Goal: Task Accomplishment & Management: Use online tool/utility

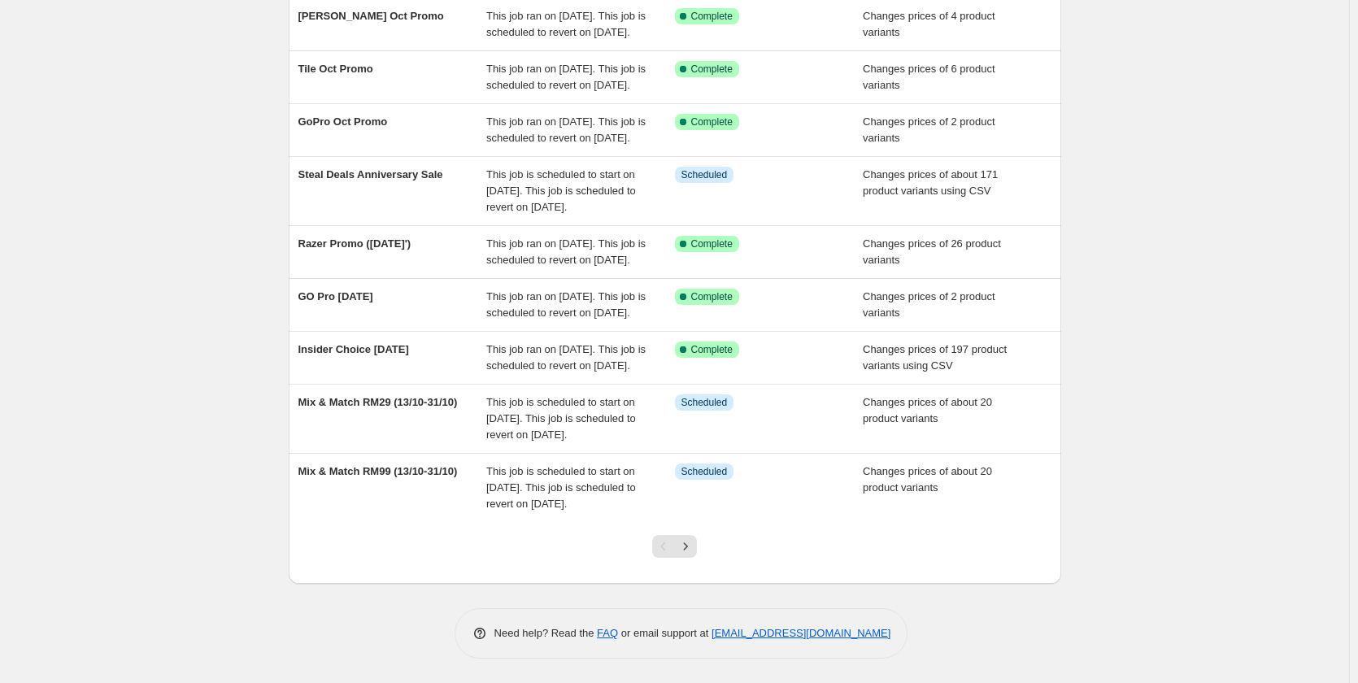
scroll to position [382, 0]
click at [690, 552] on icon "Next" at bounding box center [685, 546] width 16 height 16
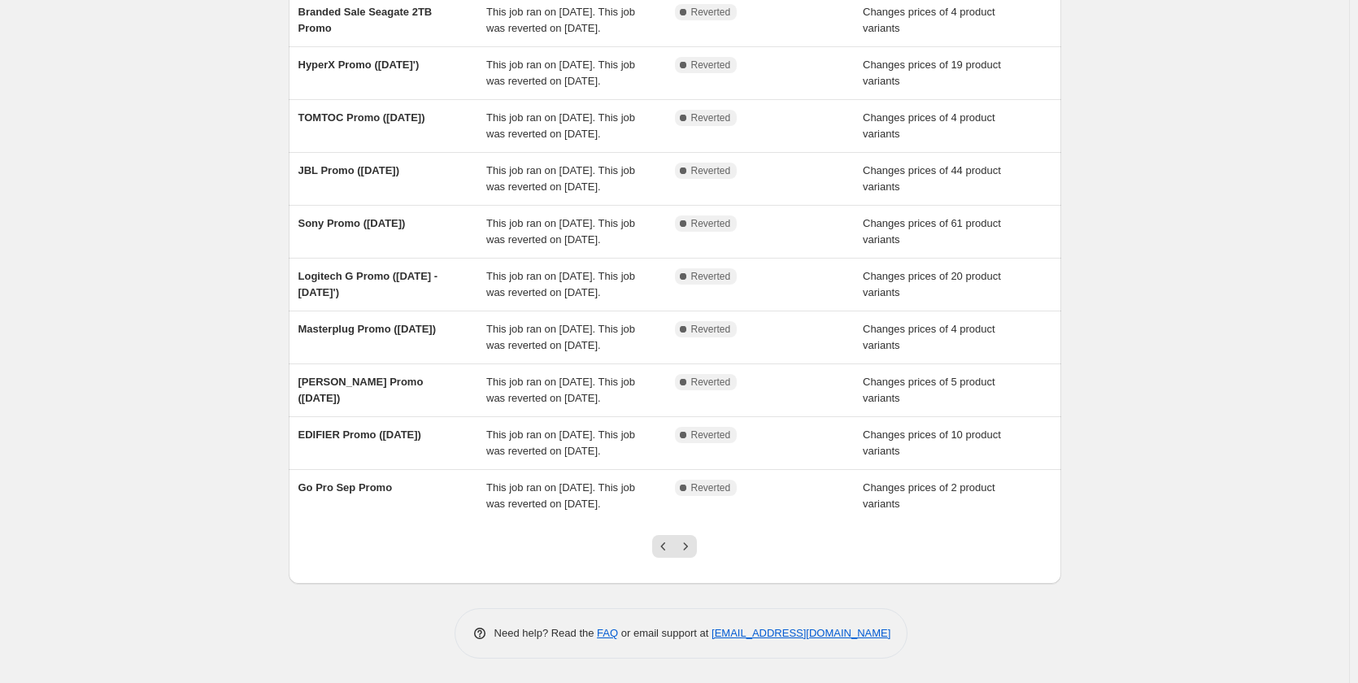
scroll to position [317, 0]
click at [694, 546] on icon "Next" at bounding box center [685, 546] width 16 height 16
click at [666, 550] on icon "Previous" at bounding box center [663, 546] width 5 height 8
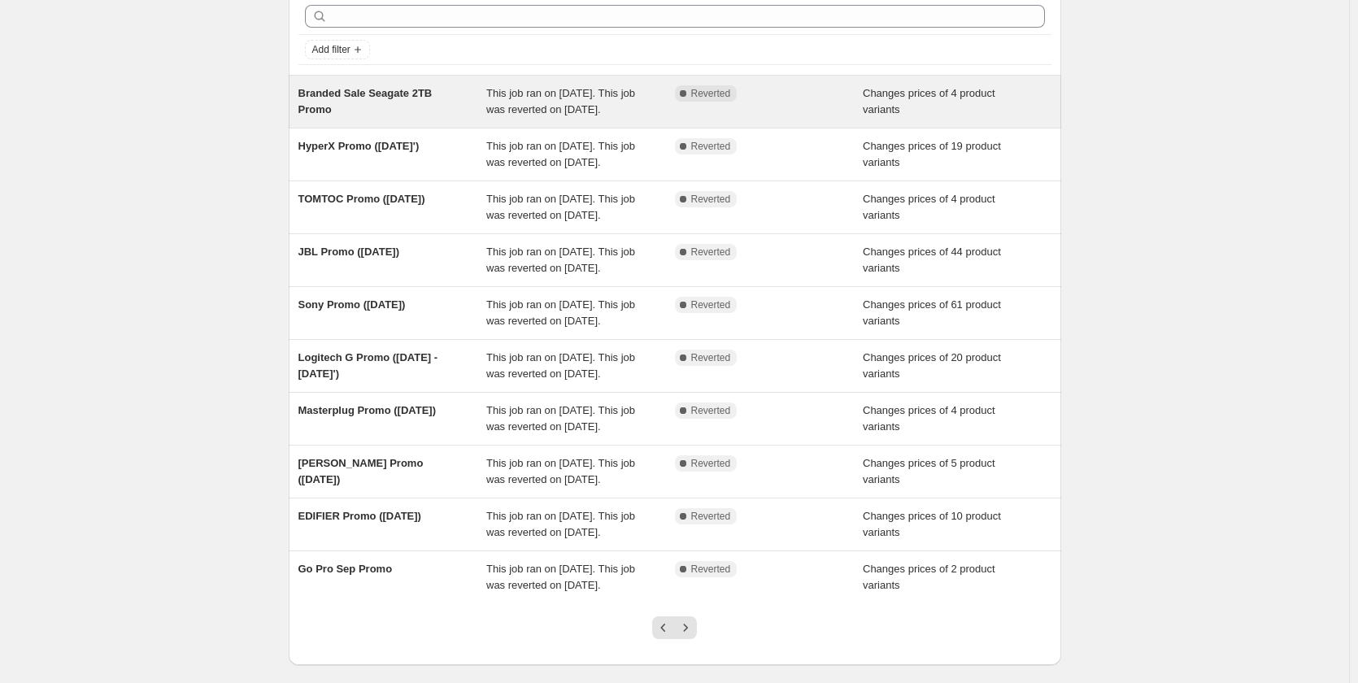
scroll to position [0, 0]
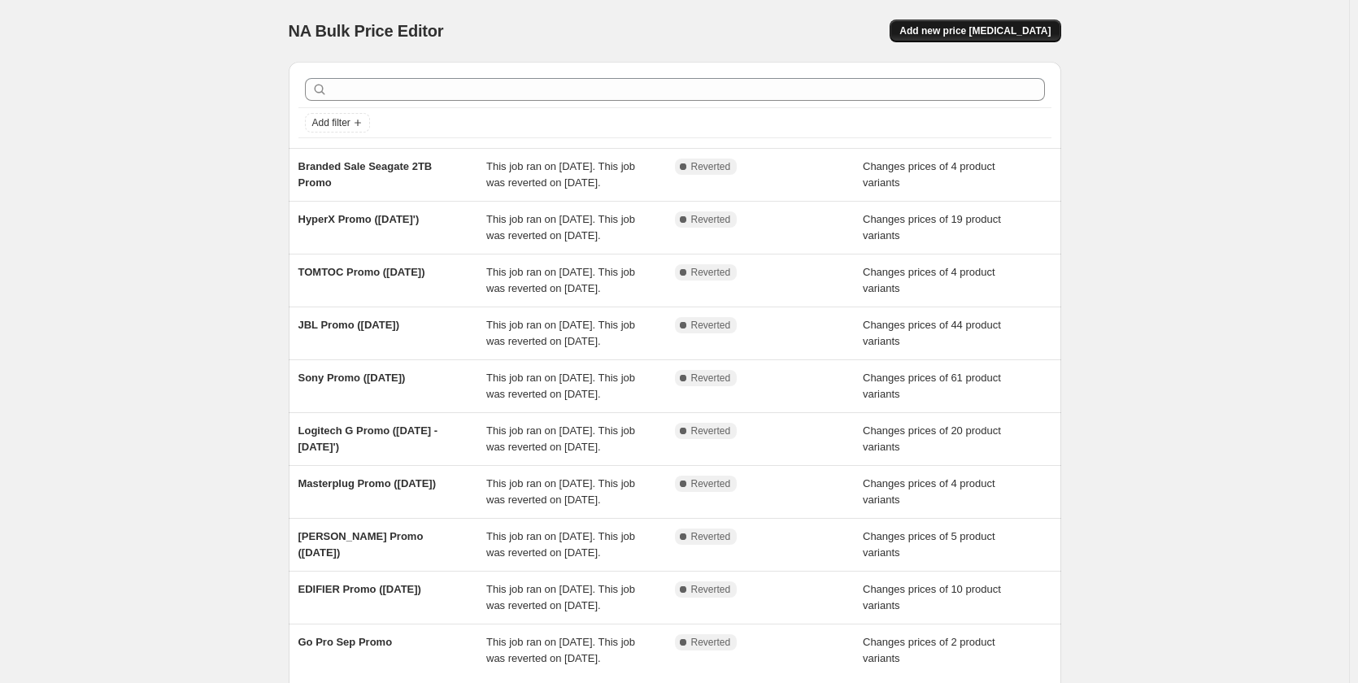
click at [967, 39] on button "Add new price [MEDICAL_DATA]" at bounding box center [975, 31] width 171 height 23
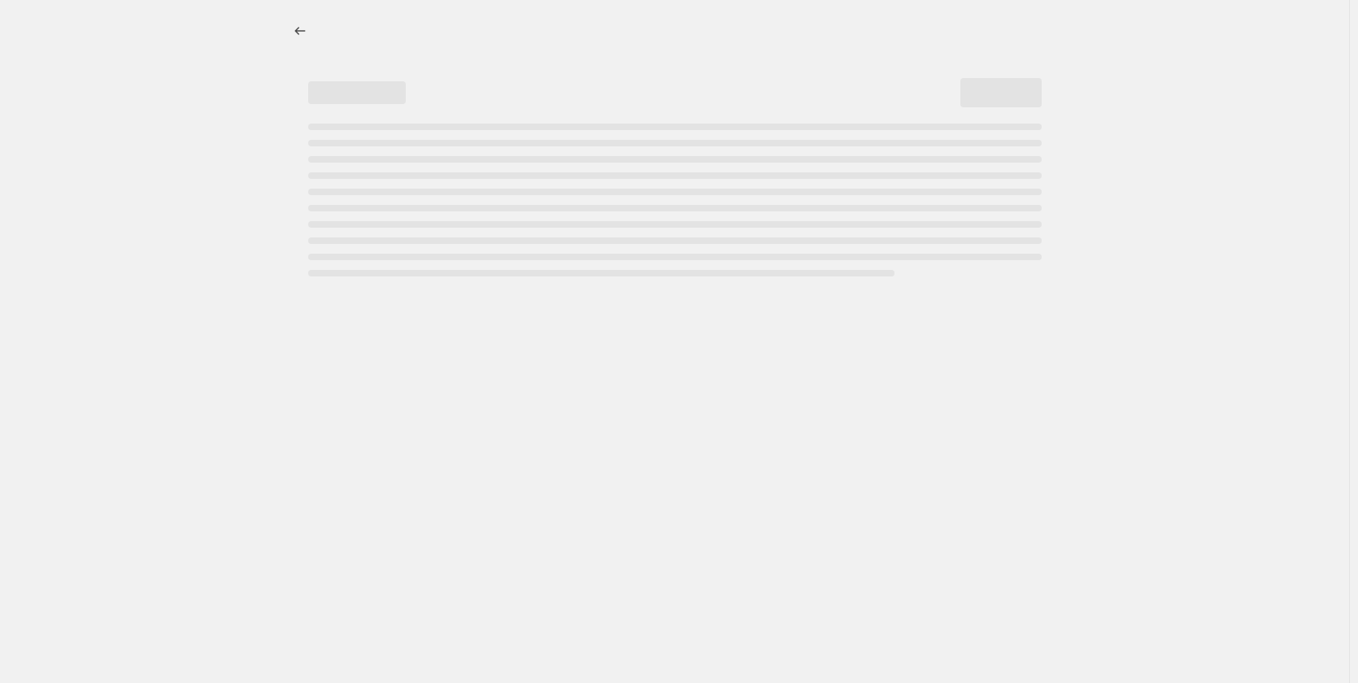
select select "percentage"
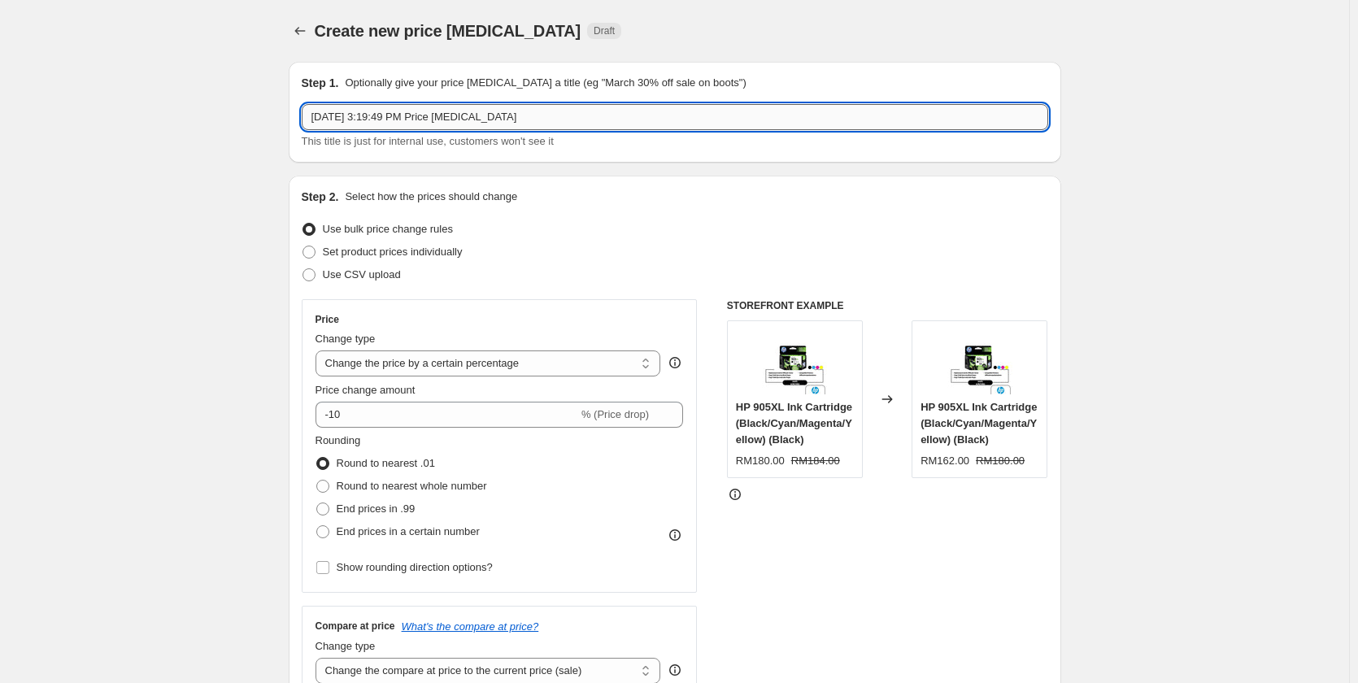
click at [413, 116] on input "Oct 7, 2025, 3:19:49 PM Price change job" at bounding box center [675, 117] width 746 height 26
paste input "https://youtu.be/6kM5srjtXc0?si=uskz4F9_RG9uZeoU"
click at [382, 115] on input "https://youtu.be/6kM5srjtXc0?si=uskz4F9_RG9uZeoU" at bounding box center [675, 117] width 746 height 26
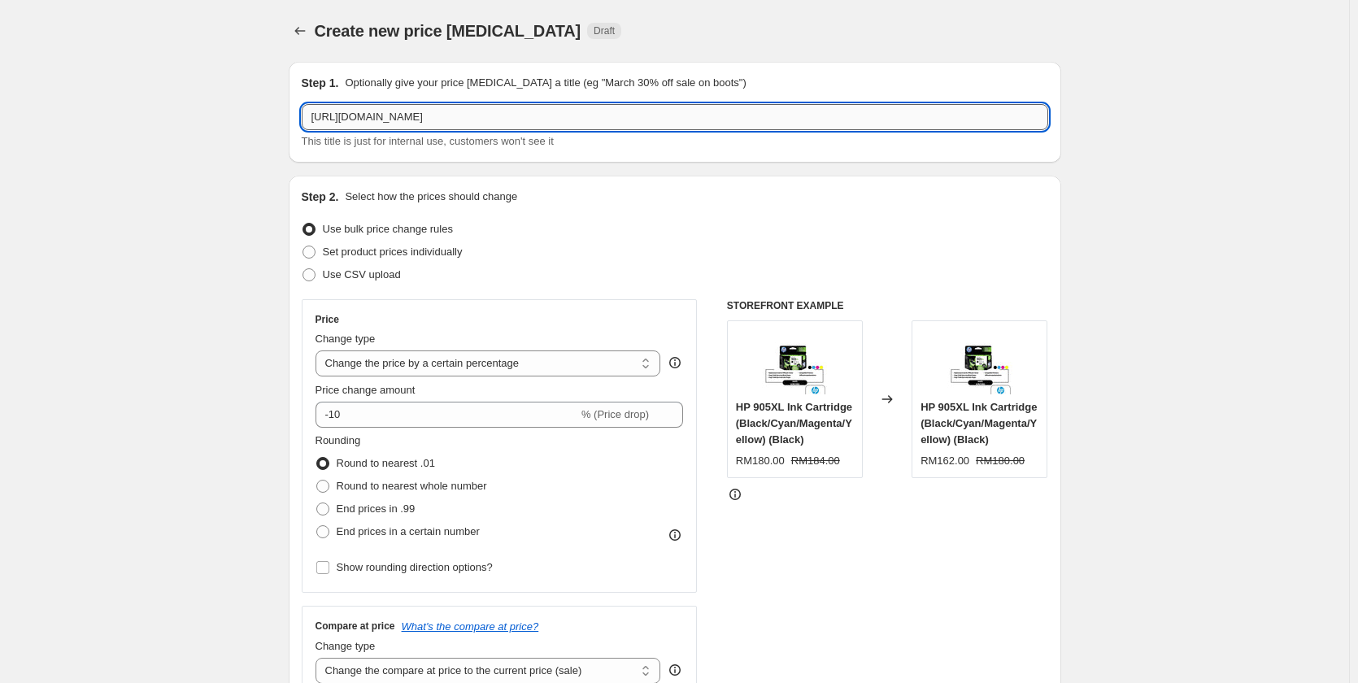
click at [382, 115] on input "https://youtu.be/6kM5srjtXc0?si=uskz4F9_RG9uZeoU" at bounding box center [675, 117] width 746 height 26
paste input "[PERSON_NAME] Promo ([DATE])"
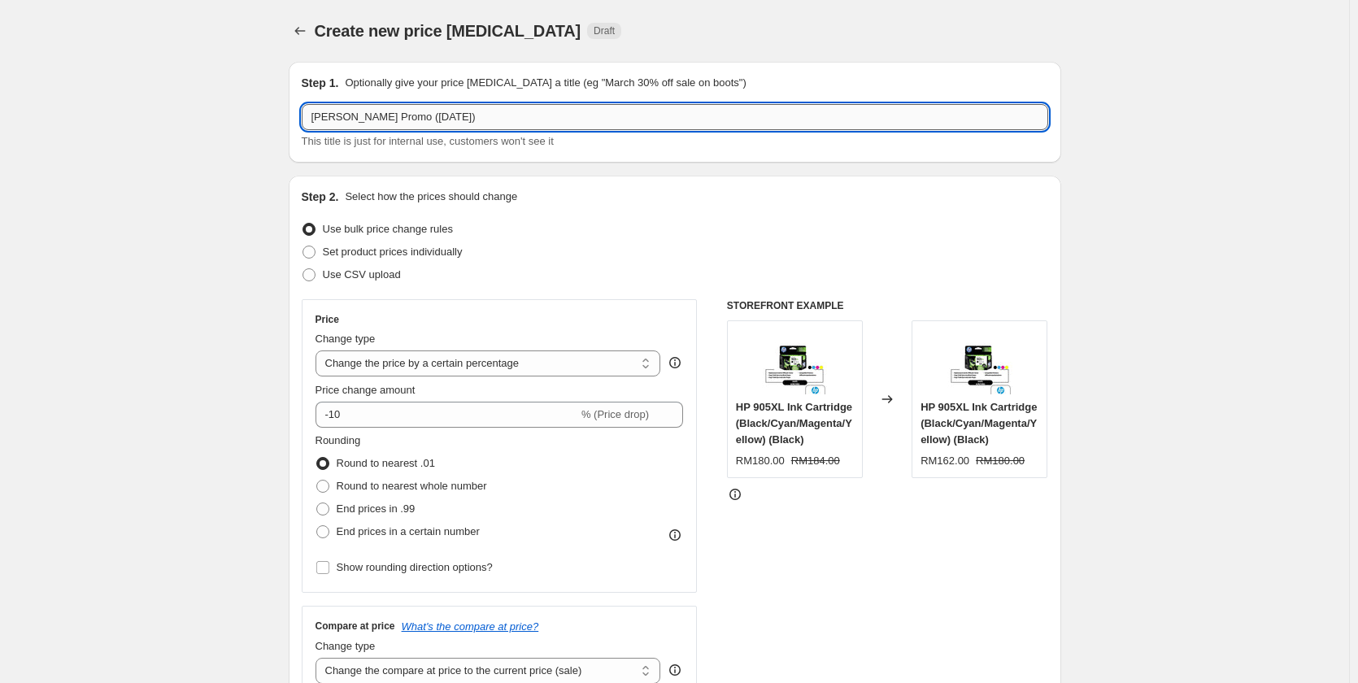
click at [450, 113] on input "[PERSON_NAME] Promo ([DATE])" at bounding box center [675, 117] width 746 height 26
type input "[PERSON_NAME] Promo ([DATE])"
click at [374, 243] on label "Set product prices individually" at bounding box center [382, 252] width 161 height 23
click at [303, 246] on input "Set product prices individually" at bounding box center [302, 246] width 1 height 1
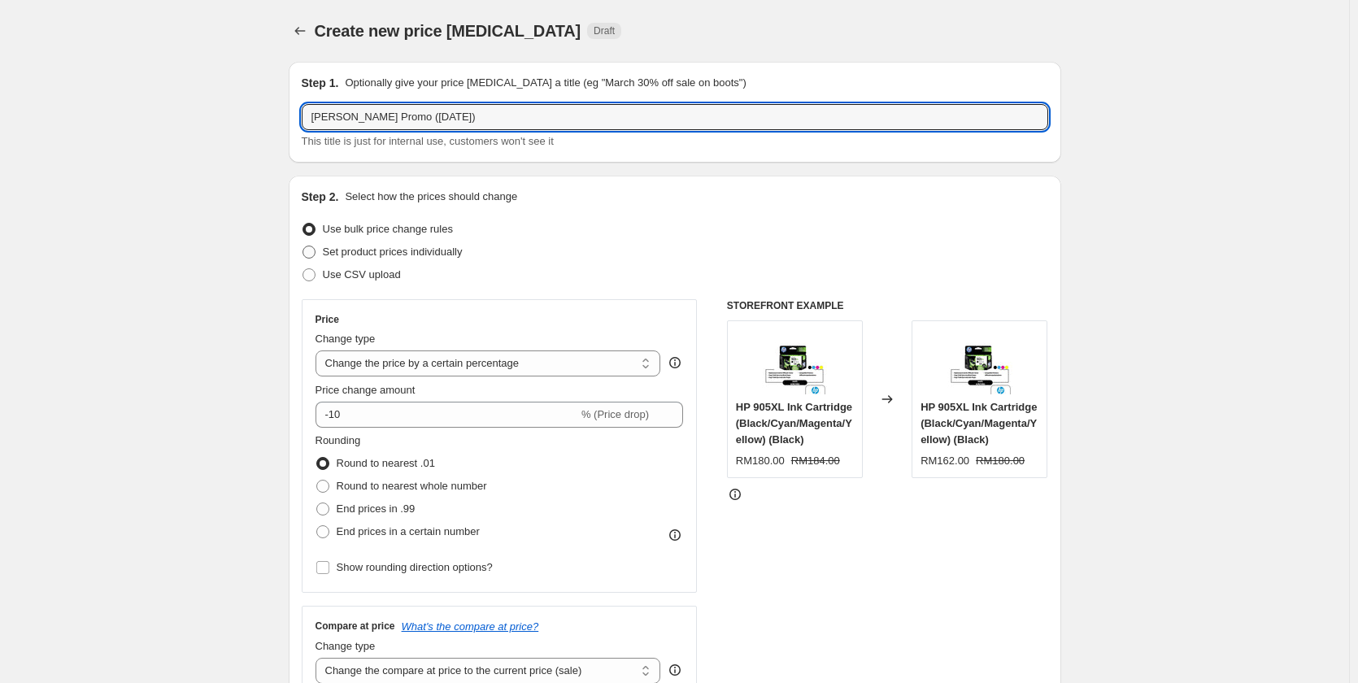
radio input "true"
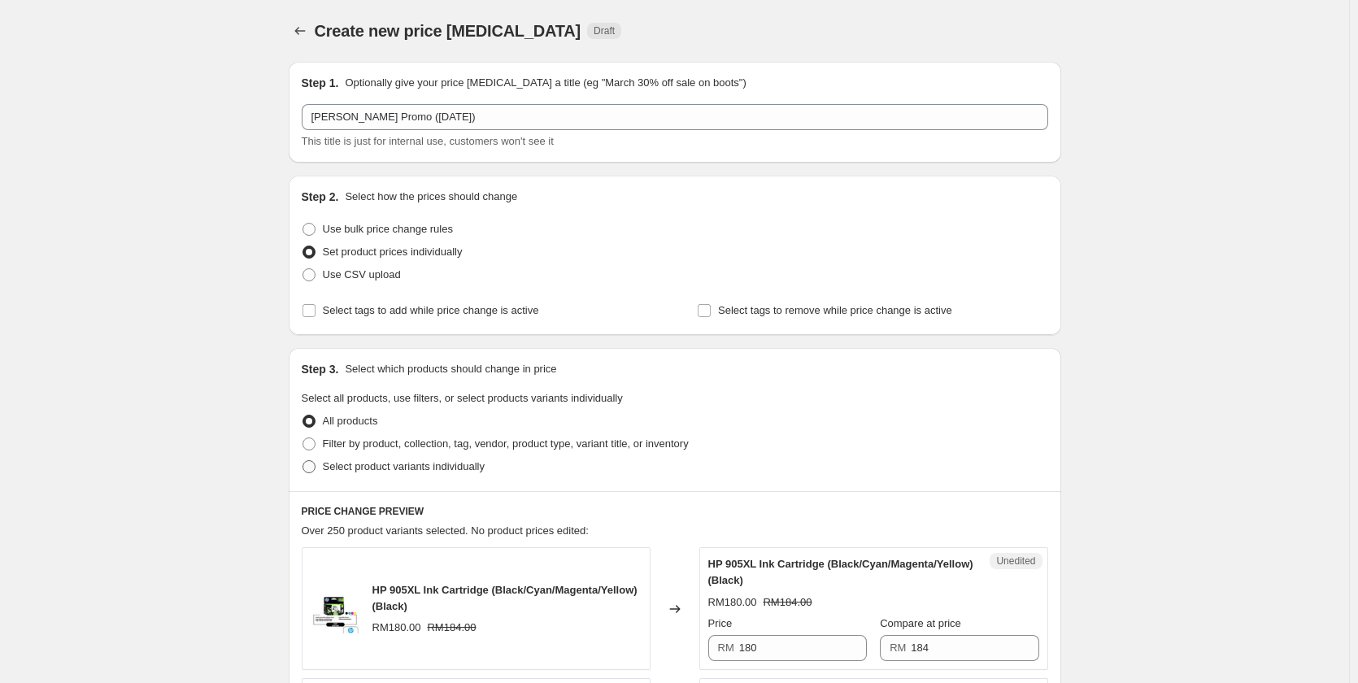
click at [407, 468] on span "Select product variants individually" at bounding box center [404, 466] width 162 height 12
click at [303, 461] on input "Select product variants individually" at bounding box center [302, 460] width 1 height 1
radio input "true"
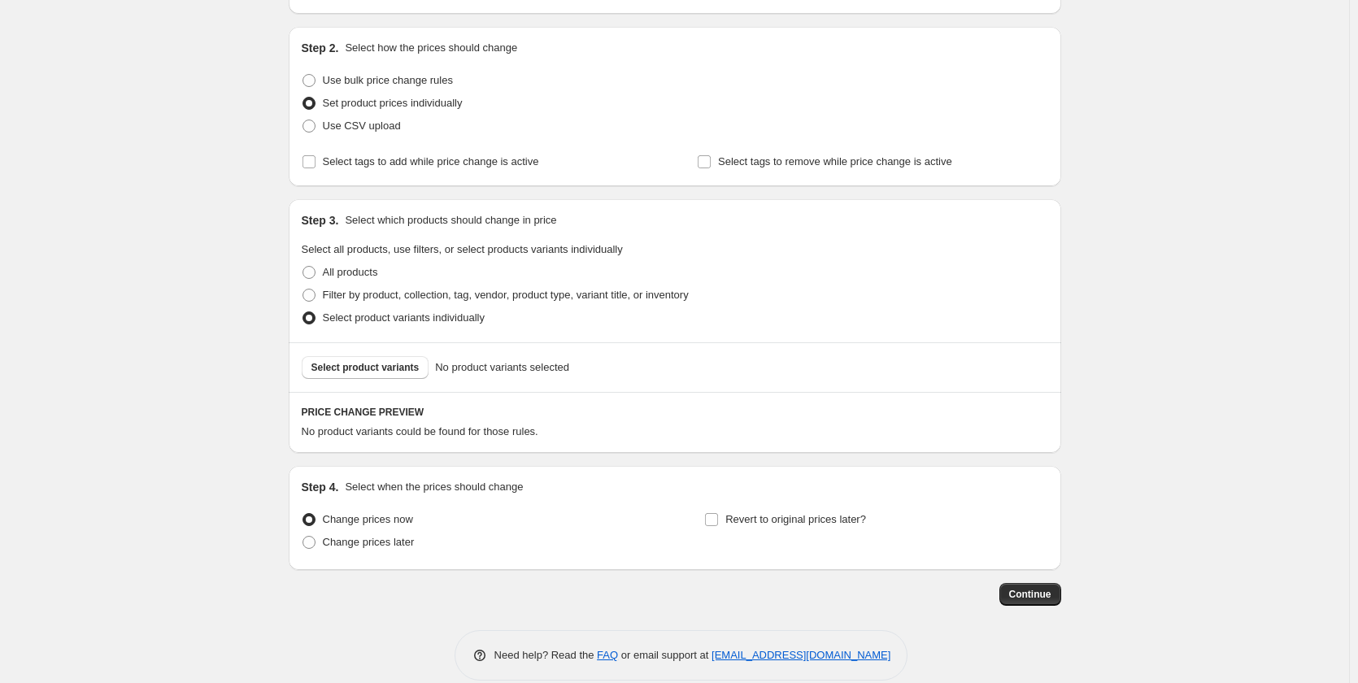
scroll to position [171, 0]
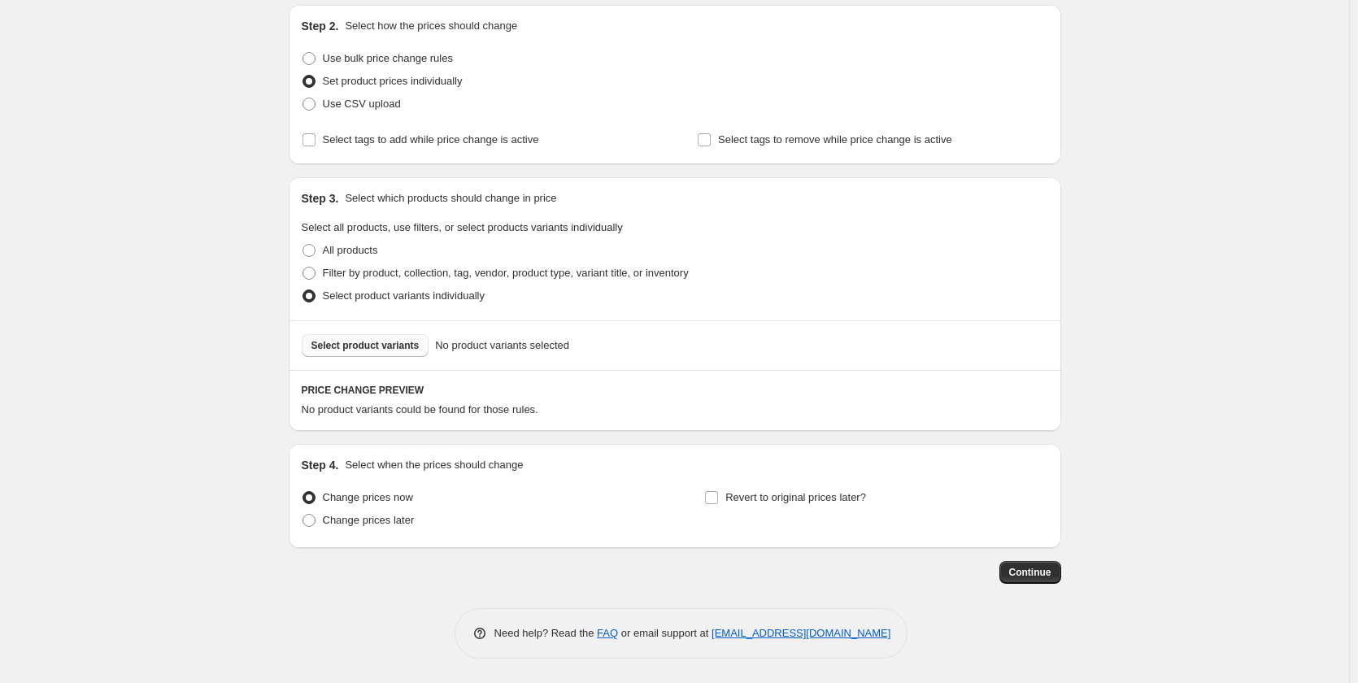
click at [349, 347] on span "Select product variants" at bounding box center [365, 345] width 108 height 13
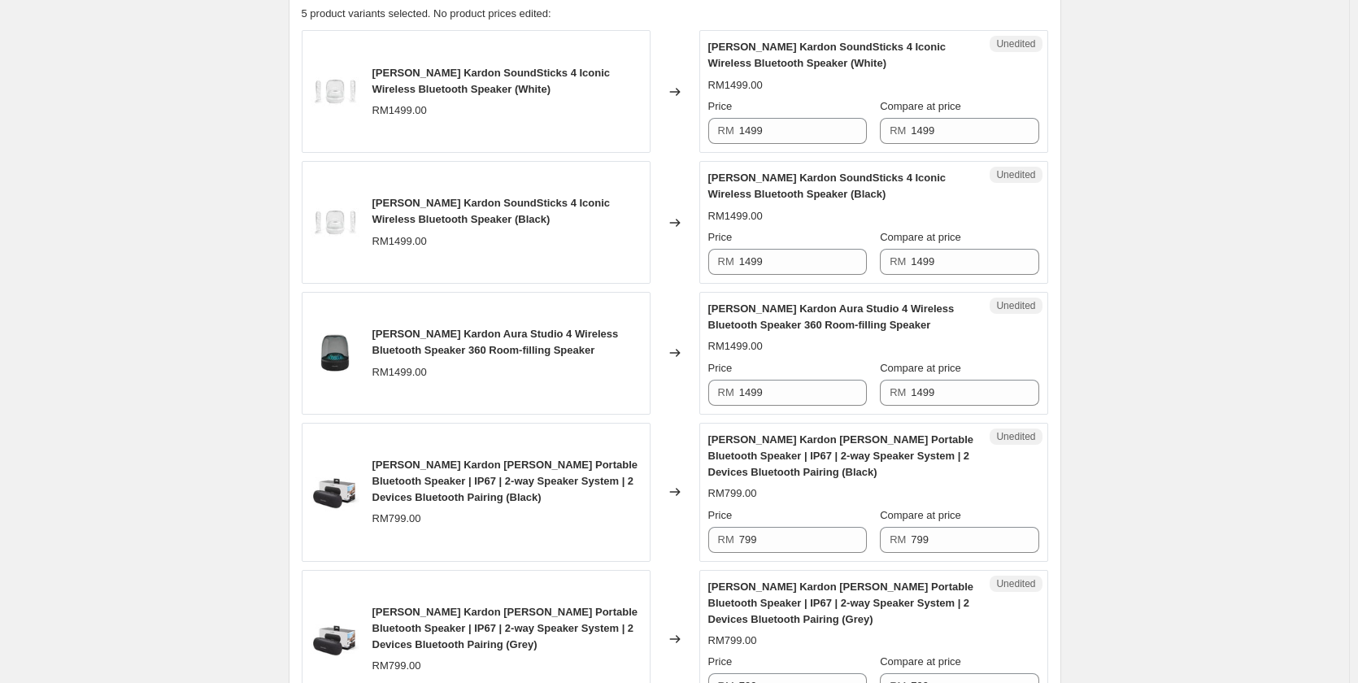
scroll to position [577, 0]
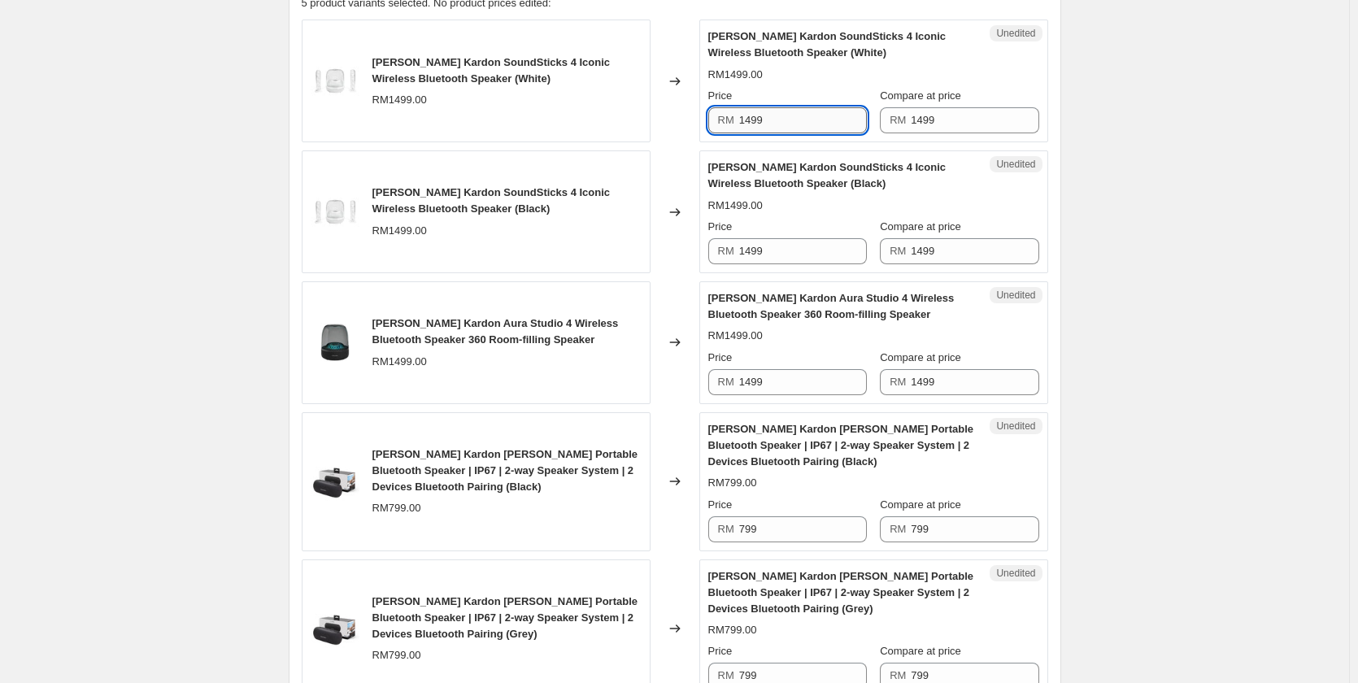
click at [823, 117] on input "1499" at bounding box center [803, 120] width 128 height 26
click at [839, 122] on input "1499" at bounding box center [803, 120] width 128 height 26
drag, startPoint x: 838, startPoint y: 122, endPoint x: 707, endPoint y: 130, distance: 132.0
click at [707, 130] on div "Unedited Harman Kardon SoundSticks 4 Iconic Wireless Bluetooth Speaker (White) …" at bounding box center [873, 81] width 349 height 123
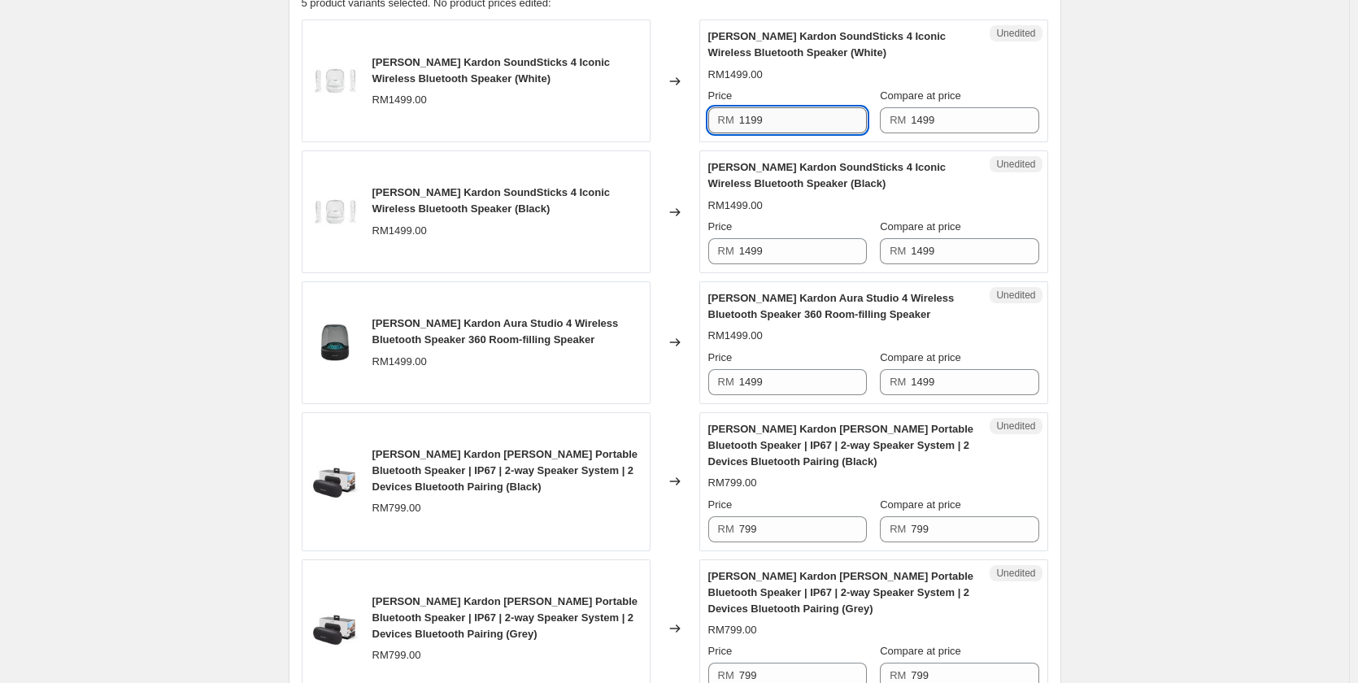
click at [800, 124] on input "1199" at bounding box center [803, 120] width 128 height 26
click at [799, 124] on input "1199" at bounding box center [803, 120] width 128 height 26
type input "1199"
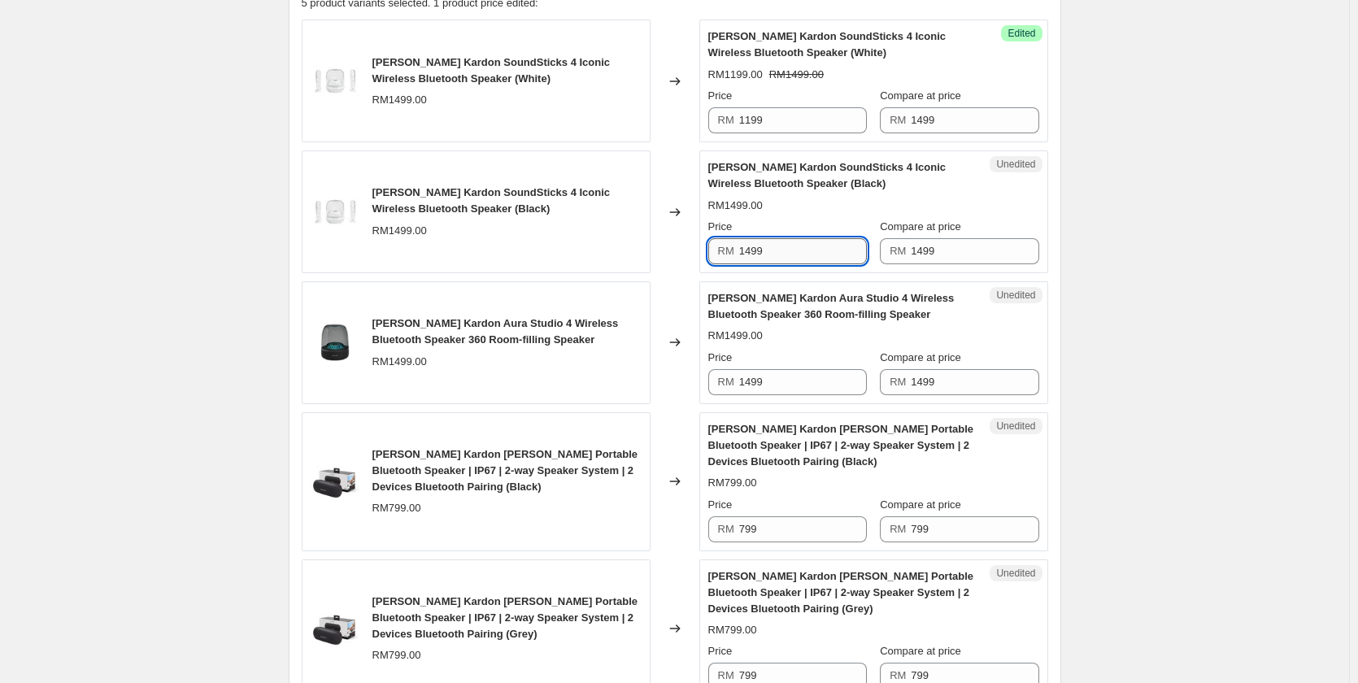
click at [810, 254] on input "1499" at bounding box center [803, 251] width 128 height 26
paste input "1"
type input "1199"
click at [850, 206] on div "RM1499.00" at bounding box center [873, 206] width 331 height 16
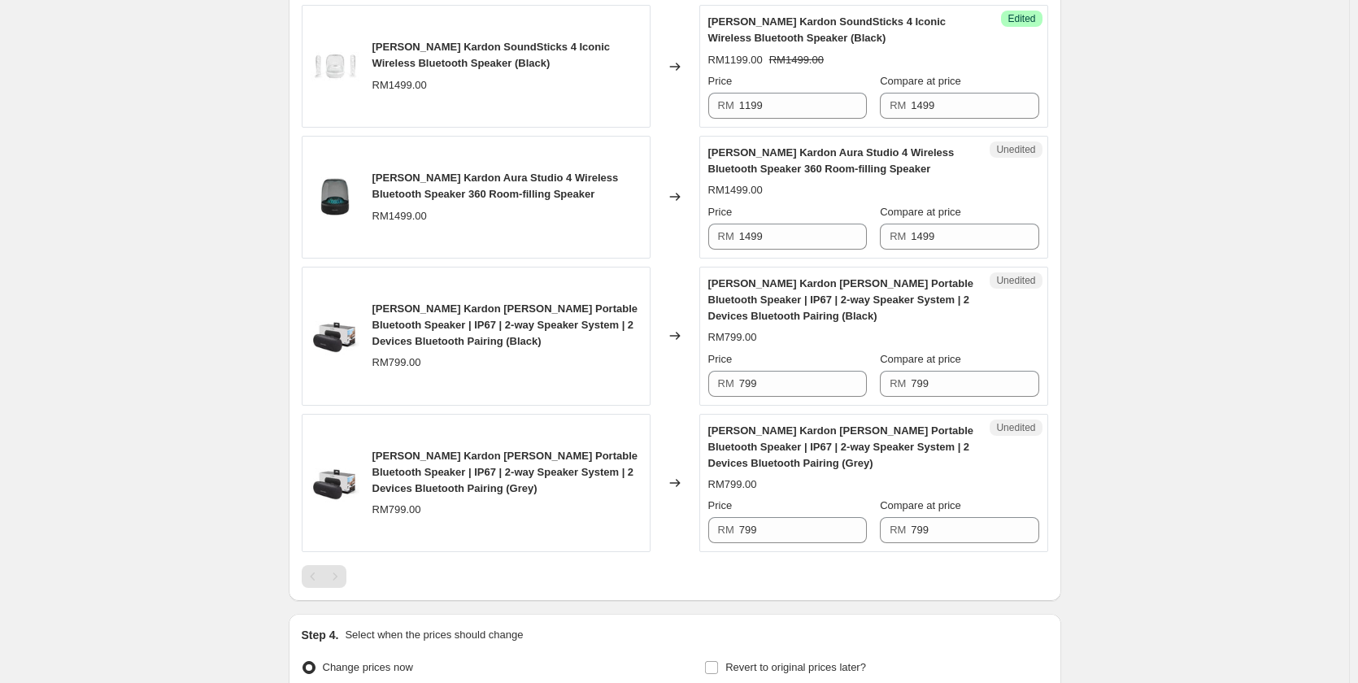
scroll to position [740, 0]
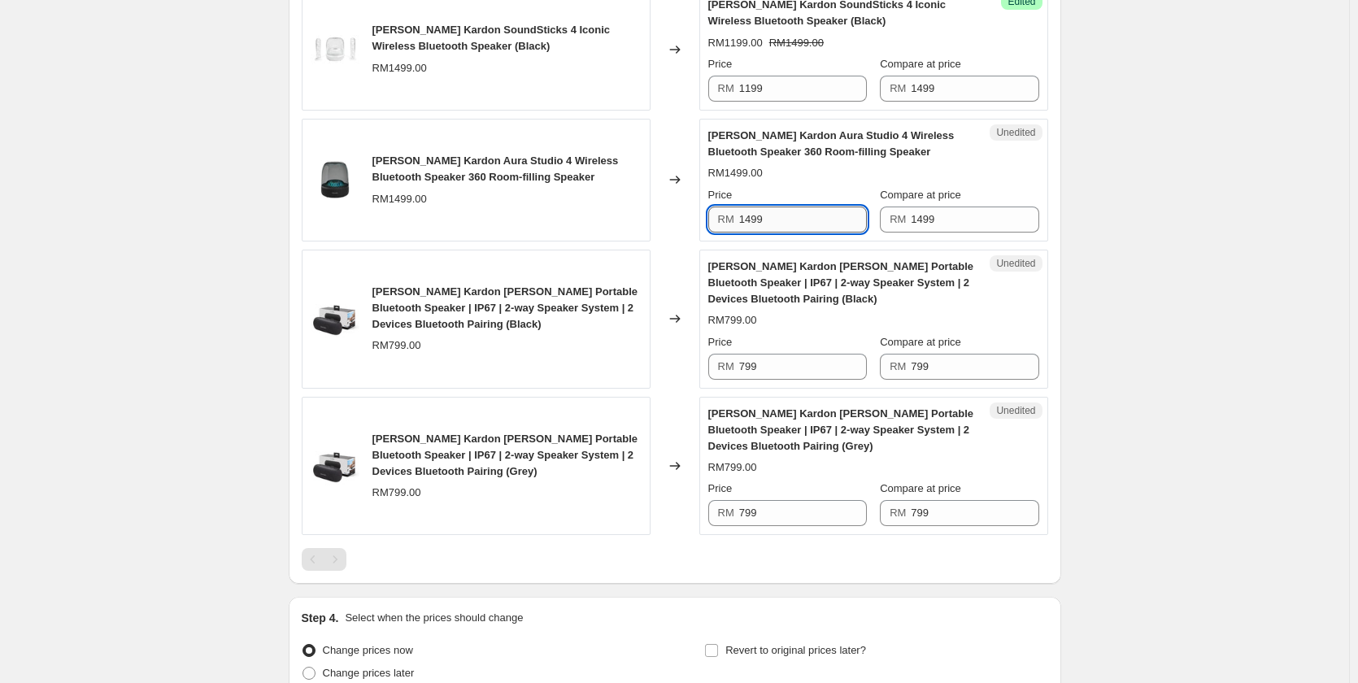
click at [781, 228] on input "1499" at bounding box center [803, 220] width 128 height 26
type input "1199"
click at [781, 379] on input "799" at bounding box center [803, 367] width 128 height 26
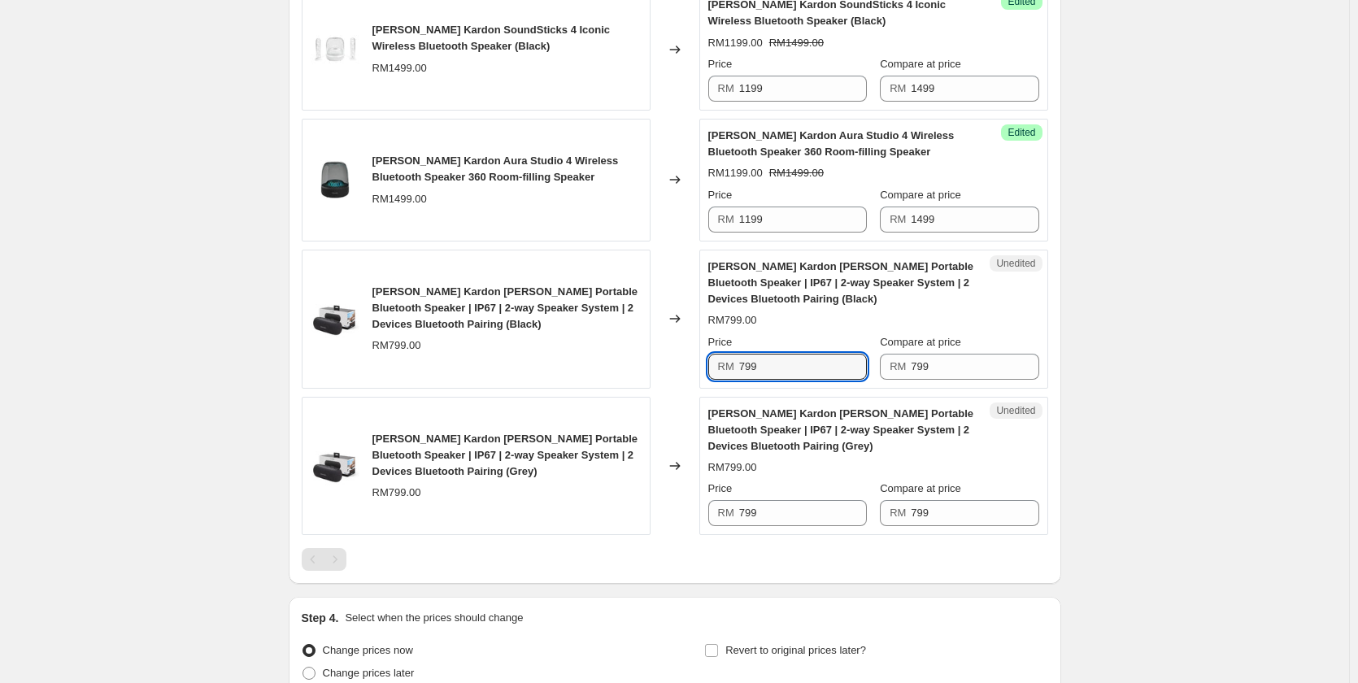
drag, startPoint x: 772, startPoint y: 364, endPoint x: 648, endPoint y: 351, distance: 124.3
click at [659, 355] on div "Harman Kardon Luna Portable Bluetooth Speaker | IP67 | 2-way Speaker System | 2…" at bounding box center [675, 319] width 746 height 139
type input "649"
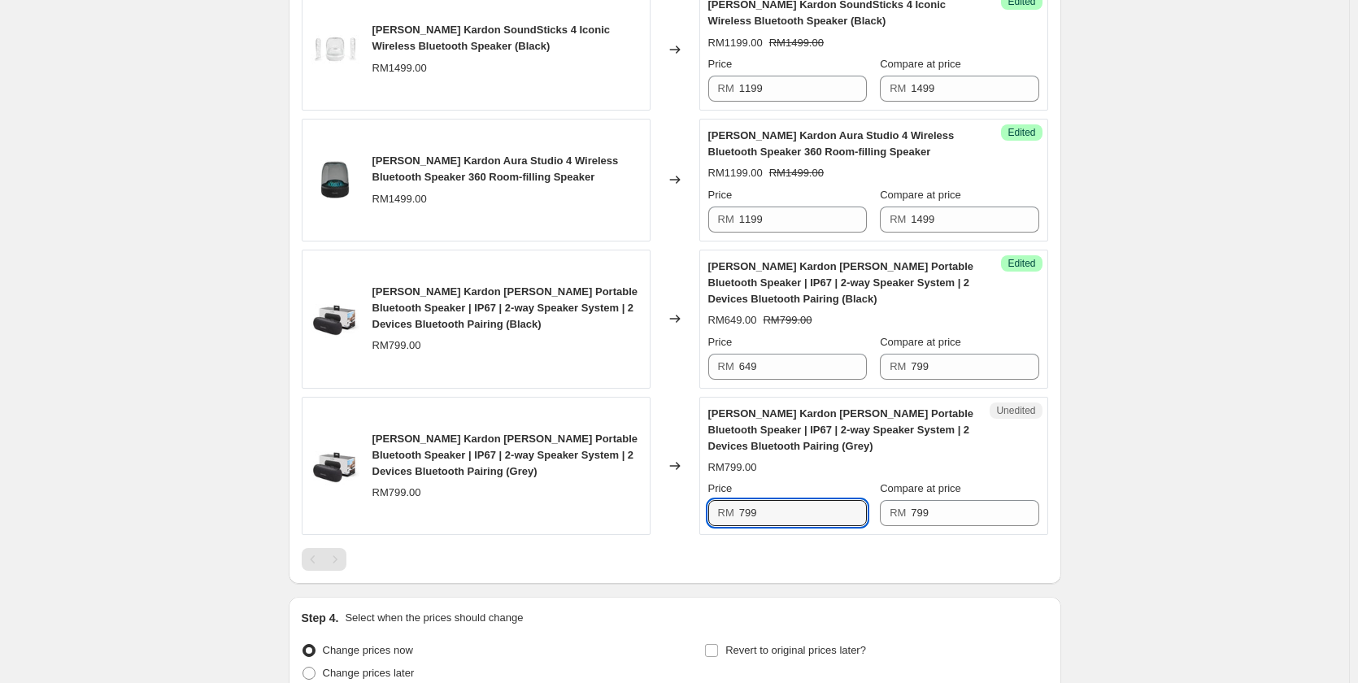
drag, startPoint x: 784, startPoint y: 512, endPoint x: 698, endPoint y: 518, distance: 86.4
click at [698, 518] on div "Harman Kardon Luna Portable Bluetooth Speaker | IP67 | 2-way Speaker System | 2…" at bounding box center [675, 466] width 746 height 139
type input "649"
click at [1094, 503] on div "Create new price change job. This page is ready Create new price change job Dra…" at bounding box center [674, 48] width 1349 height 1576
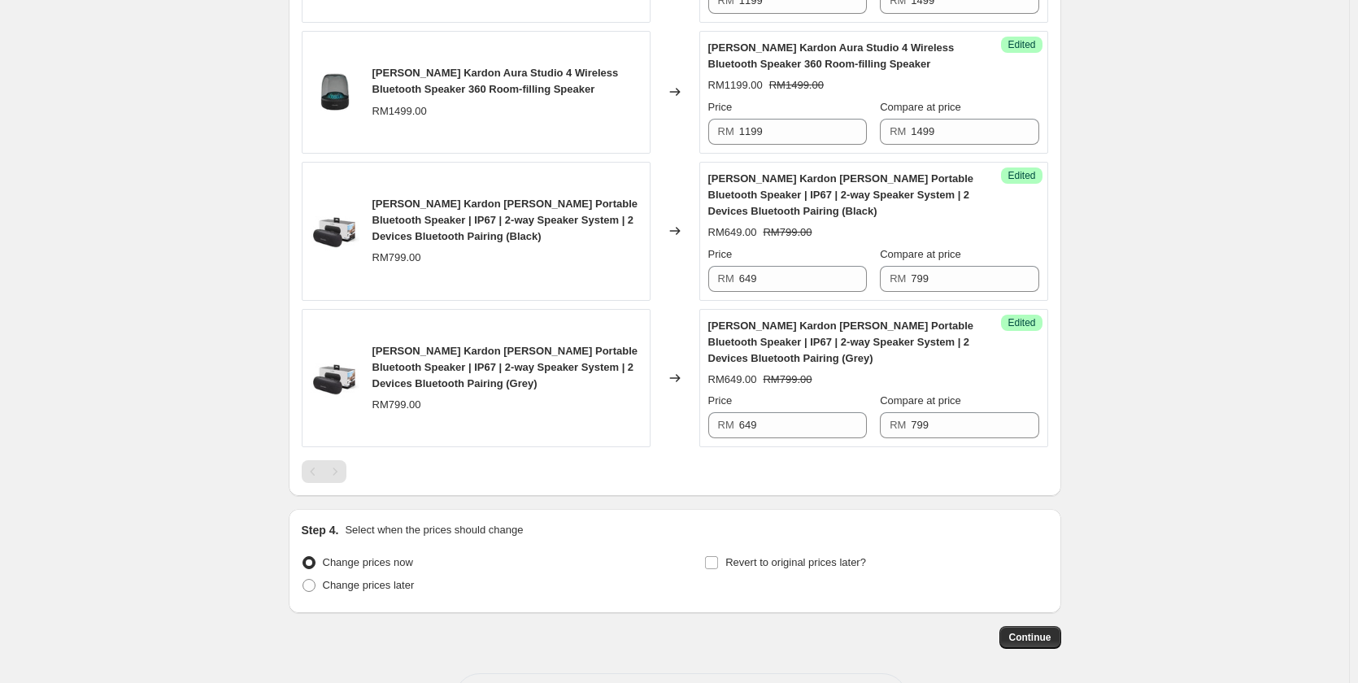
scroll to position [893, 0]
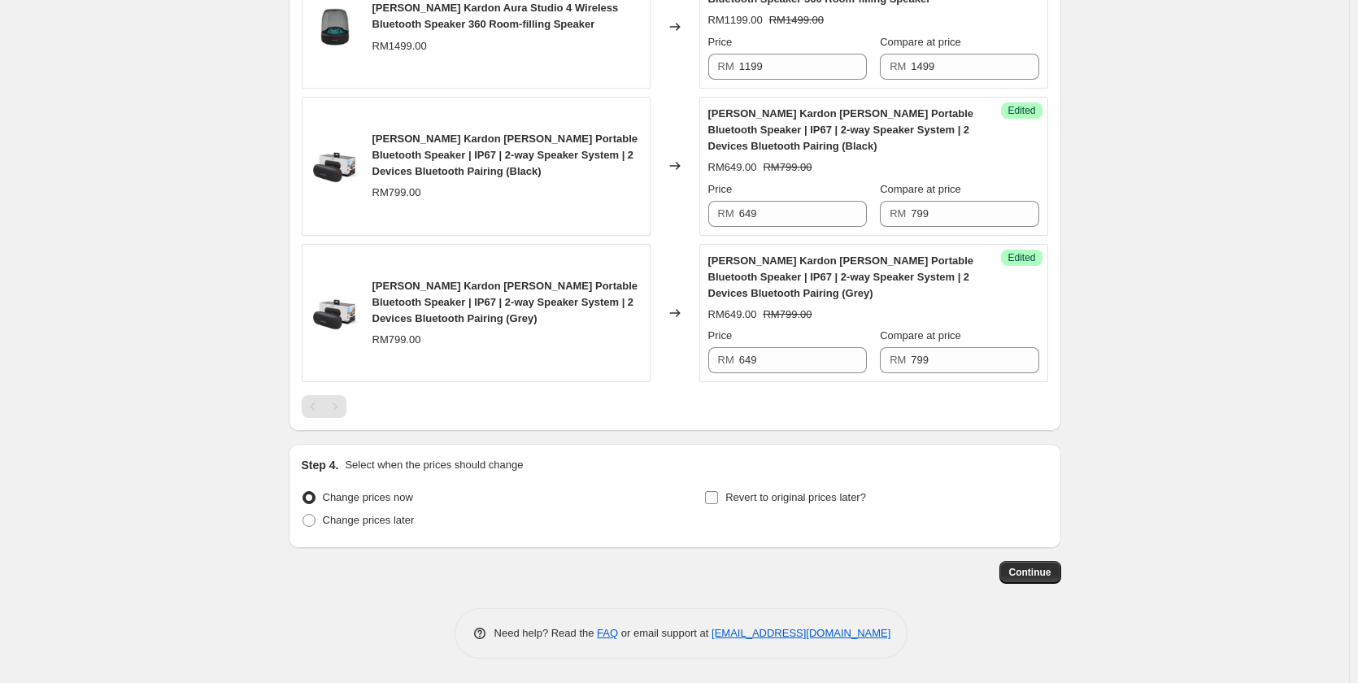
click at [783, 487] on label "Revert to original prices later?" at bounding box center [785, 497] width 162 height 23
click at [718, 491] on input "Revert to original prices later?" at bounding box center [711, 497] width 13 height 13
checkbox input "true"
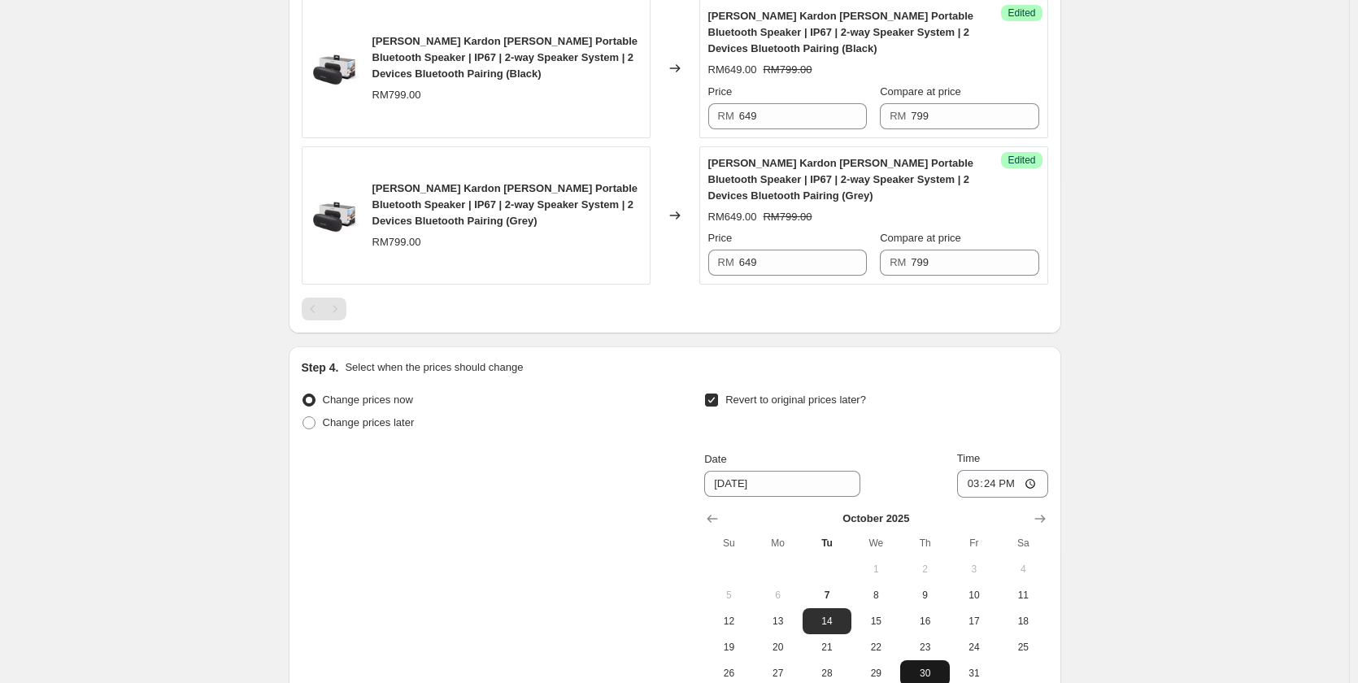
scroll to position [1171, 0]
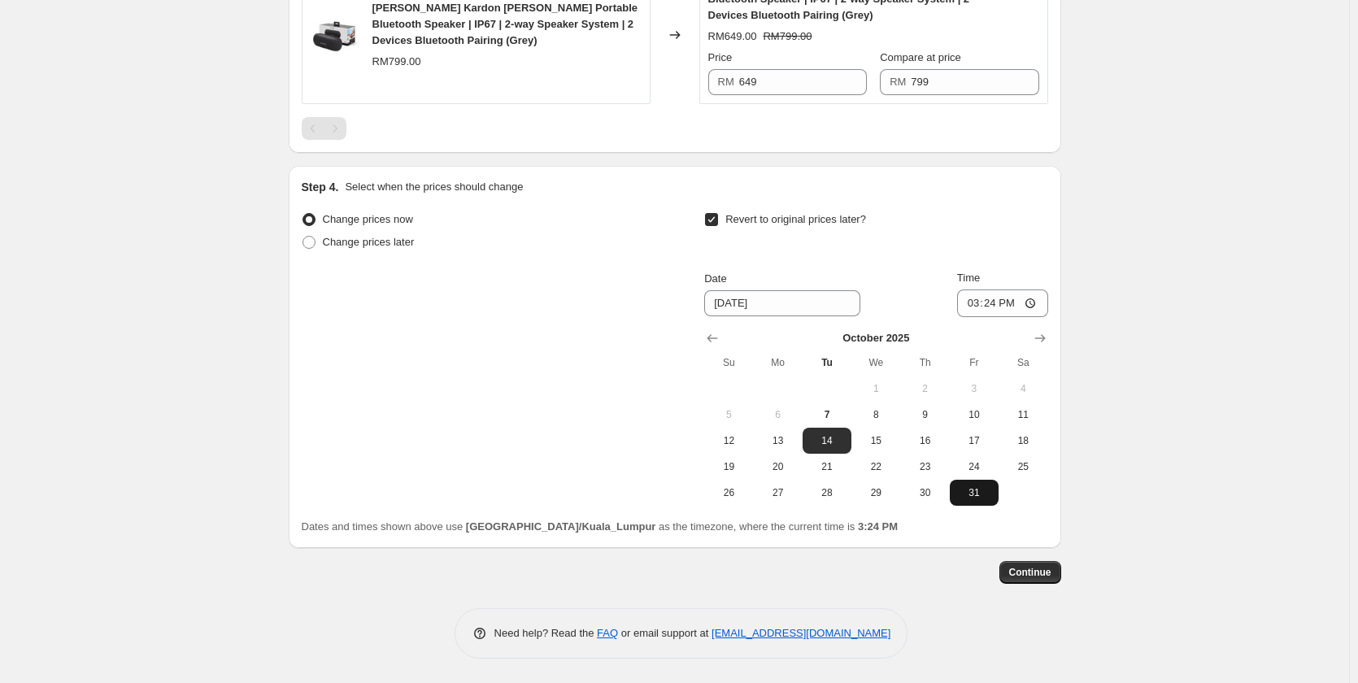
click at [975, 502] on button "31" at bounding box center [974, 493] width 49 height 26
type input "[DATE]"
click at [977, 308] on input "15:24" at bounding box center [1002, 303] width 91 height 28
type input "23:59"
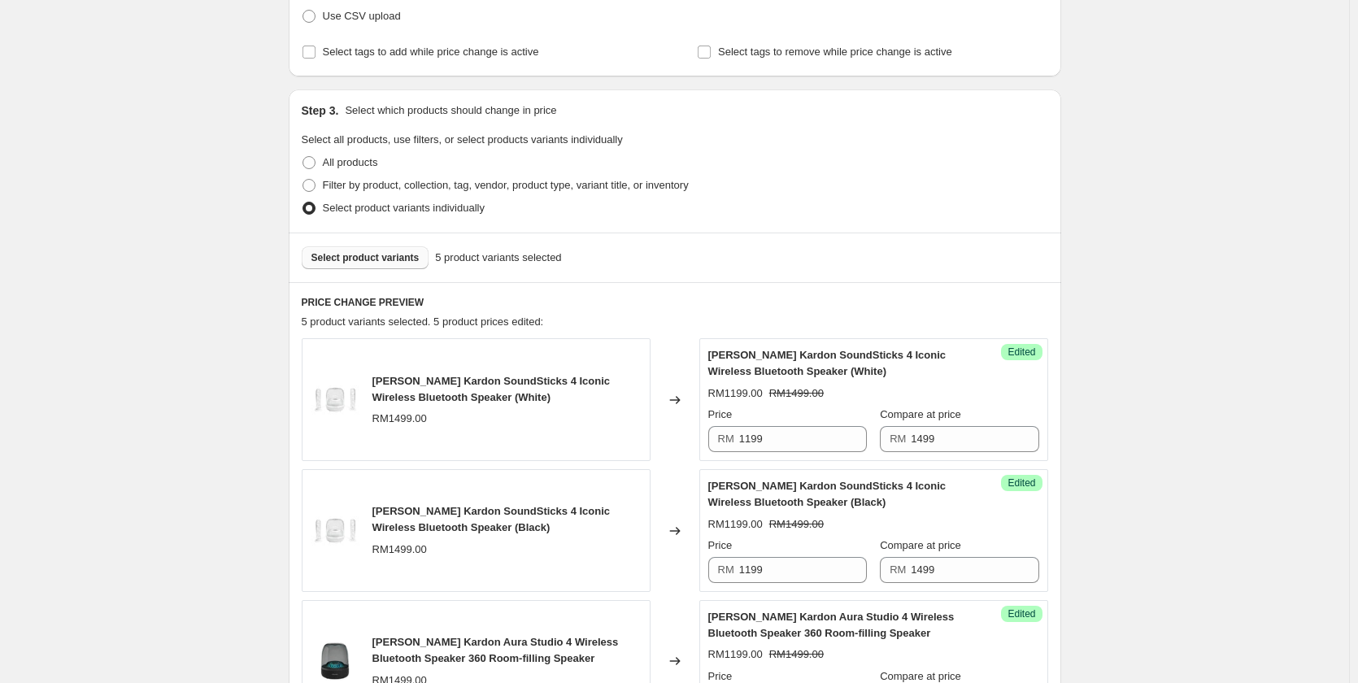
scroll to position [276, 0]
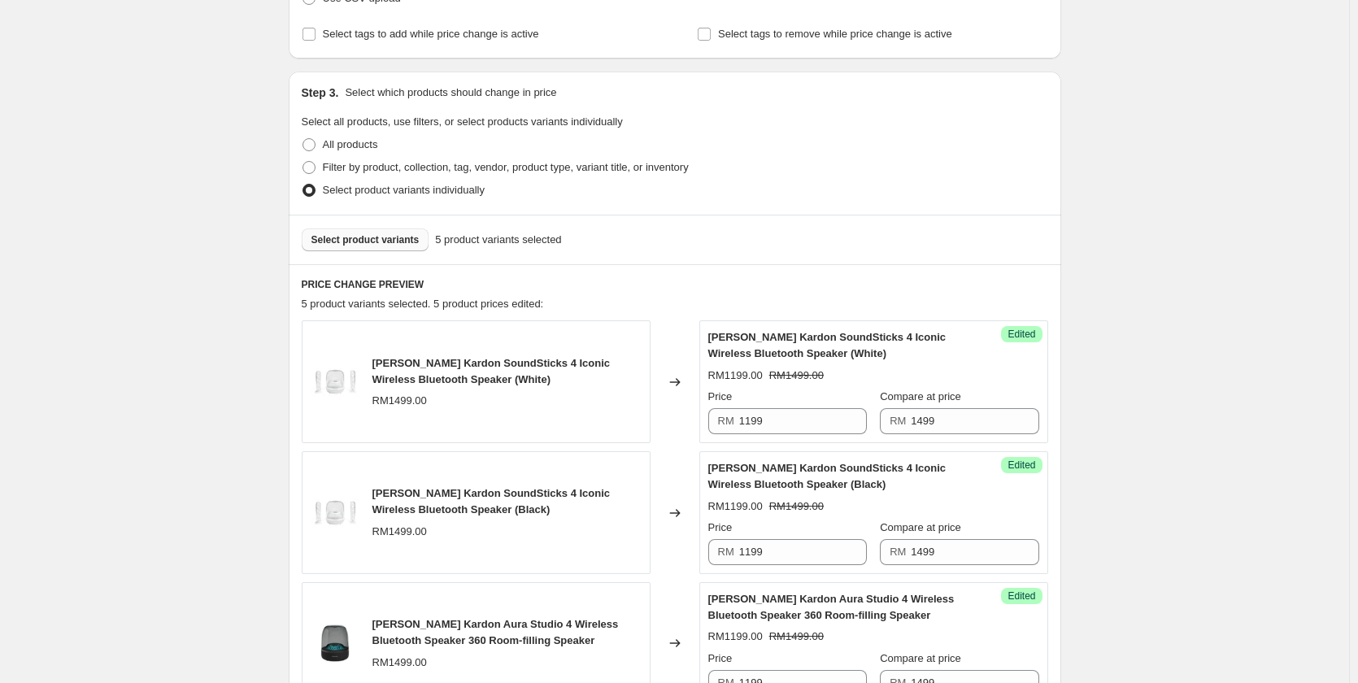
click at [379, 243] on span "Select product variants" at bounding box center [365, 239] width 108 height 13
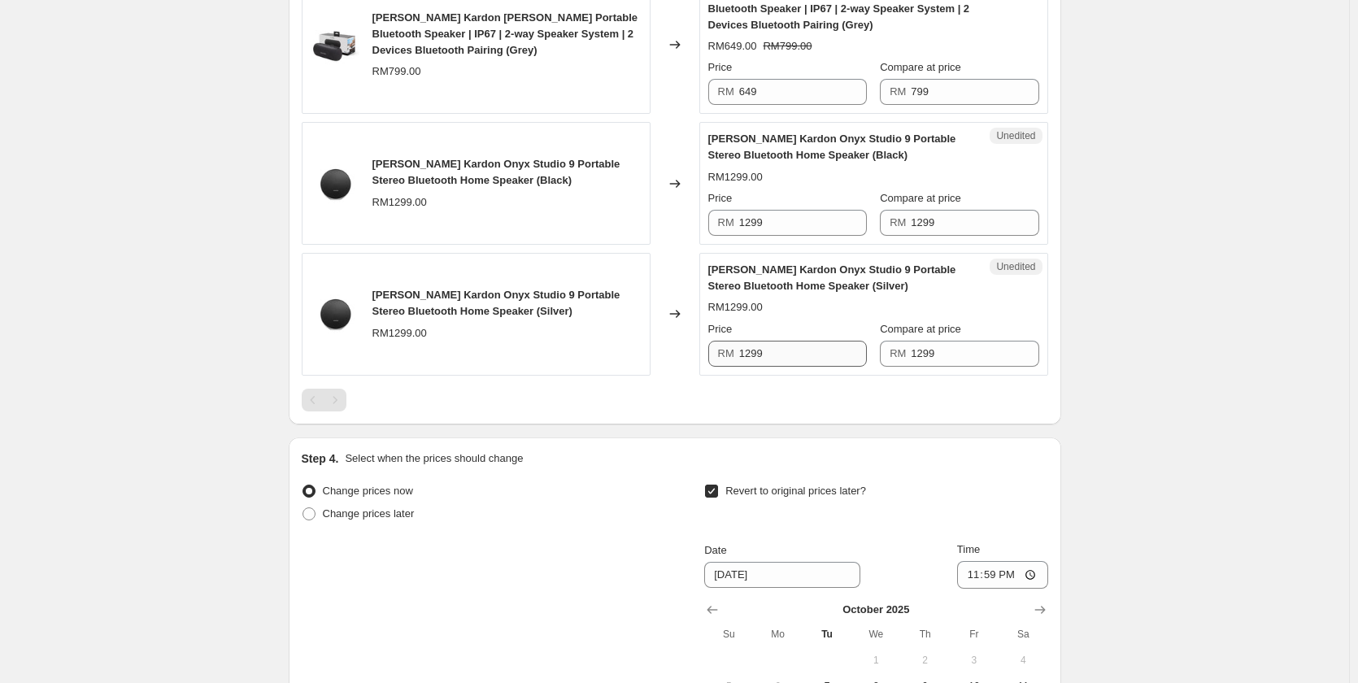
scroll to position [1171, 0]
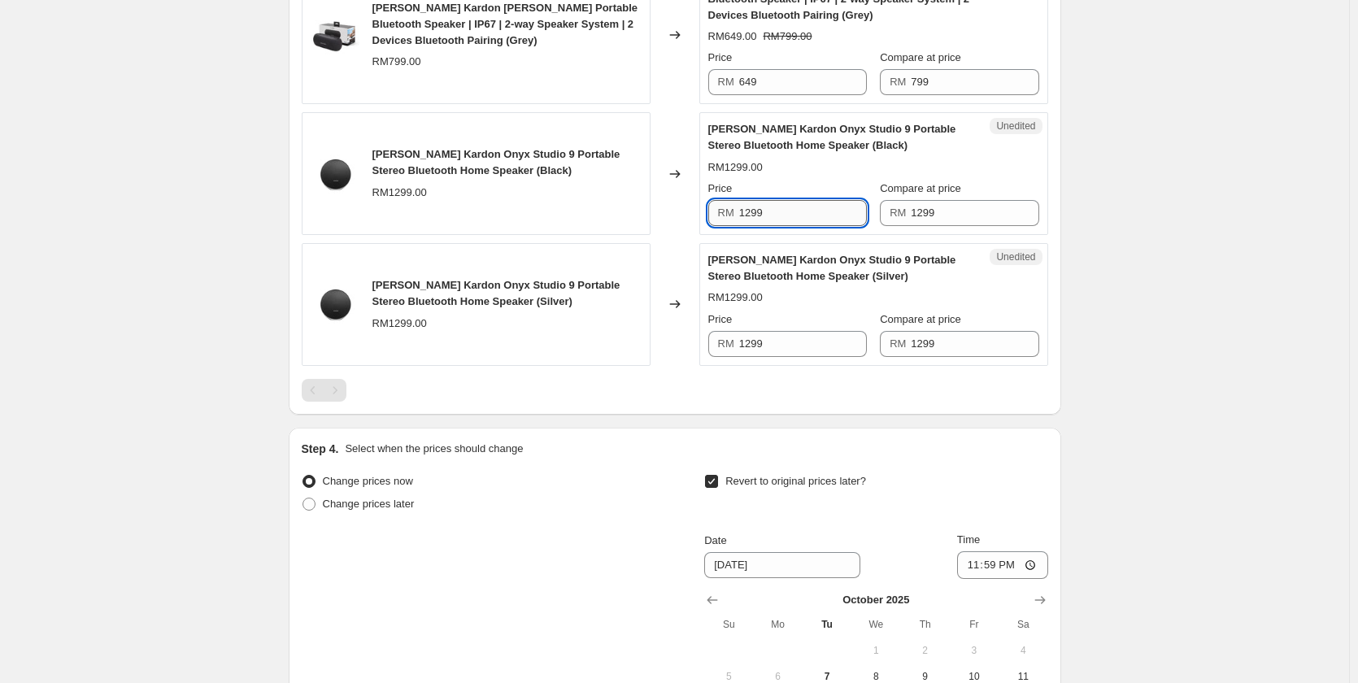
click at [798, 211] on input "1299" at bounding box center [803, 213] width 128 height 26
click at [798, 211] on input "1099" at bounding box center [803, 213] width 128 height 26
type input "1099"
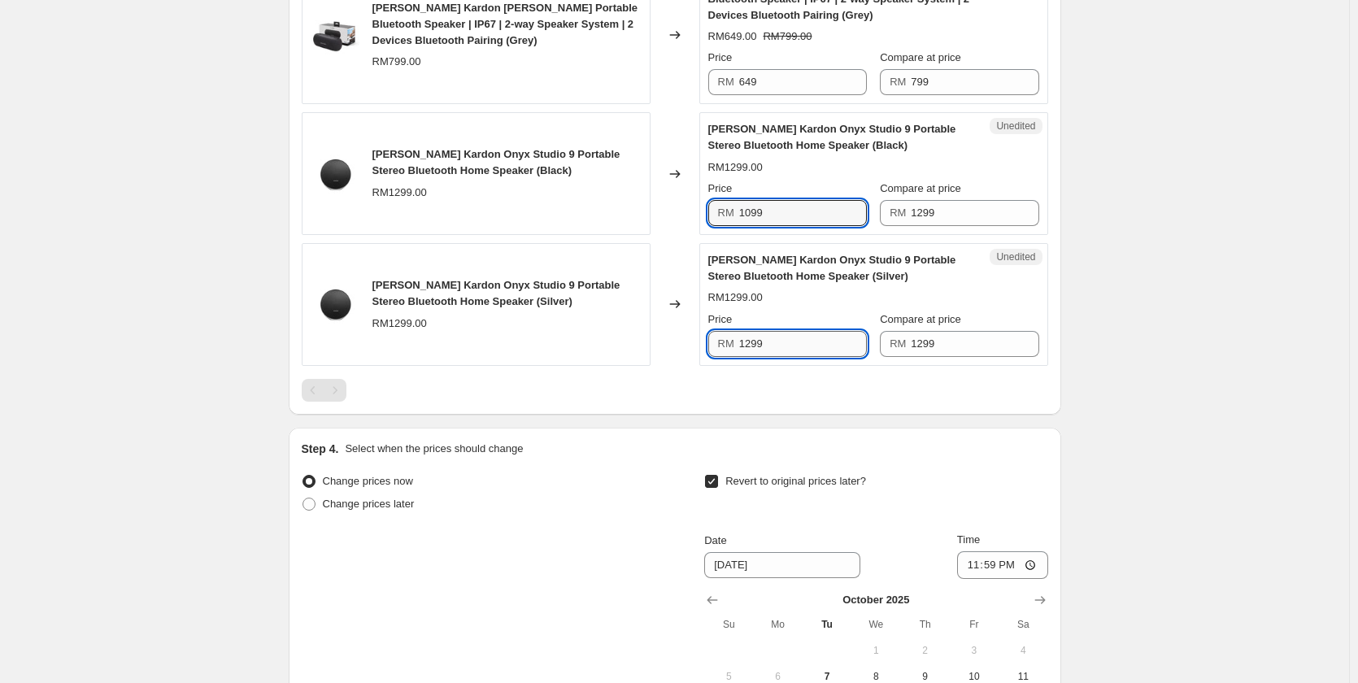
click at [787, 339] on input "1299" at bounding box center [803, 344] width 128 height 26
paste input "0"
type input "1099"
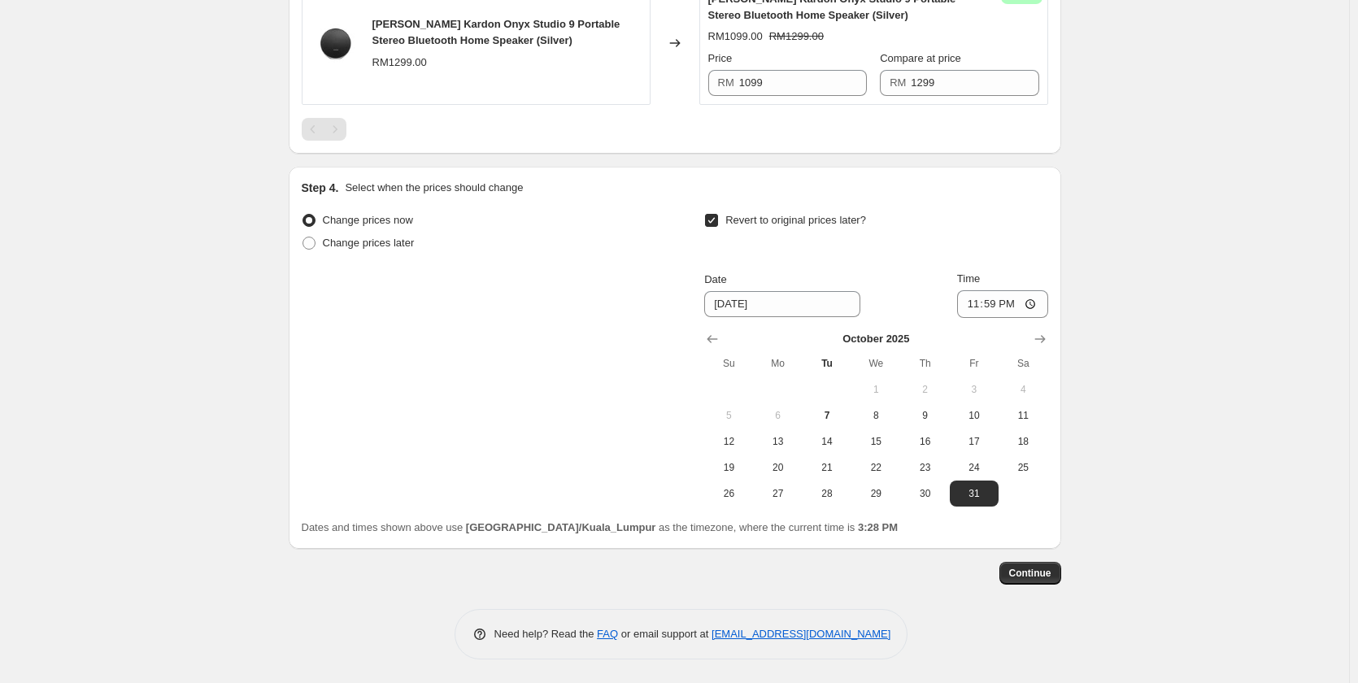
scroll to position [1433, 0]
click at [1045, 572] on span "Continue" at bounding box center [1030, 572] width 42 height 13
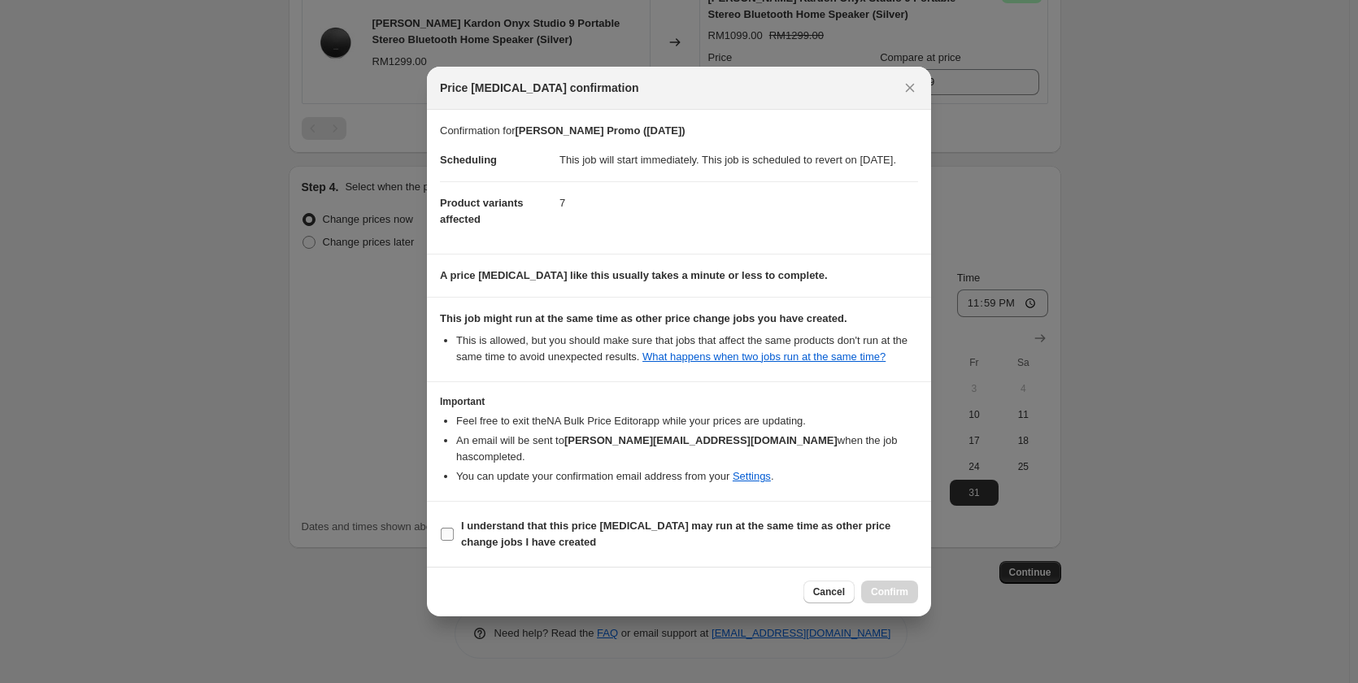
click at [816, 525] on b "I understand that this price [MEDICAL_DATA] may run at the same time as other p…" at bounding box center [675, 534] width 429 height 28
click at [454, 528] on input "I understand that this price [MEDICAL_DATA] may run at the same time as other p…" at bounding box center [447, 534] width 13 height 13
checkbox input "true"
click at [877, 584] on button "Confirm" at bounding box center [889, 592] width 57 height 23
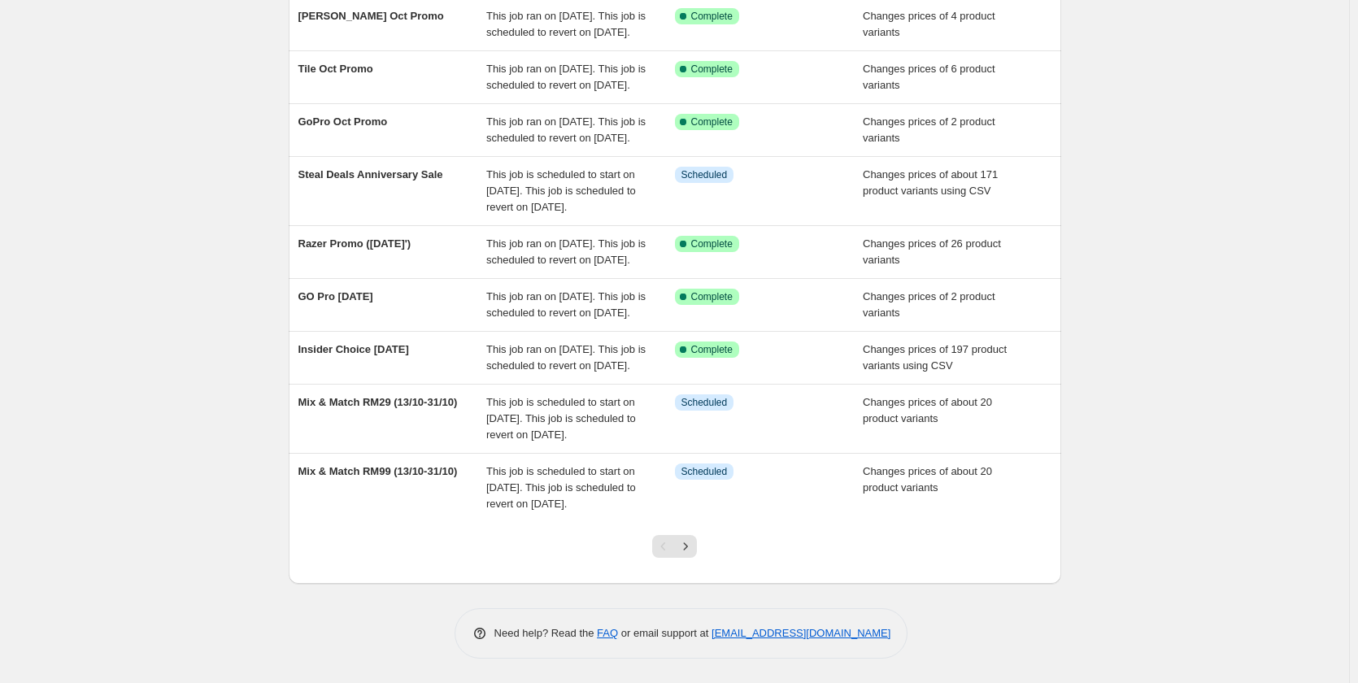
scroll to position [382, 0]
click at [697, 549] on button "Next" at bounding box center [685, 546] width 23 height 23
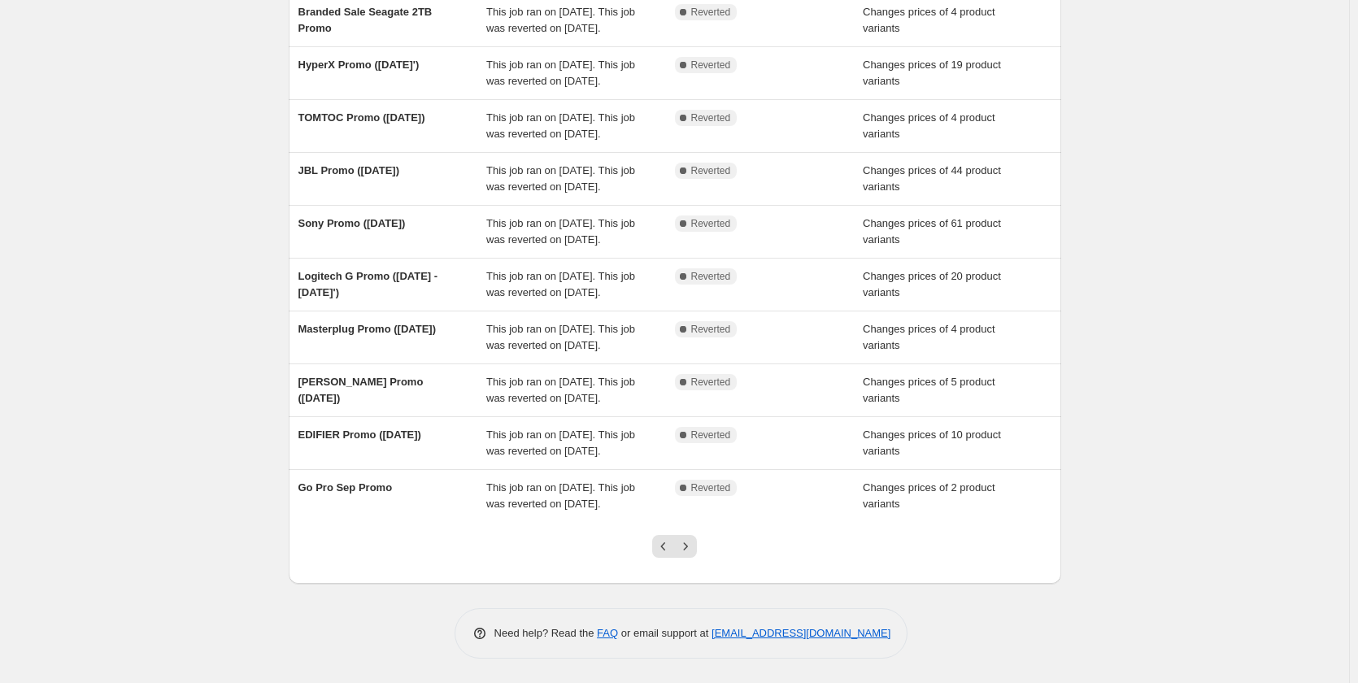
scroll to position [163, 0]
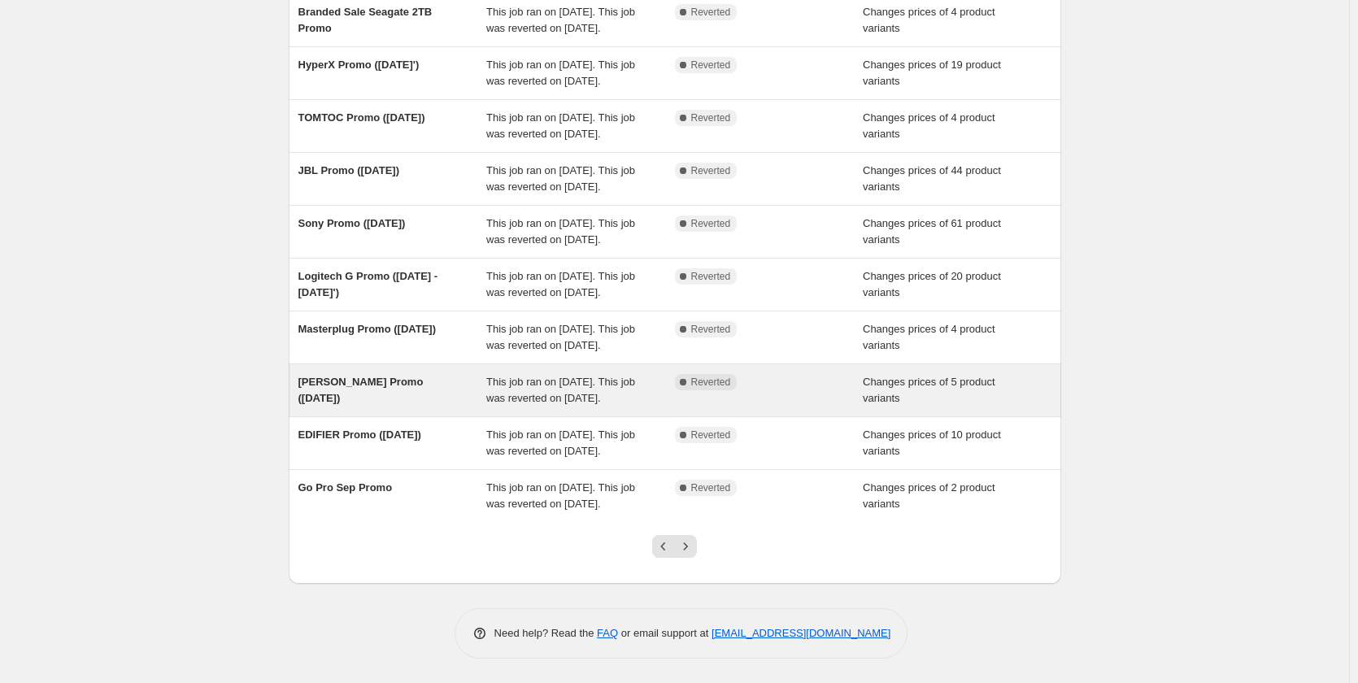
drag, startPoint x: 300, startPoint y: 481, endPoint x: 411, endPoint y: 507, distance: 113.6
click at [411, 416] on div "[PERSON_NAME] Promo ([DATE]) This job ran on [DATE]. This job was reverted on […" at bounding box center [675, 390] width 772 height 52
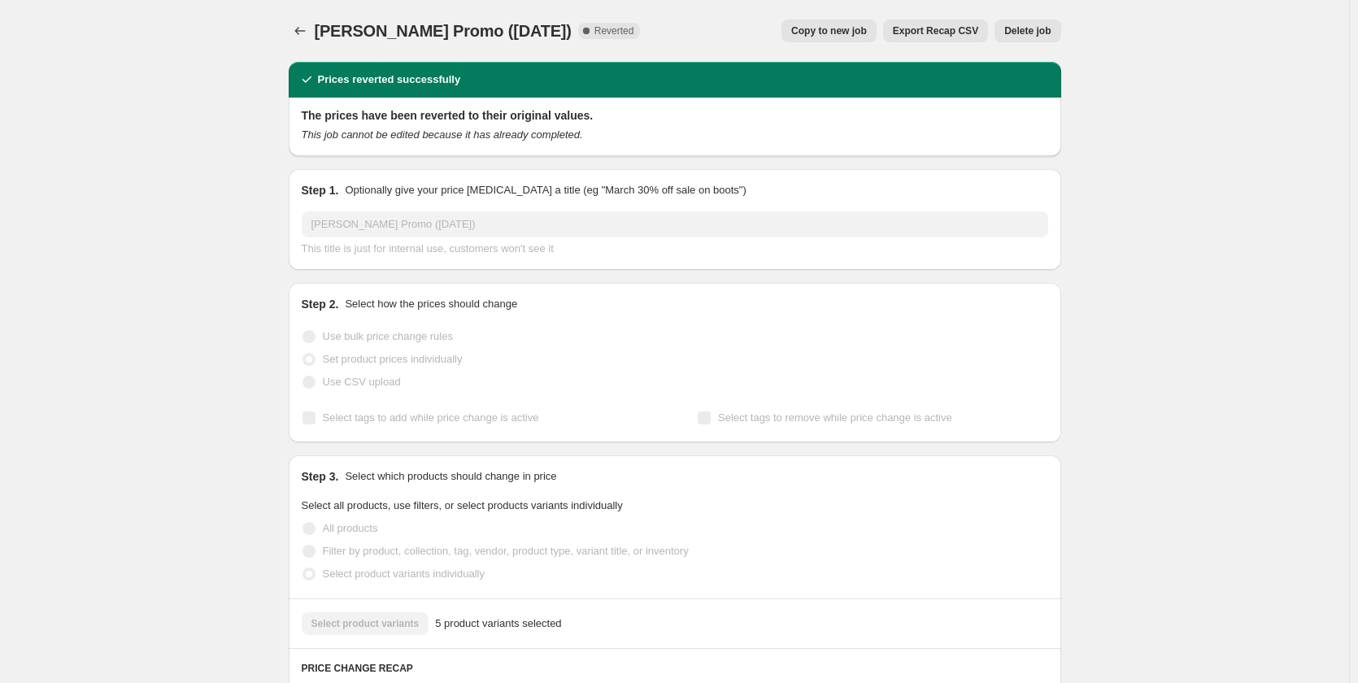
click at [388, 25] on span "[PERSON_NAME] Promo ([DATE])" at bounding box center [443, 31] width 257 height 18
drag, startPoint x: 320, startPoint y: 28, endPoint x: 620, endPoint y: 35, distance: 300.9
click at [620, 35] on div "[PERSON_NAME] Promo ([DATE]) Complete Reverted" at bounding box center [478, 31] width 326 height 23
click at [428, 31] on span "[PERSON_NAME] Promo ([DATE])" at bounding box center [443, 31] width 257 height 18
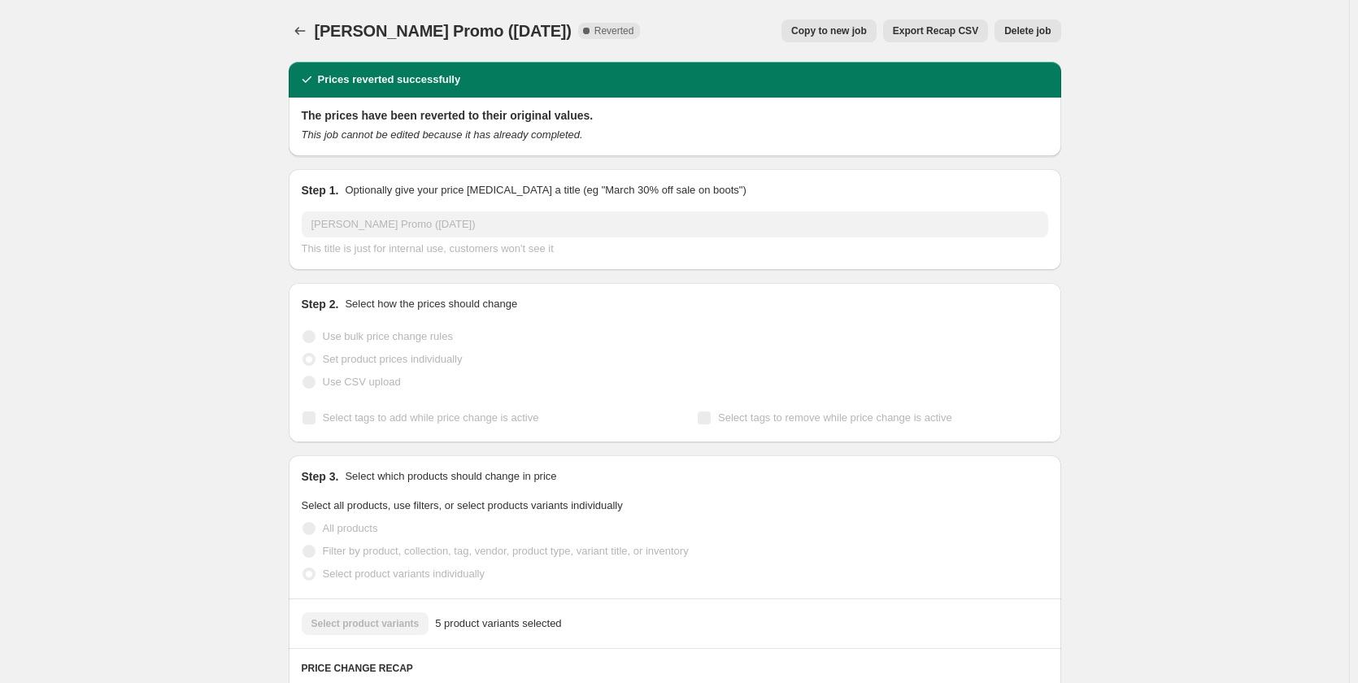
drag, startPoint x: 319, startPoint y: 33, endPoint x: 617, endPoint y: 37, distance: 298.4
click at [572, 37] on span "[PERSON_NAME] Promo ([DATE])" at bounding box center [443, 31] width 257 height 18
copy span "[PERSON_NAME] Promo ([DATE])"
click at [302, 30] on icon "Price change jobs" at bounding box center [300, 31] width 16 height 16
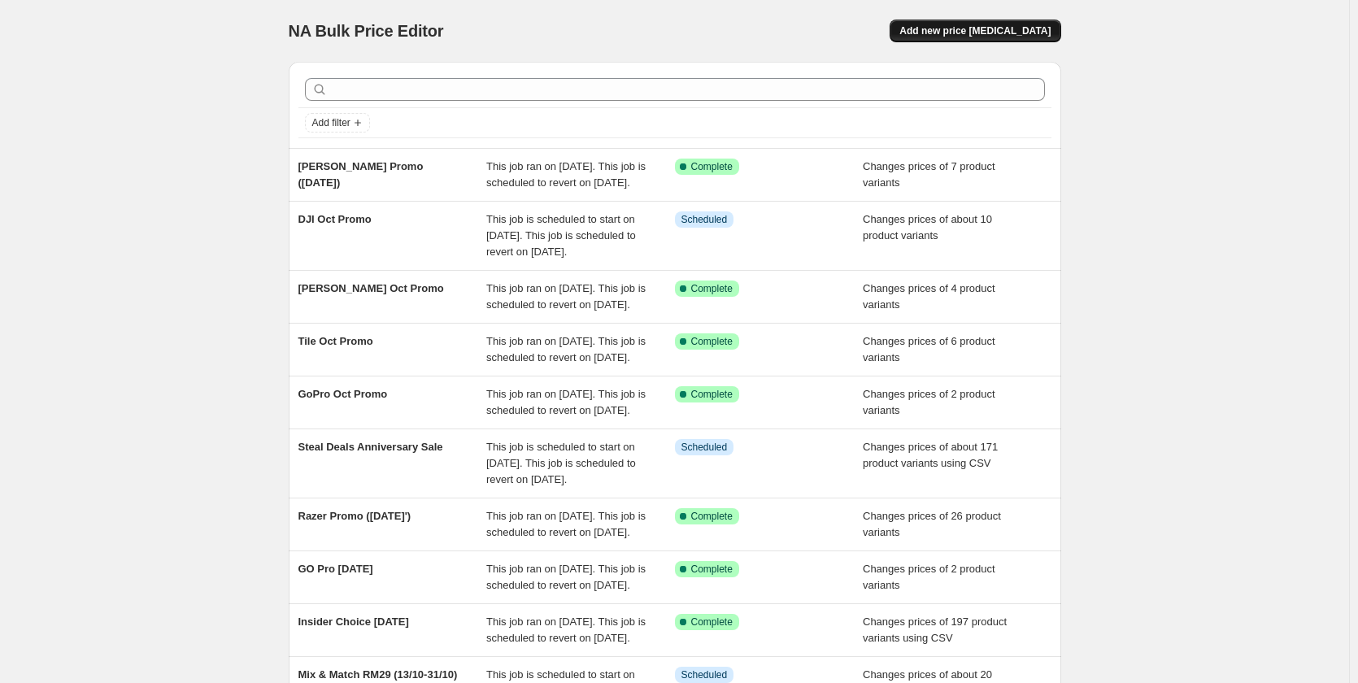
click at [954, 28] on span "Add new price [MEDICAL_DATA]" at bounding box center [974, 30] width 151 height 13
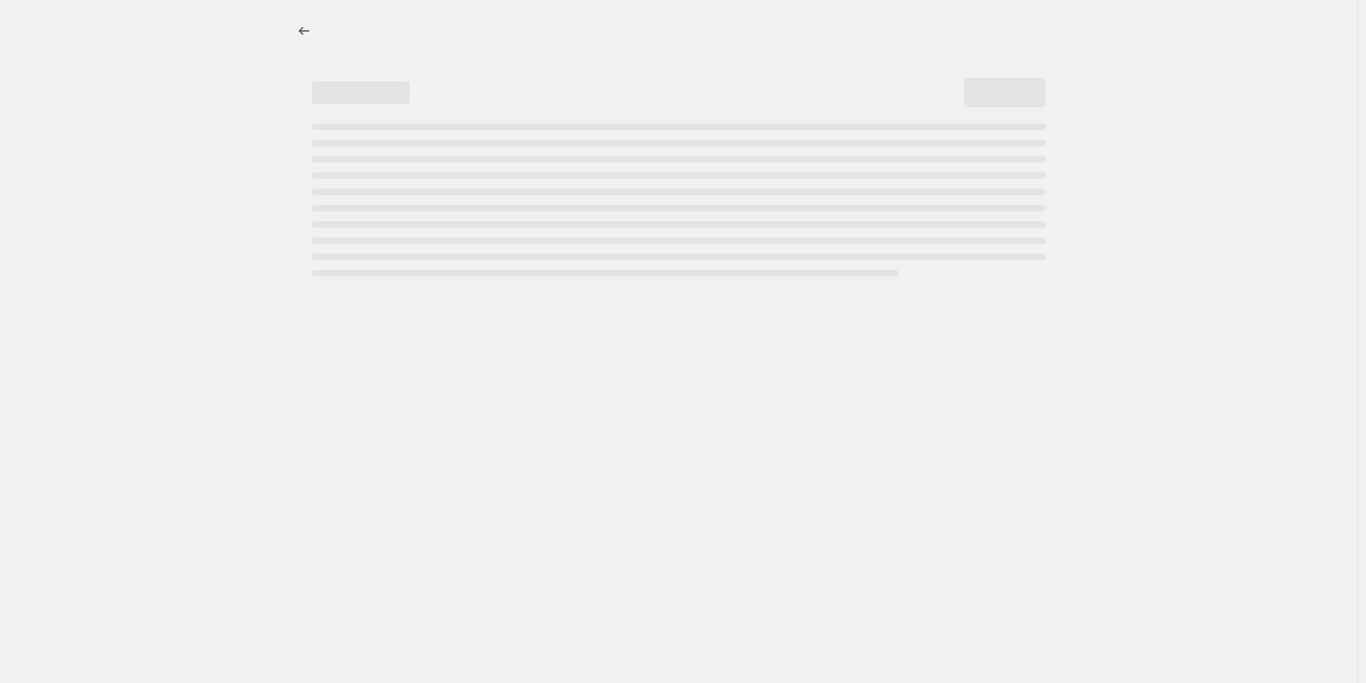
select select "percentage"
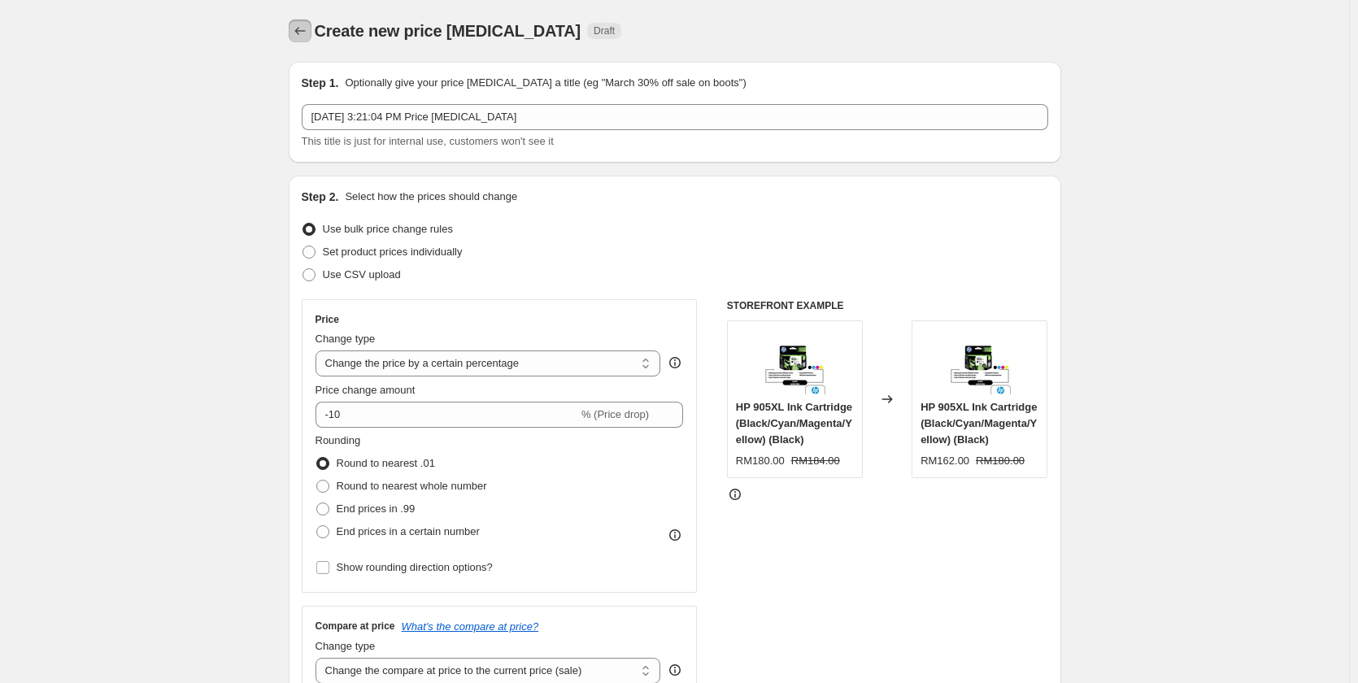
click at [311, 28] on button "Price change jobs" at bounding box center [300, 31] width 23 height 23
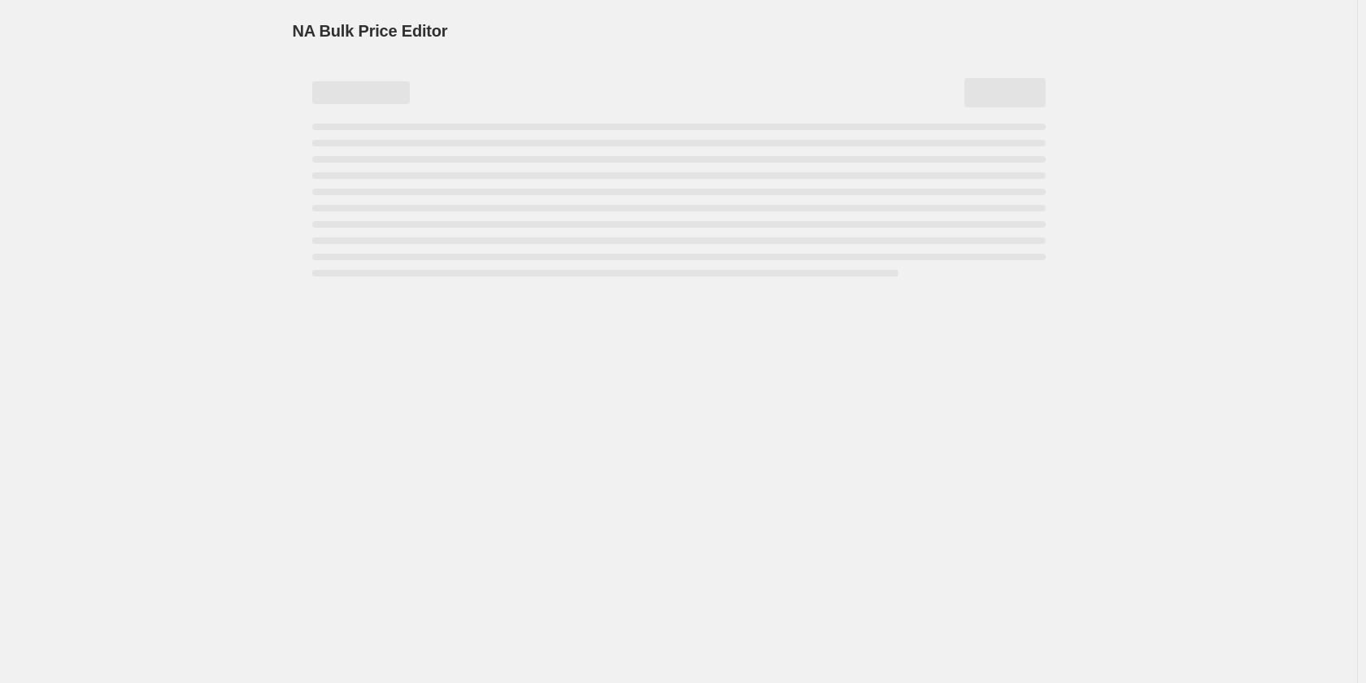
click at [312, 28] on span "NA Bulk Price Editor" at bounding box center [370, 31] width 155 height 18
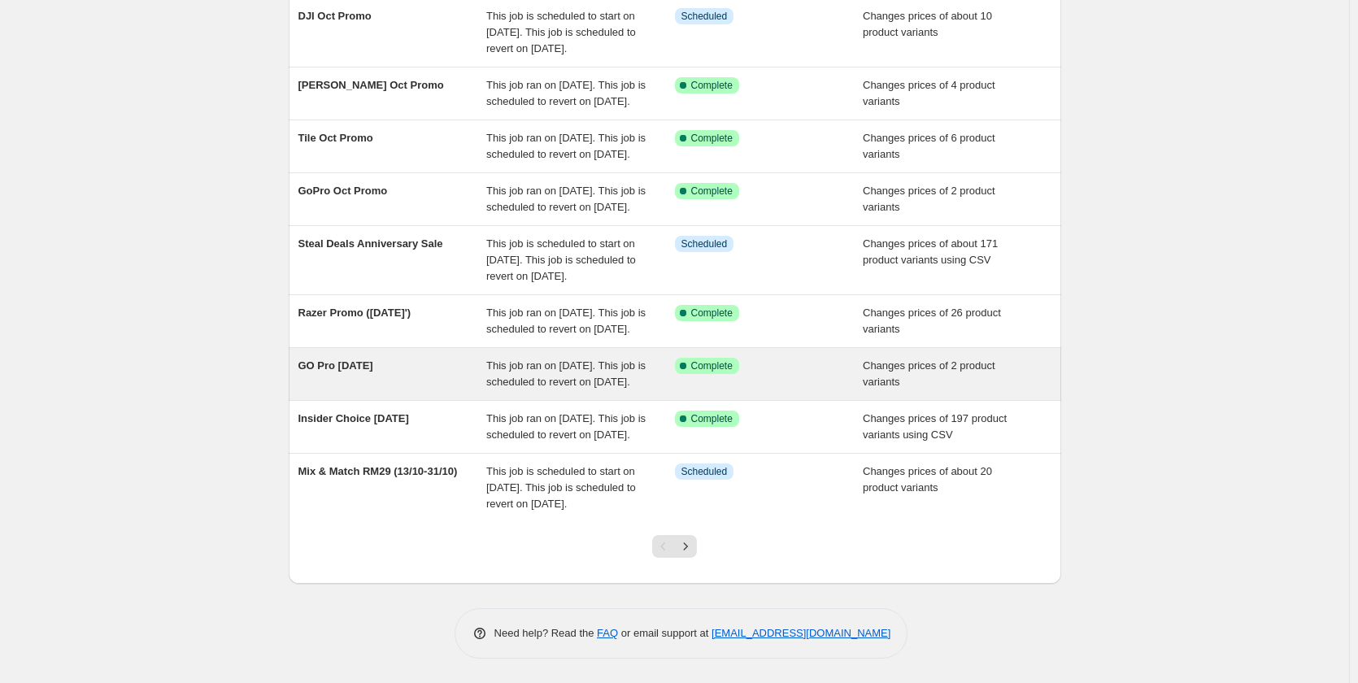
scroll to position [366, 0]
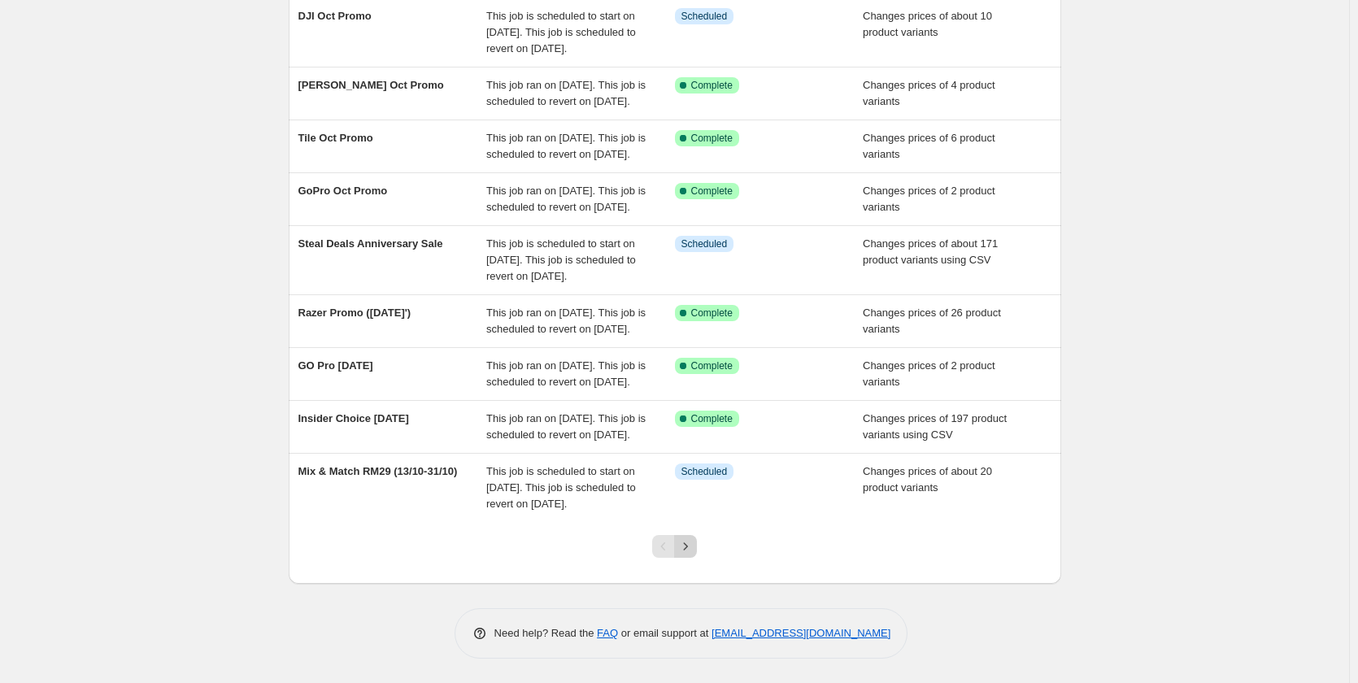
click at [688, 550] on icon "Next" at bounding box center [685, 546] width 16 height 16
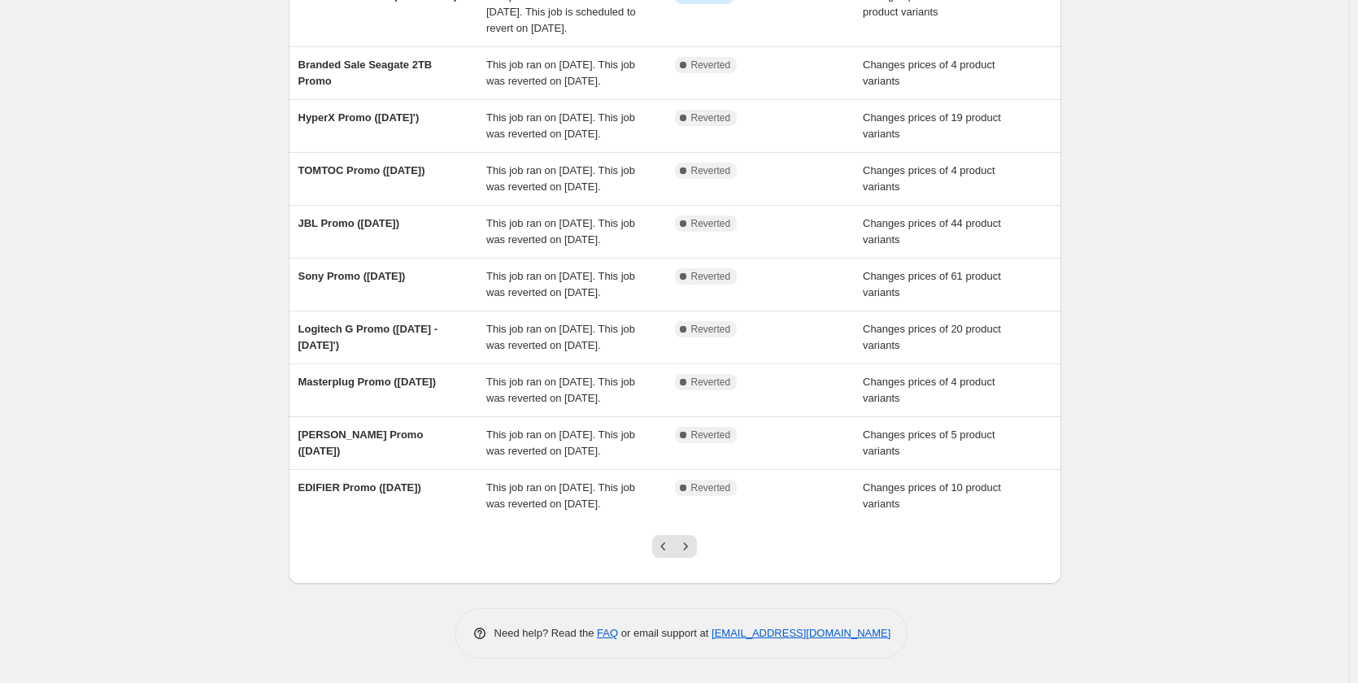
scroll to position [325, 0]
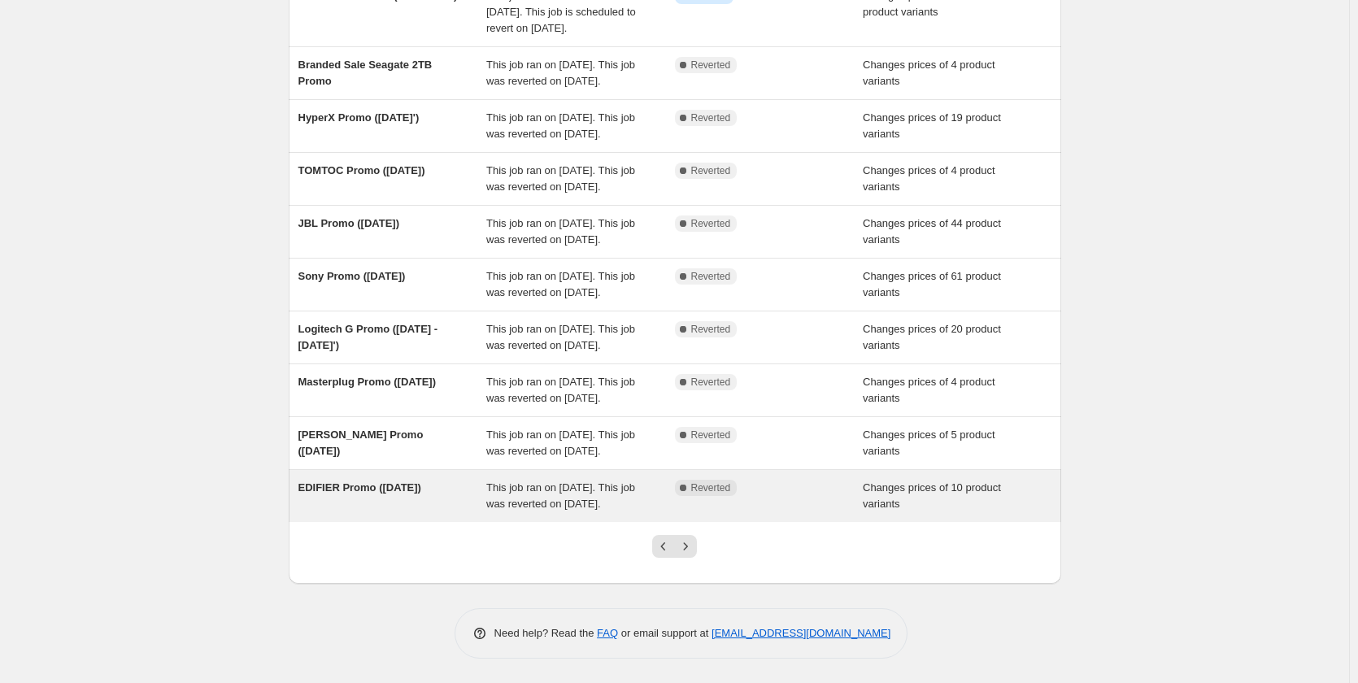
drag, startPoint x: 305, startPoint y: 469, endPoint x: 446, endPoint y: 475, distance: 141.6
click at [446, 475] on div "EDIFIER Promo ([DATE]) This job ran on [DATE]. This job was reverted on [DATE].…" at bounding box center [675, 496] width 772 height 52
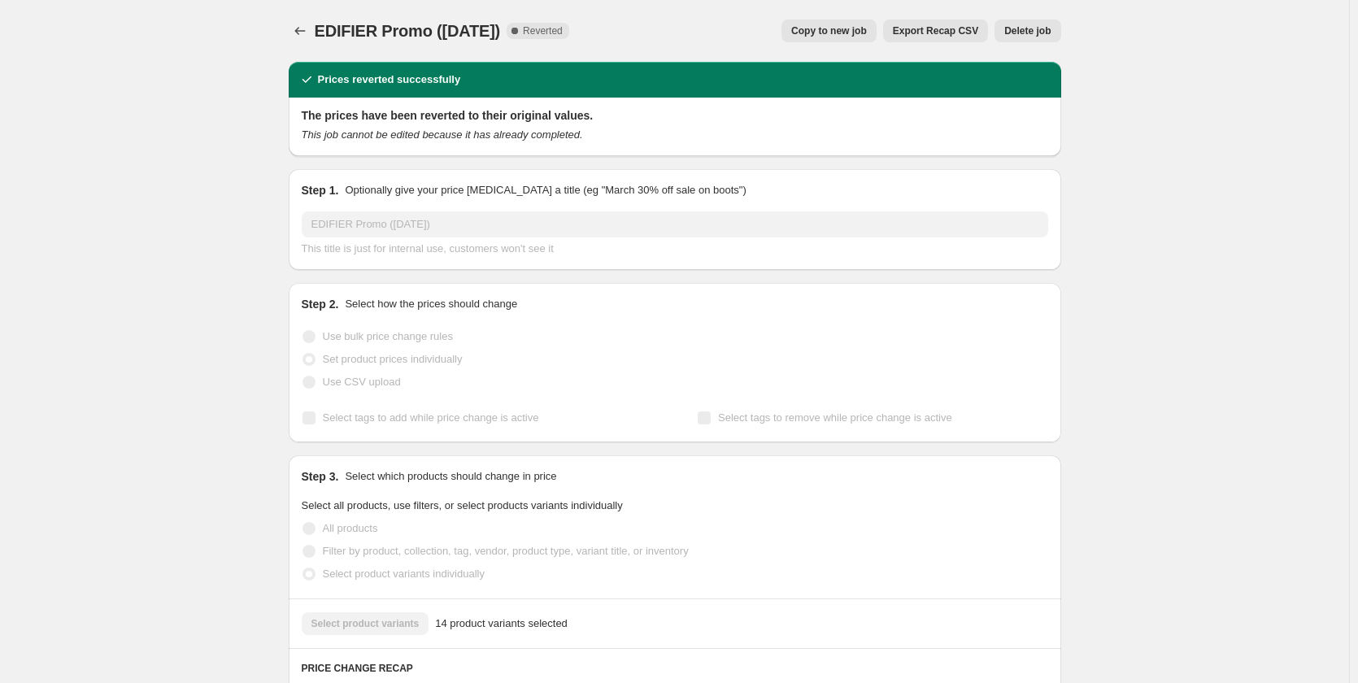
drag, startPoint x: 320, startPoint y: 31, endPoint x: 554, endPoint y: 37, distance: 234.2
click at [501, 37] on span "EDIFIER Promo ([DATE])" at bounding box center [408, 31] width 186 height 18
copy span "EDIFIER Promo ([DATE])"
click at [300, 33] on icon "Price change jobs" at bounding box center [300, 31] width 16 height 16
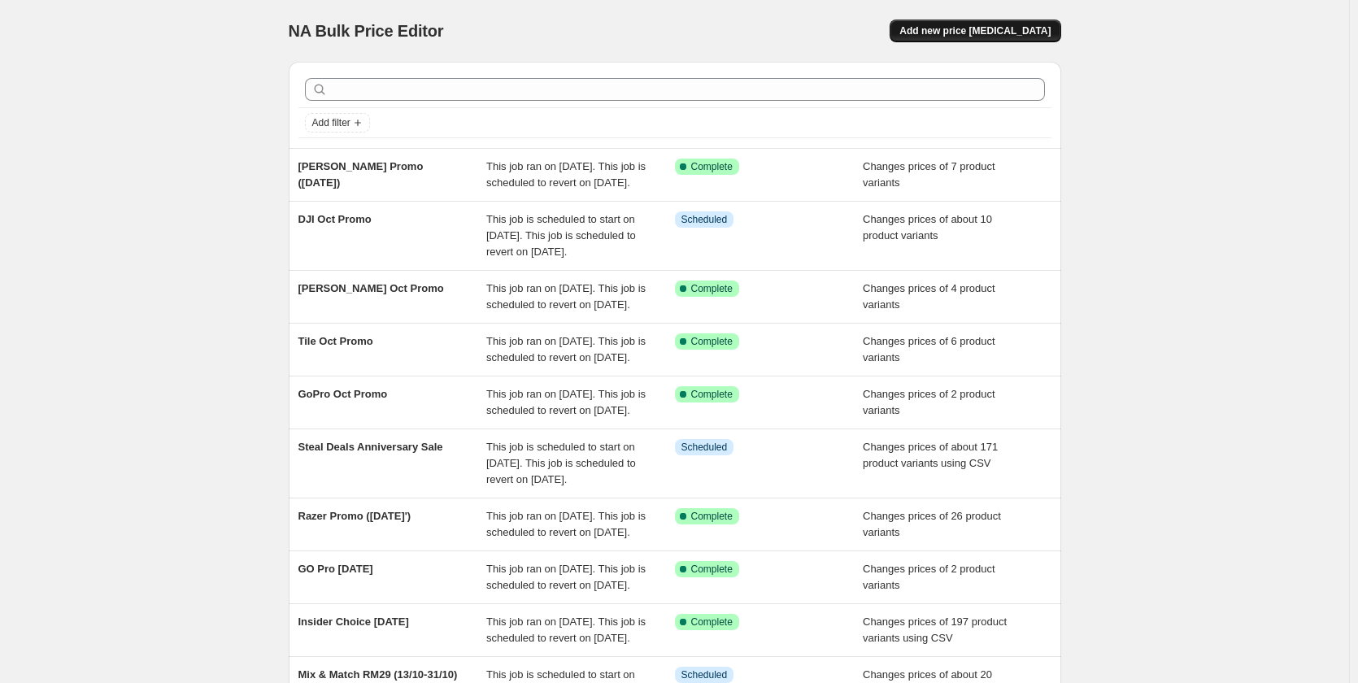
click at [976, 36] on span "Add new price [MEDICAL_DATA]" at bounding box center [974, 30] width 151 height 13
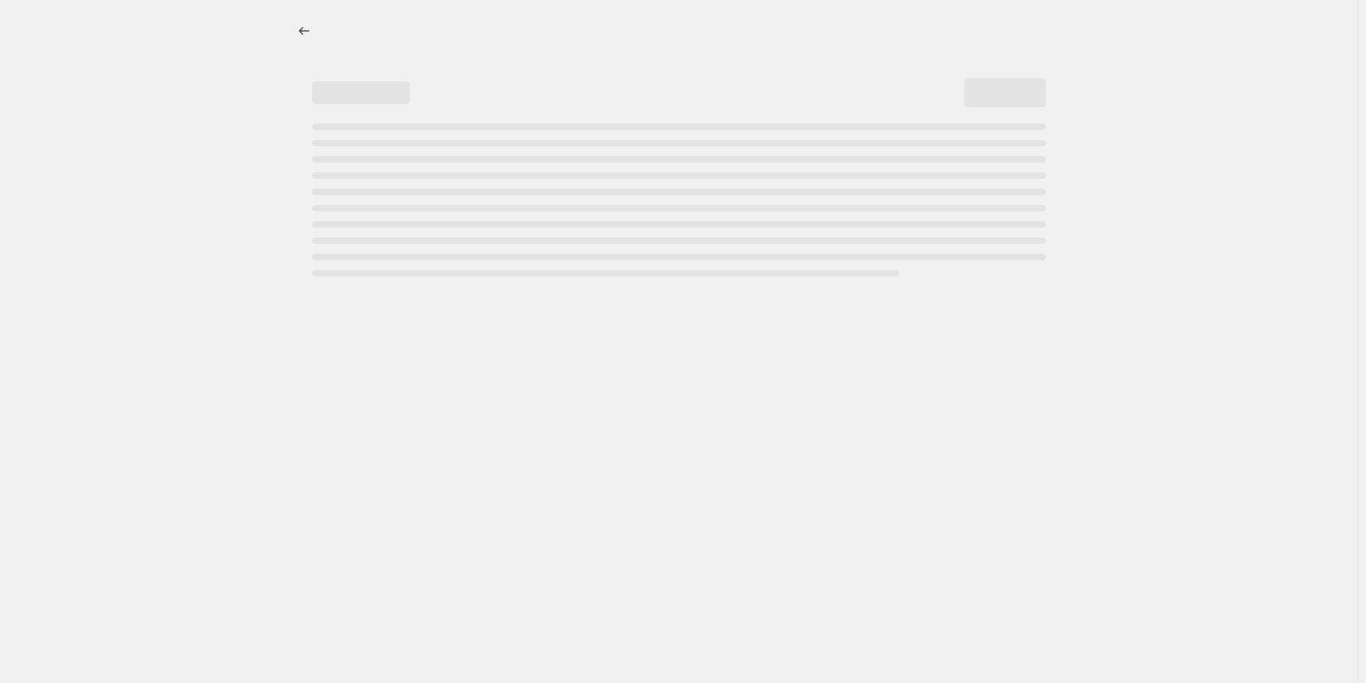
click at [976, 36] on div at bounding box center [679, 31] width 772 height 23
select select "percentage"
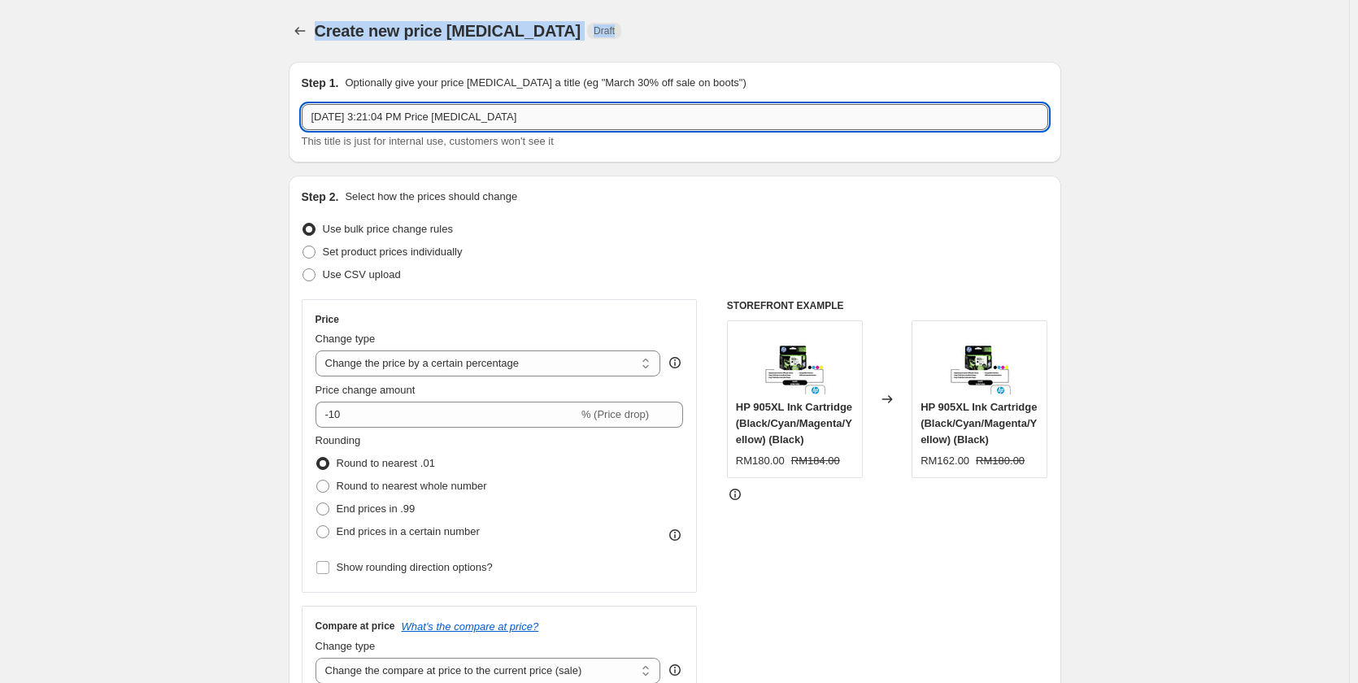
click at [487, 112] on input "[DATE] 3:21:04 PM Price [MEDICAL_DATA]" at bounding box center [675, 117] width 746 height 26
click at [484, 112] on input "[DATE] 3:21:04 PM Price [MEDICAL_DATA]" at bounding box center [675, 117] width 746 height 26
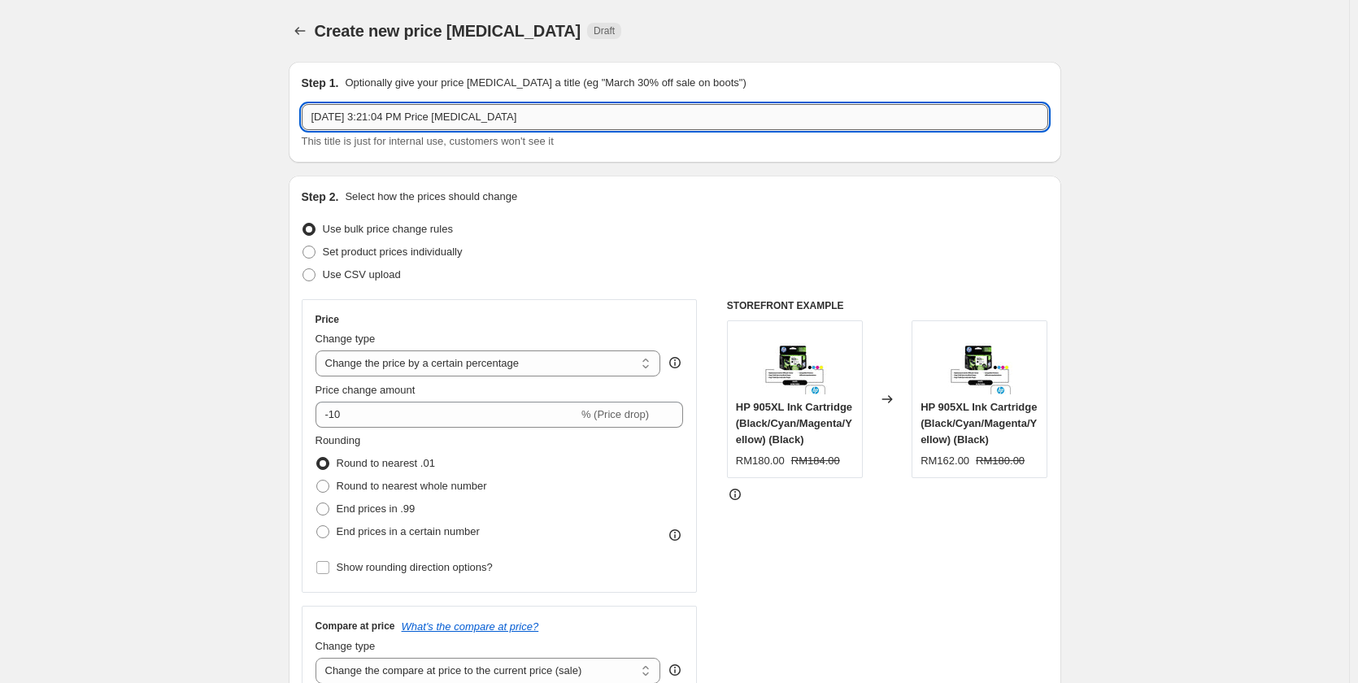
paste input "EDIFIER Promo ([DATE])"
click at [488, 115] on input "[DATE] 3:21:04 PM Price changEDIFIER Promo ([DATE])e job" at bounding box center [675, 117] width 746 height 26
click at [486, 115] on input "[DATE] 3:21:04 PM Price changEDIFIER Promo ([DATE])e job" at bounding box center [675, 117] width 746 height 26
paste input "EDIFIER Promo ([DATE])"
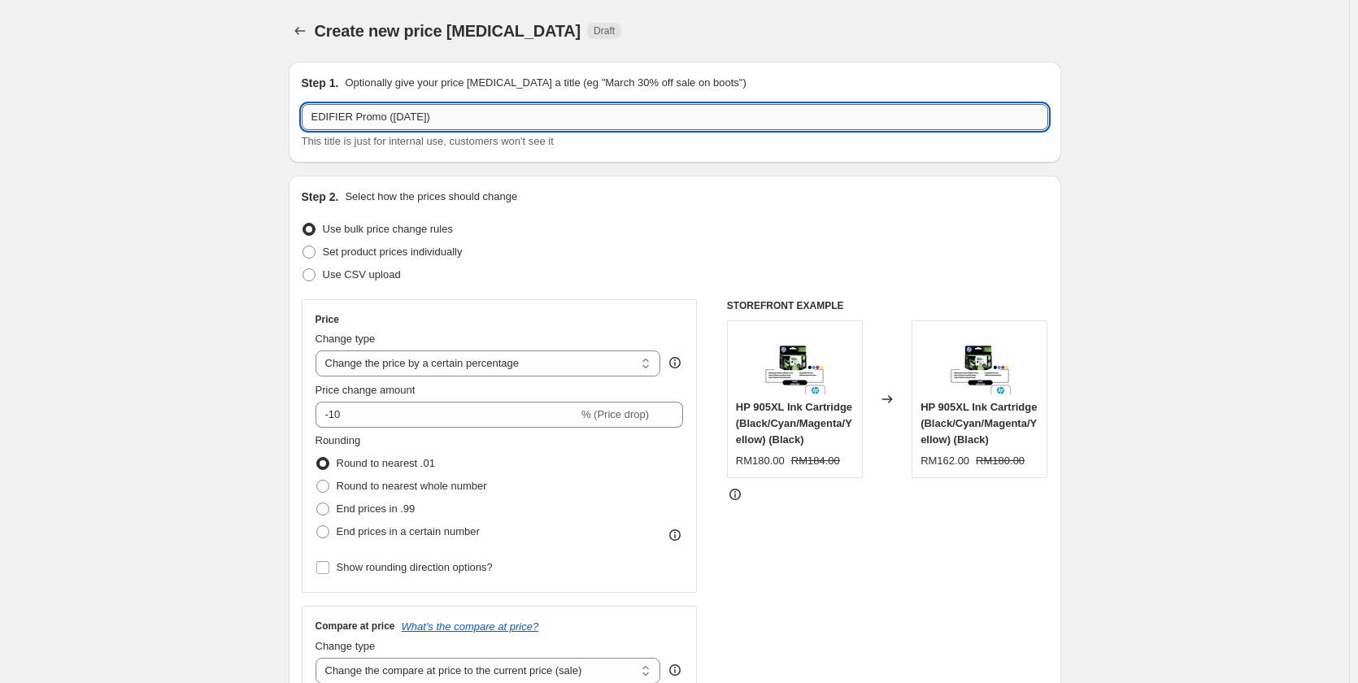
click at [422, 123] on input "EDIFIER Promo ([DATE])" at bounding box center [675, 117] width 746 height 26
type input "EDIFIER Promo ([DATE])"
click at [356, 246] on span "Set product prices individually" at bounding box center [393, 252] width 140 height 12
click at [303, 246] on input "Set product prices individually" at bounding box center [302, 246] width 1 height 1
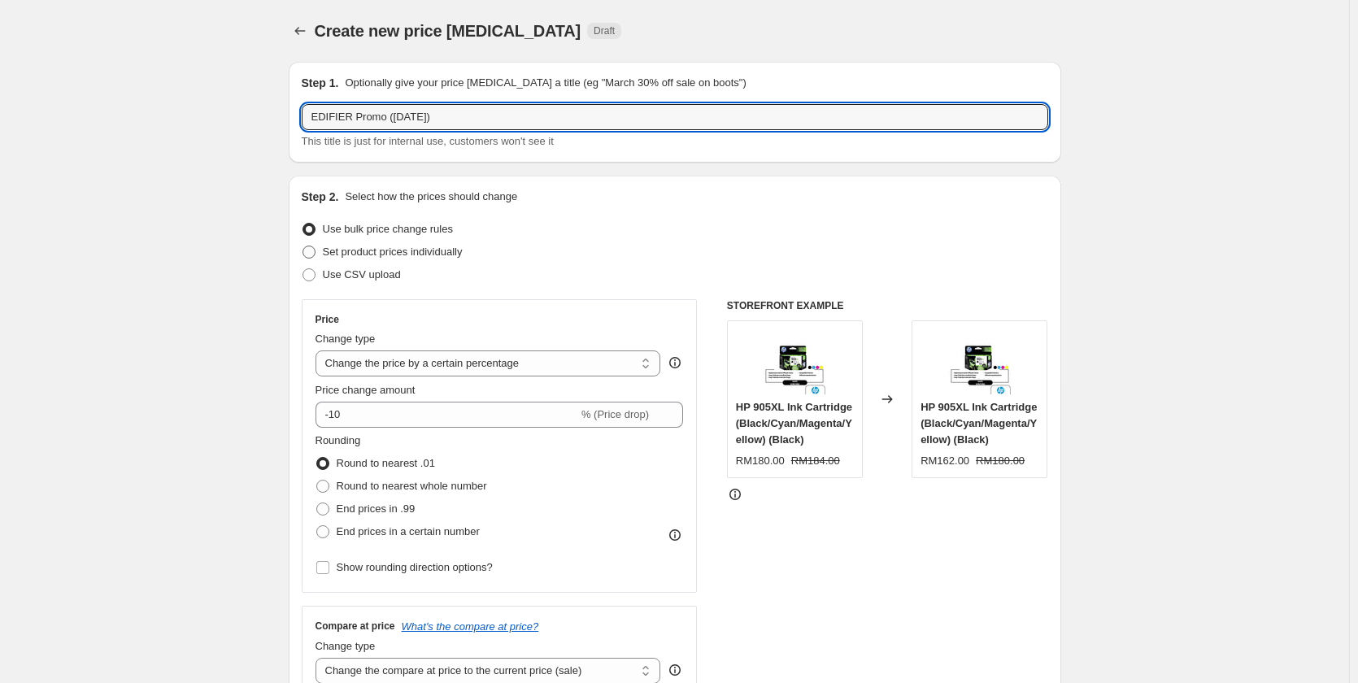
radio input "true"
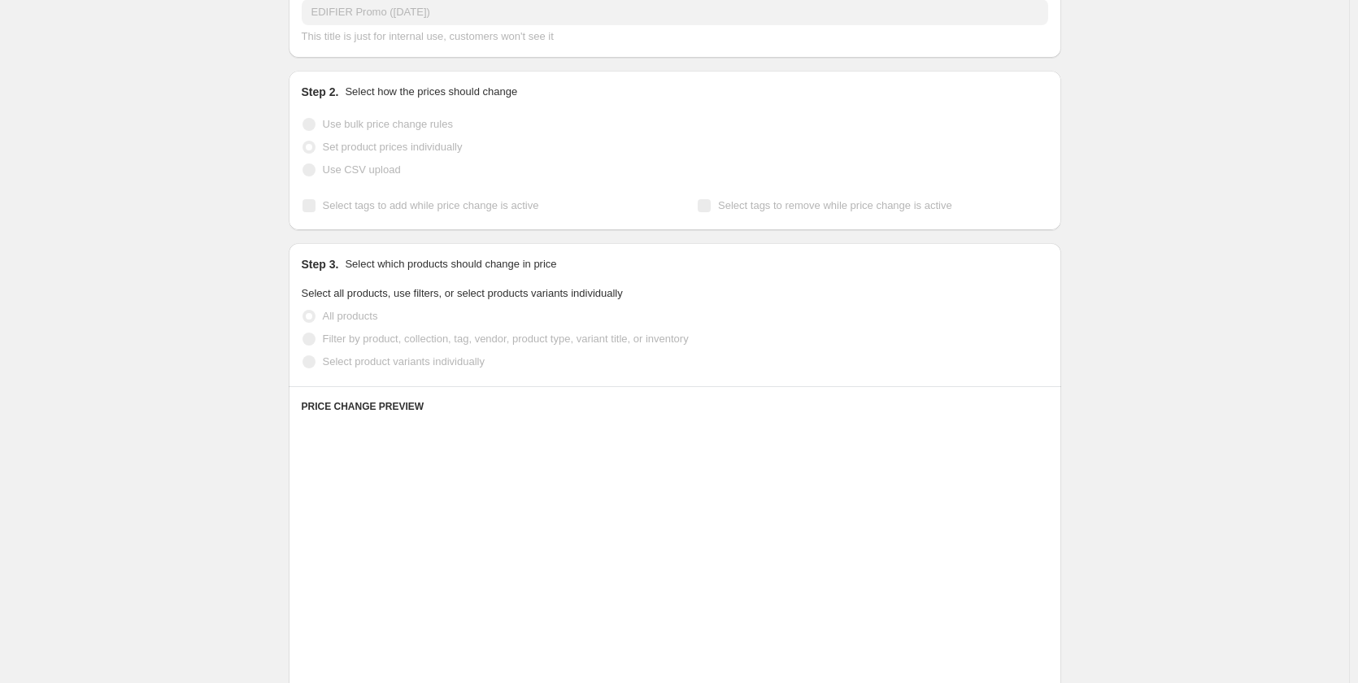
scroll to position [244, 0]
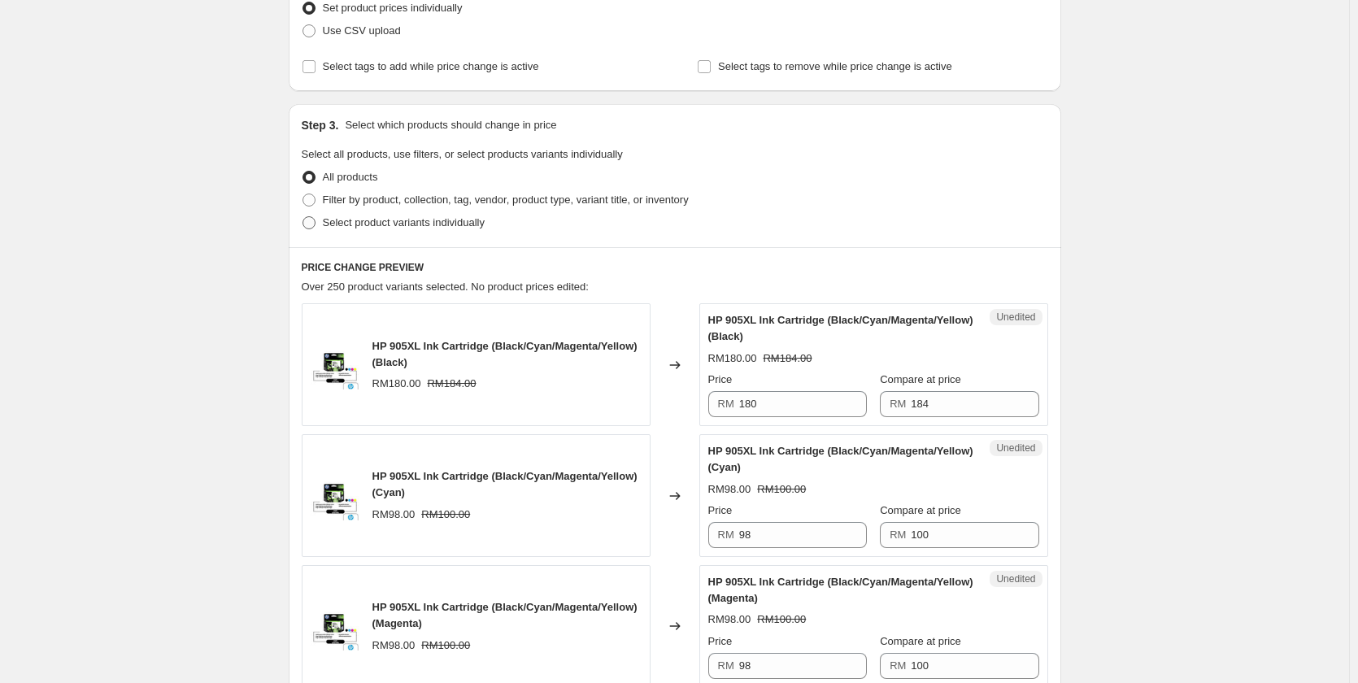
click at [472, 221] on span "Select product variants individually" at bounding box center [404, 222] width 162 height 12
click at [303, 217] on input "Select product variants individually" at bounding box center [302, 216] width 1 height 1
radio input "true"
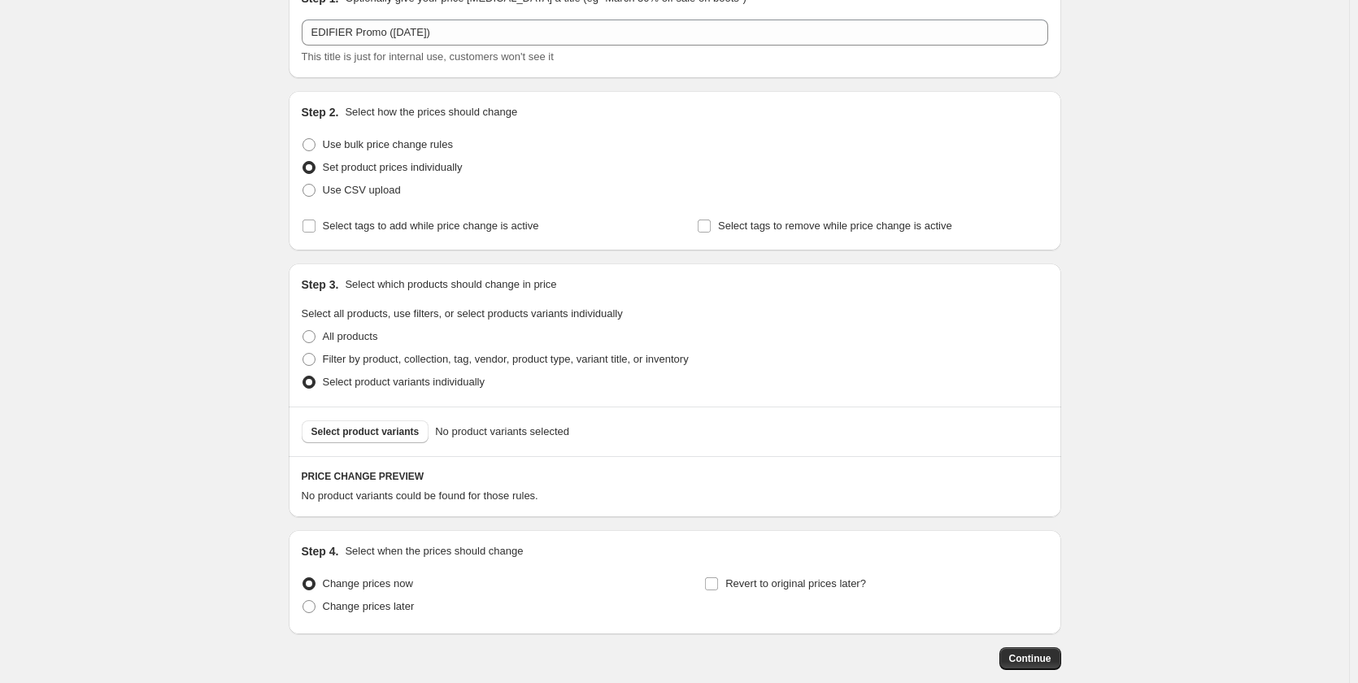
scroll to position [171, 0]
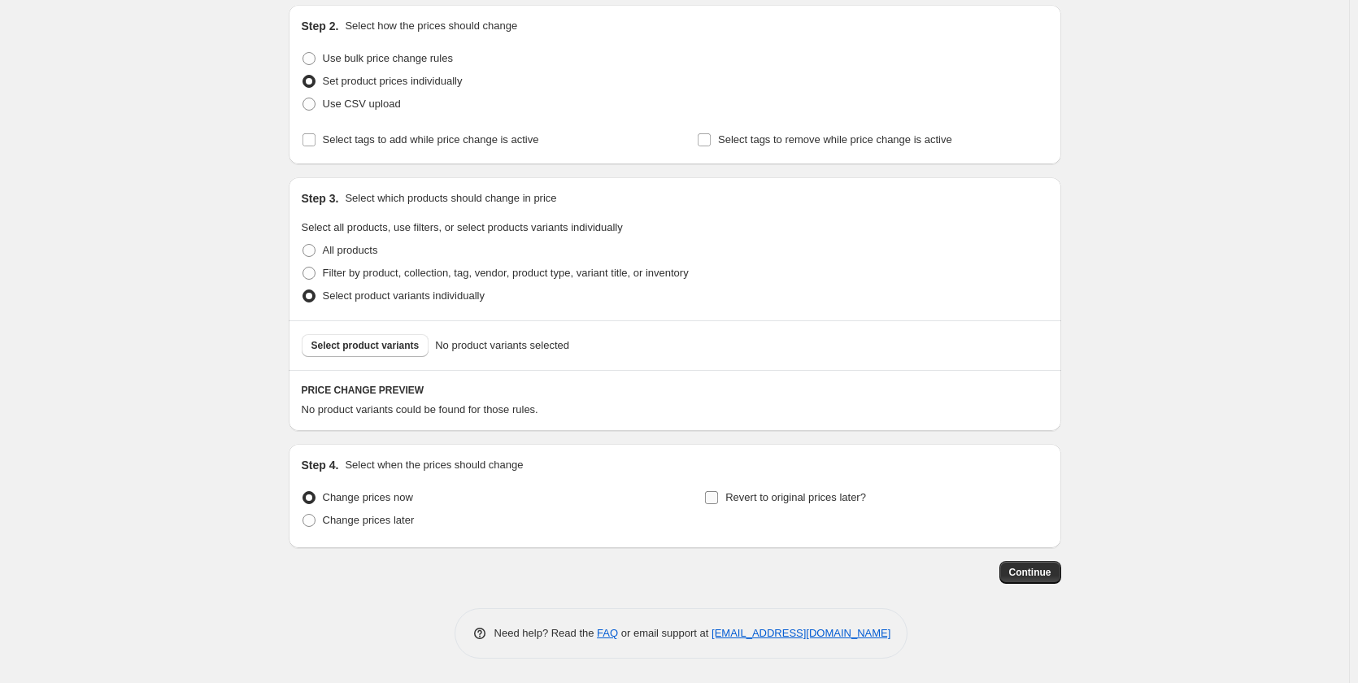
click at [813, 506] on span "Revert to original prices later?" at bounding box center [795, 497] width 141 height 16
click at [718, 504] on input "Revert to original prices later?" at bounding box center [711, 497] width 13 height 13
checkbox input "true"
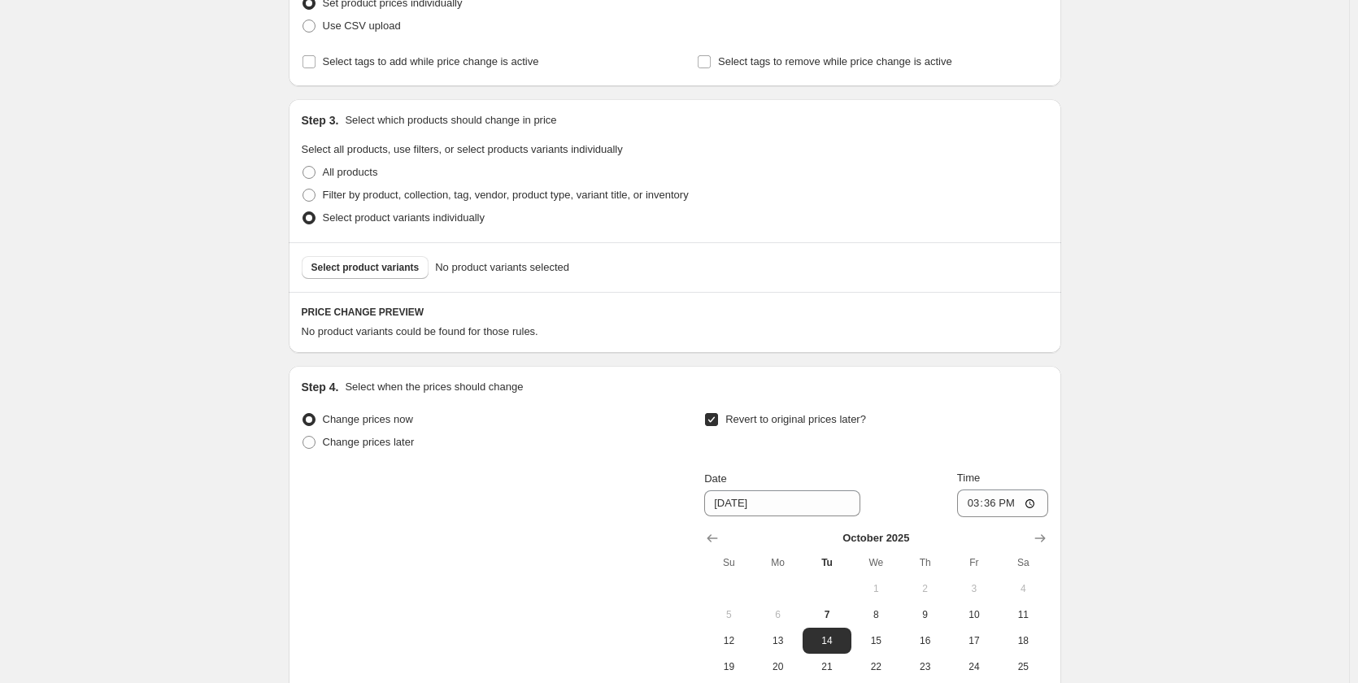
scroll to position [415, 0]
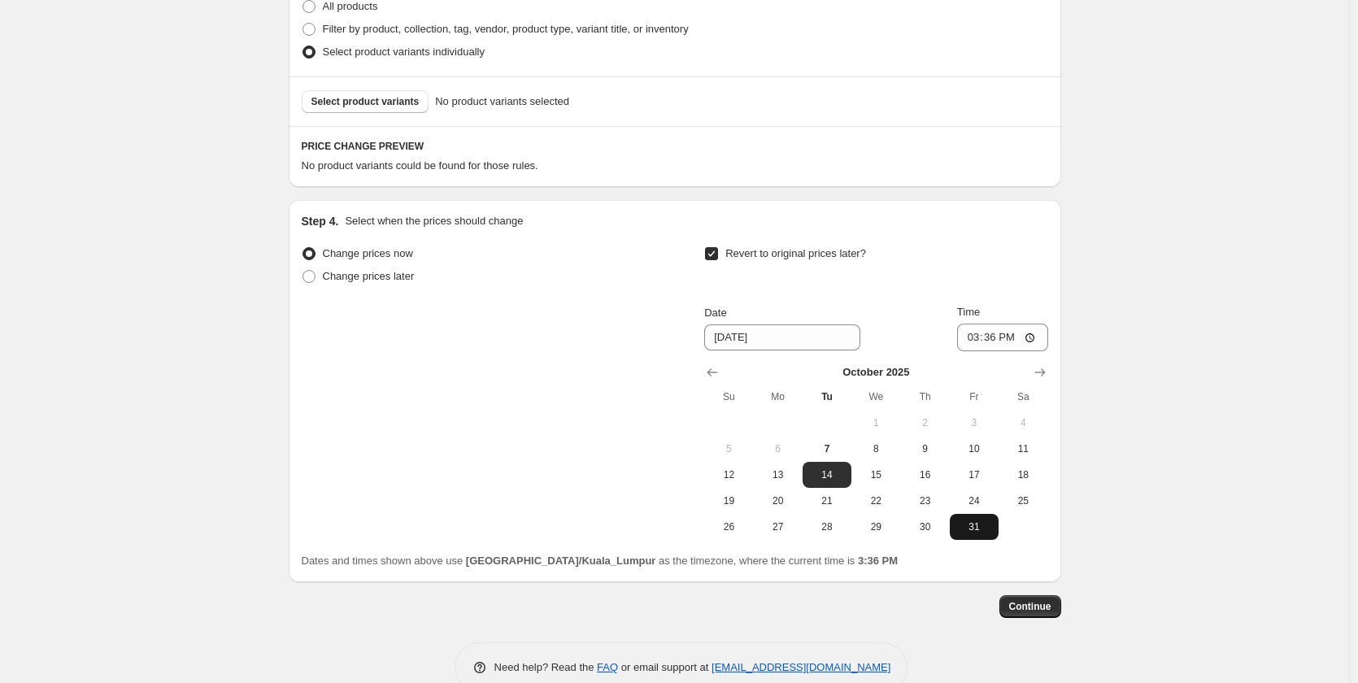
click at [974, 535] on button "31" at bounding box center [974, 527] width 49 height 26
type input "[DATE]"
click at [977, 333] on input "15:36" at bounding box center [1002, 338] width 91 height 28
type input "23:59"
click at [1068, 294] on div "Create new price [MEDICAL_DATA]. This page is ready Create new price [MEDICAL_D…" at bounding box center [674, 151] width 811 height 1132
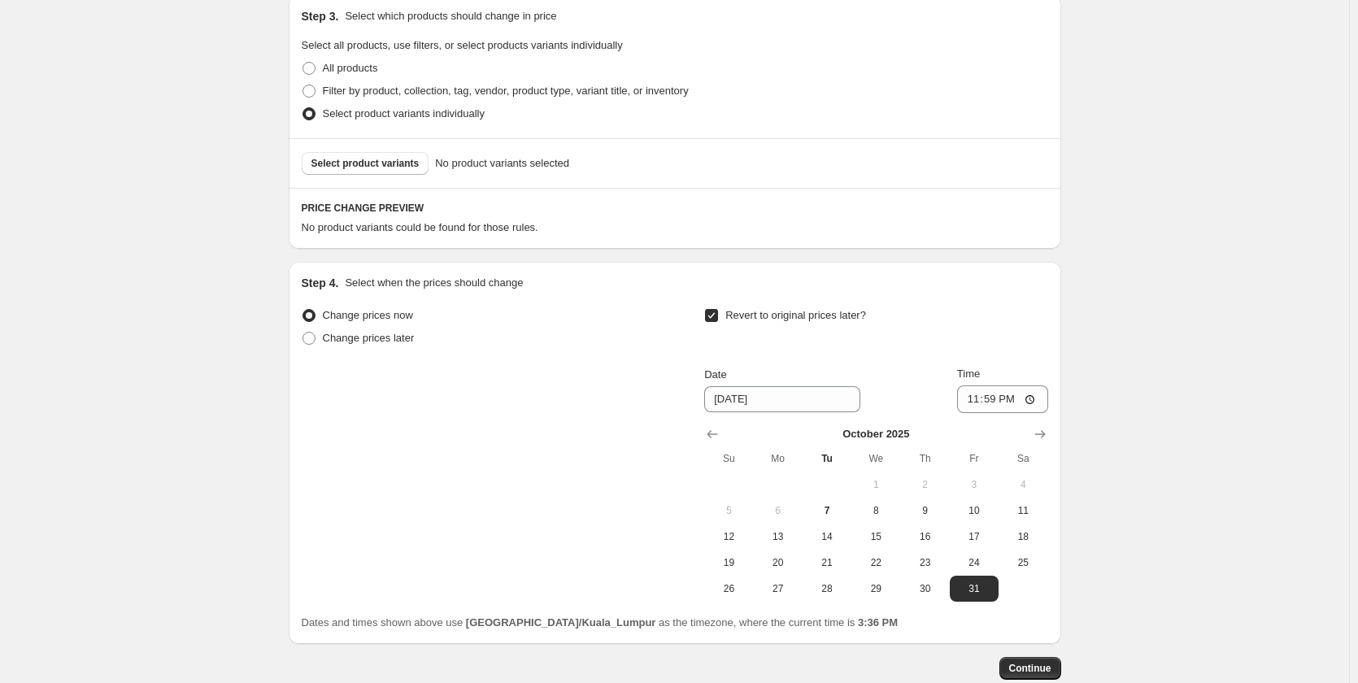
scroll to position [8, 0]
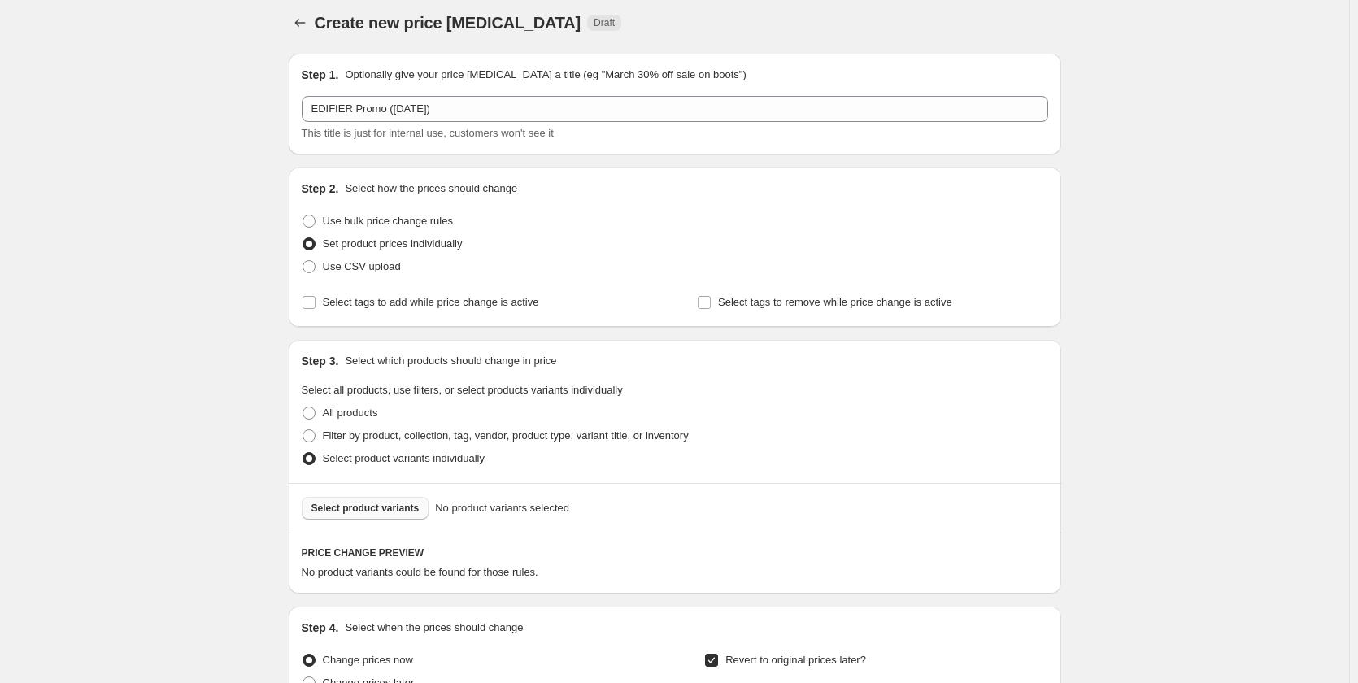
click at [395, 516] on button "Select product variants" at bounding box center [366, 508] width 128 height 23
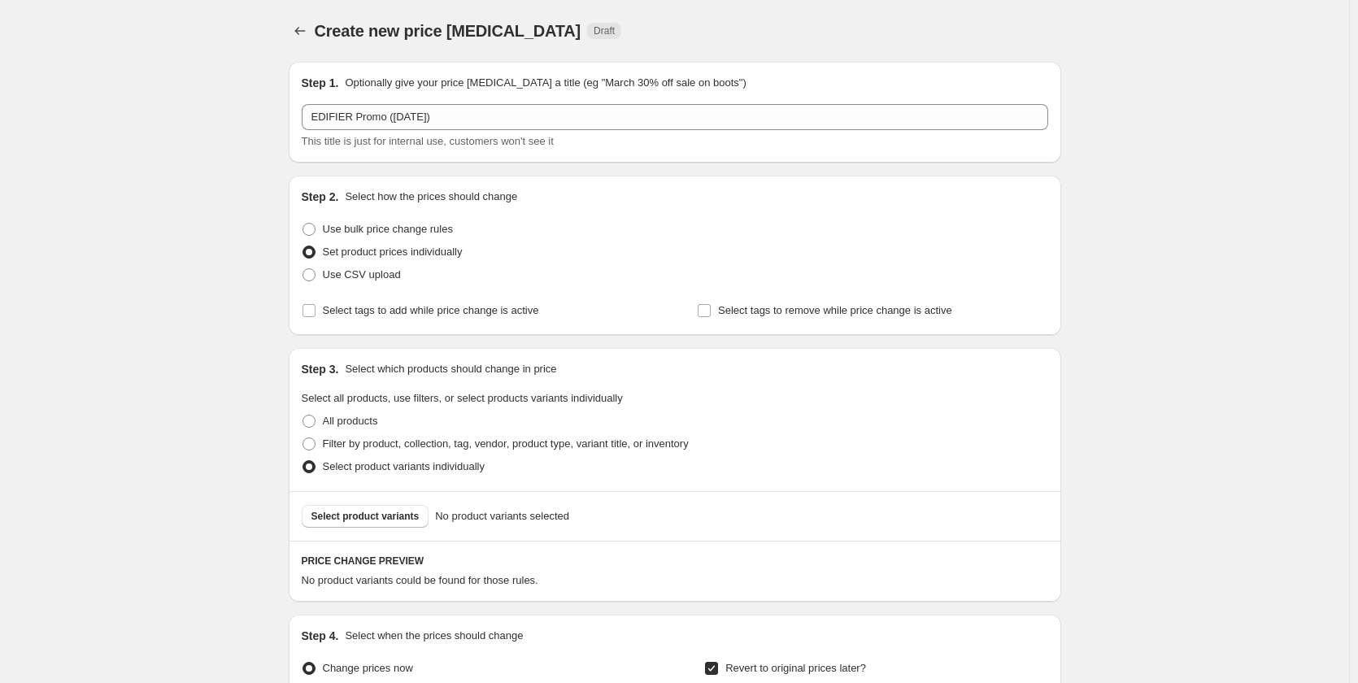
scroll to position [244, 0]
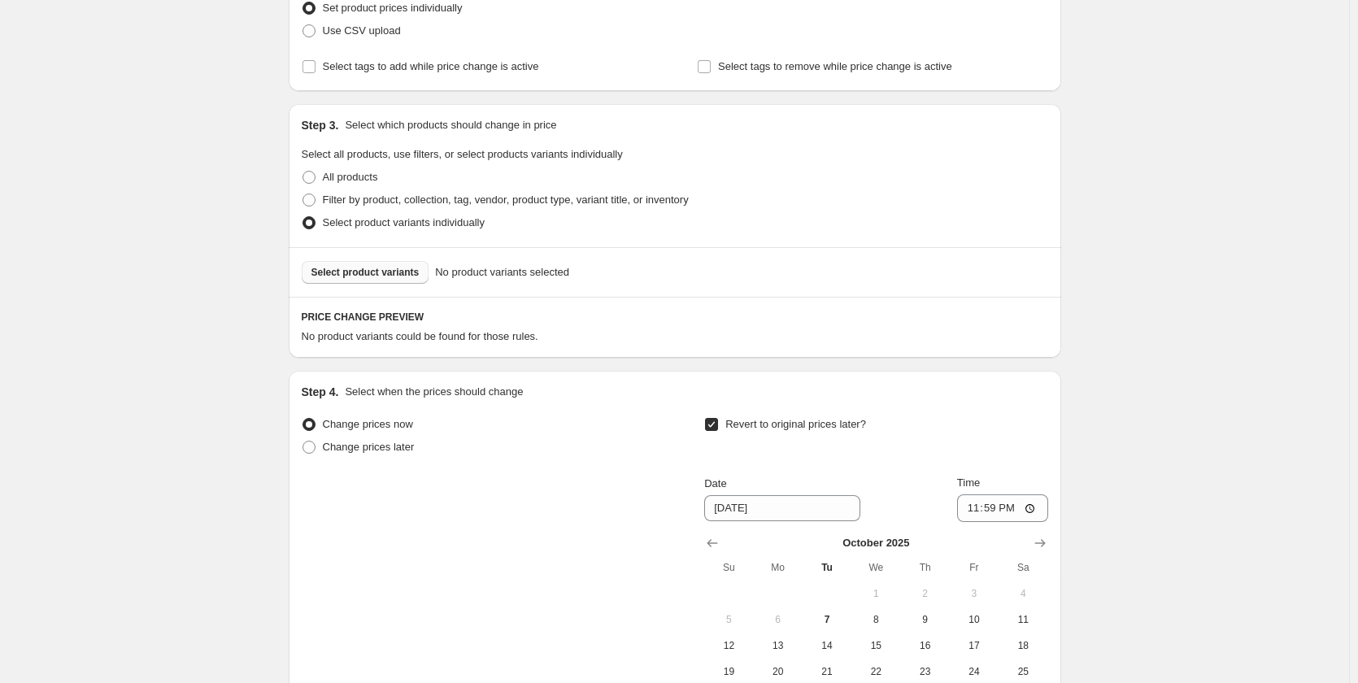
click at [355, 273] on span "Select product variants" at bounding box center [365, 272] width 108 height 13
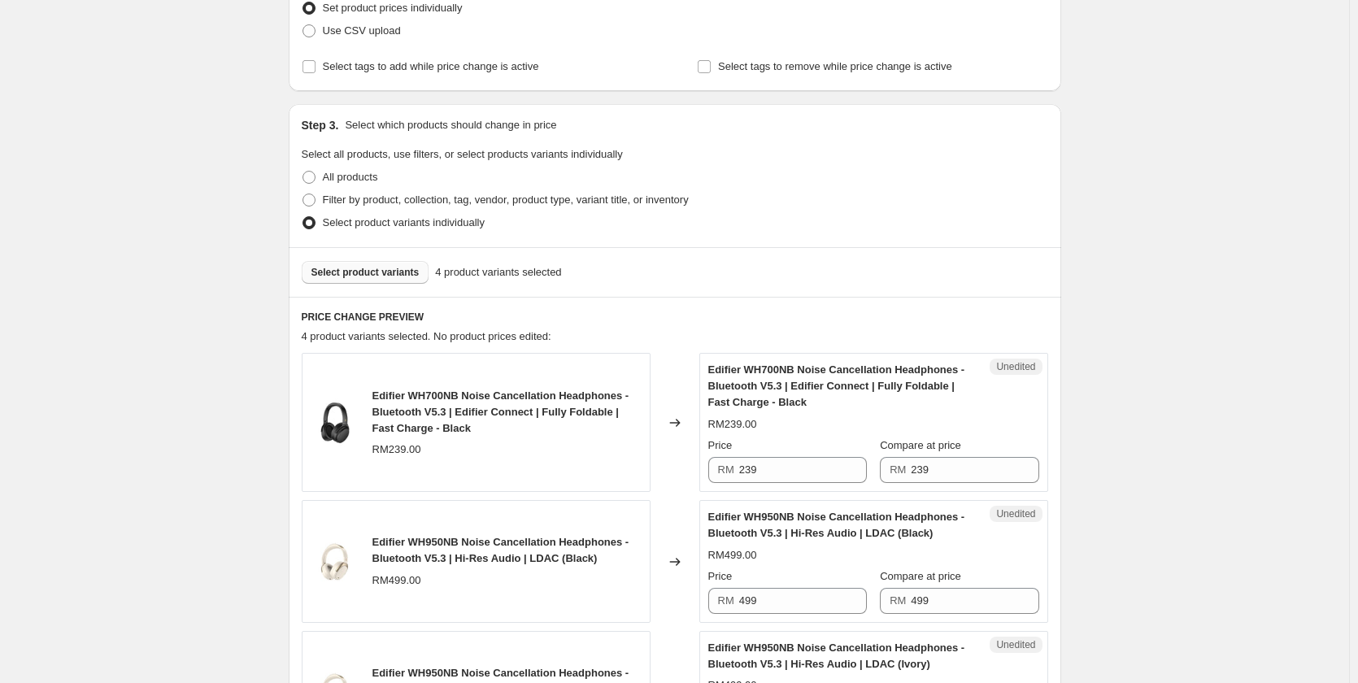
scroll to position [488, 0]
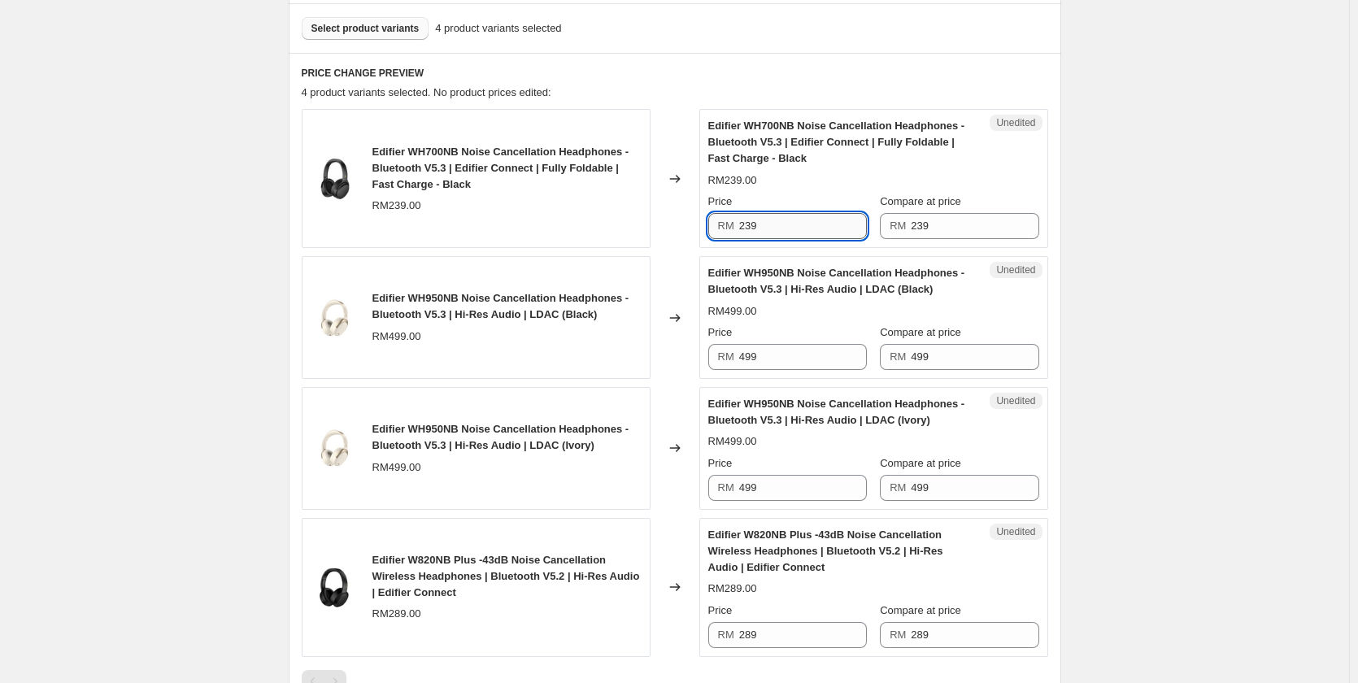
click at [796, 234] on input "239" at bounding box center [803, 226] width 128 height 26
click at [796, 233] on input "239" at bounding box center [803, 226] width 128 height 26
type input "179"
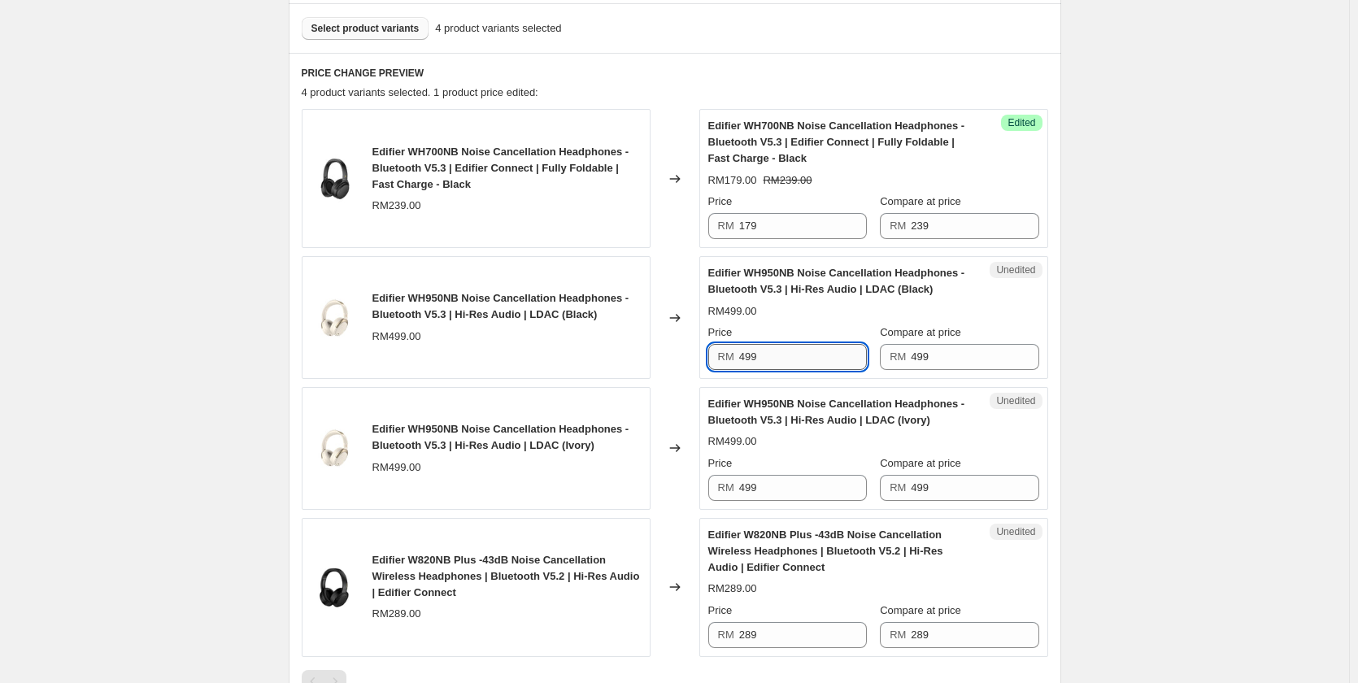
click at [768, 363] on input "499" at bounding box center [803, 357] width 128 height 26
type input "479"
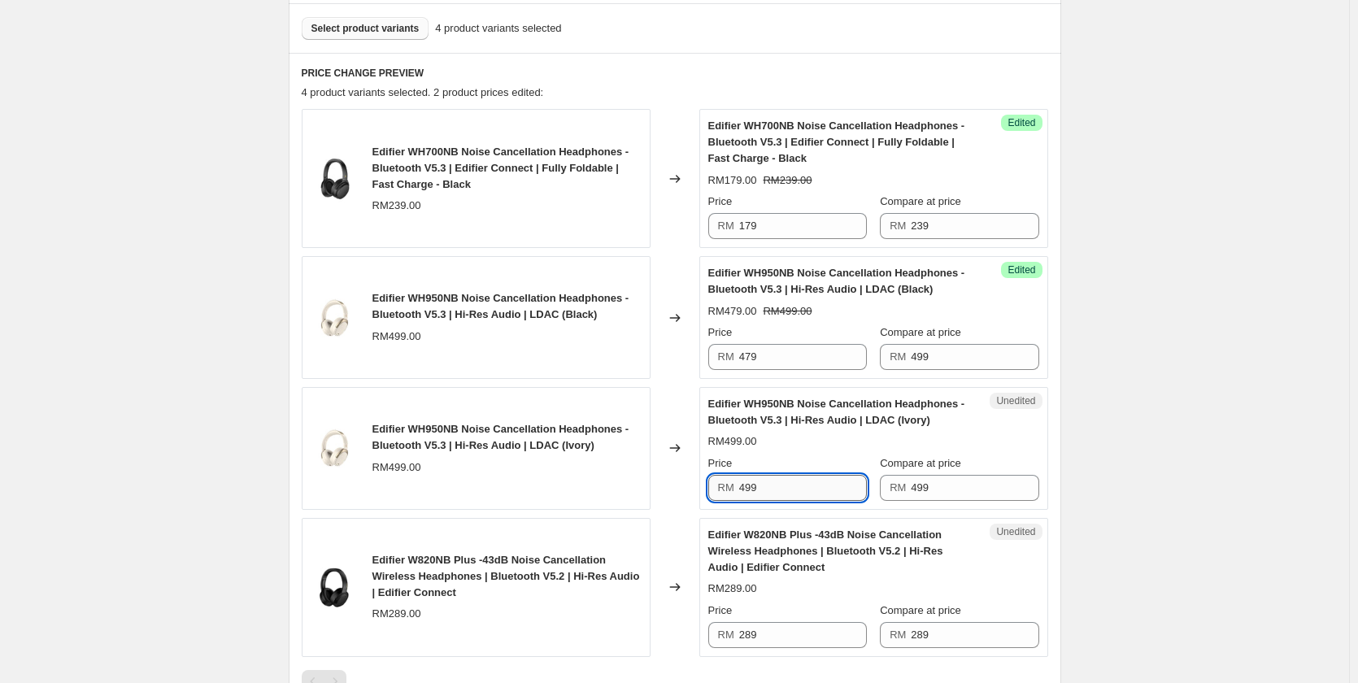
click at [770, 489] on input "499" at bounding box center [803, 488] width 128 height 26
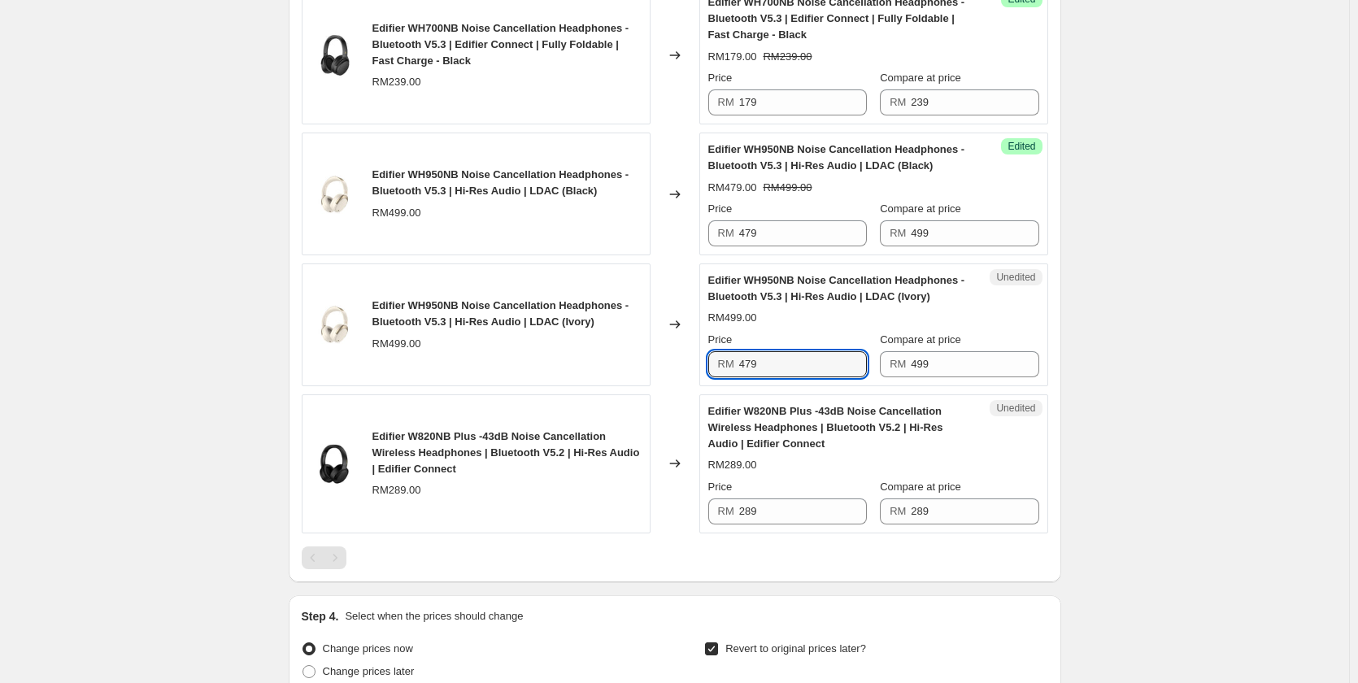
scroll to position [894, 0]
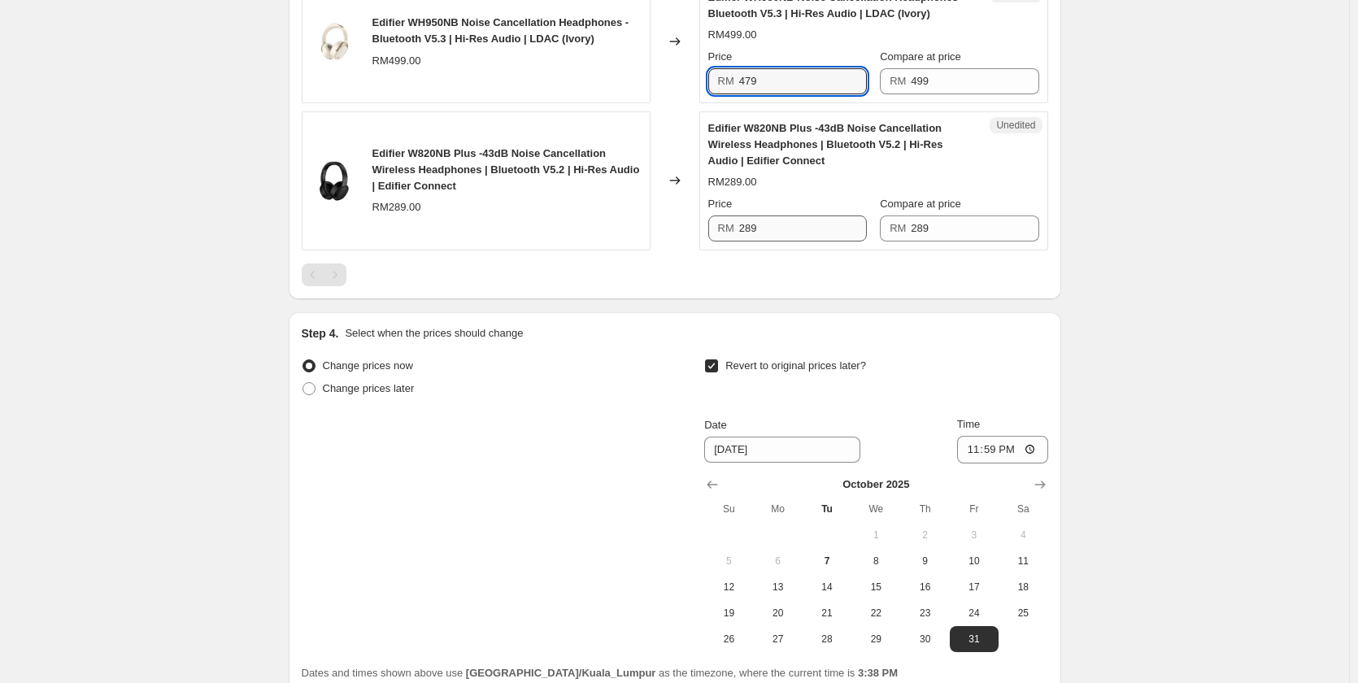
type input "479"
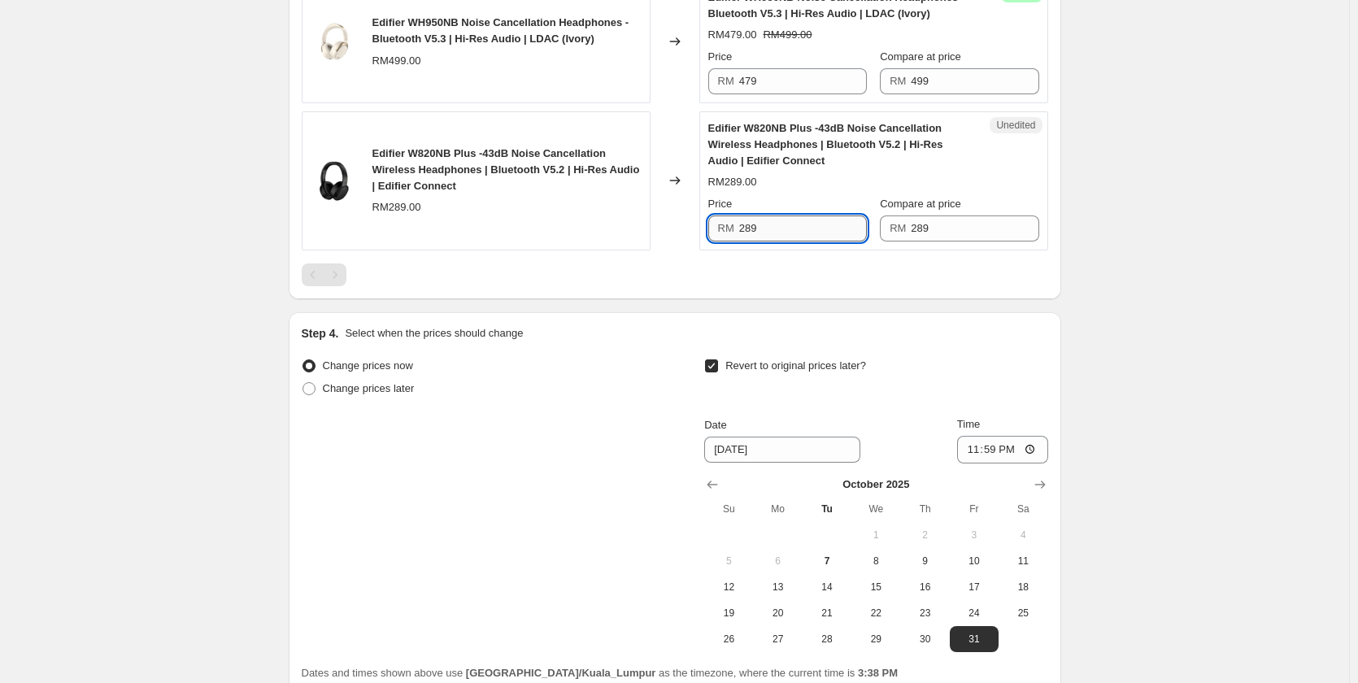
click at [763, 233] on input "289" at bounding box center [803, 228] width 128 height 26
type input "269"
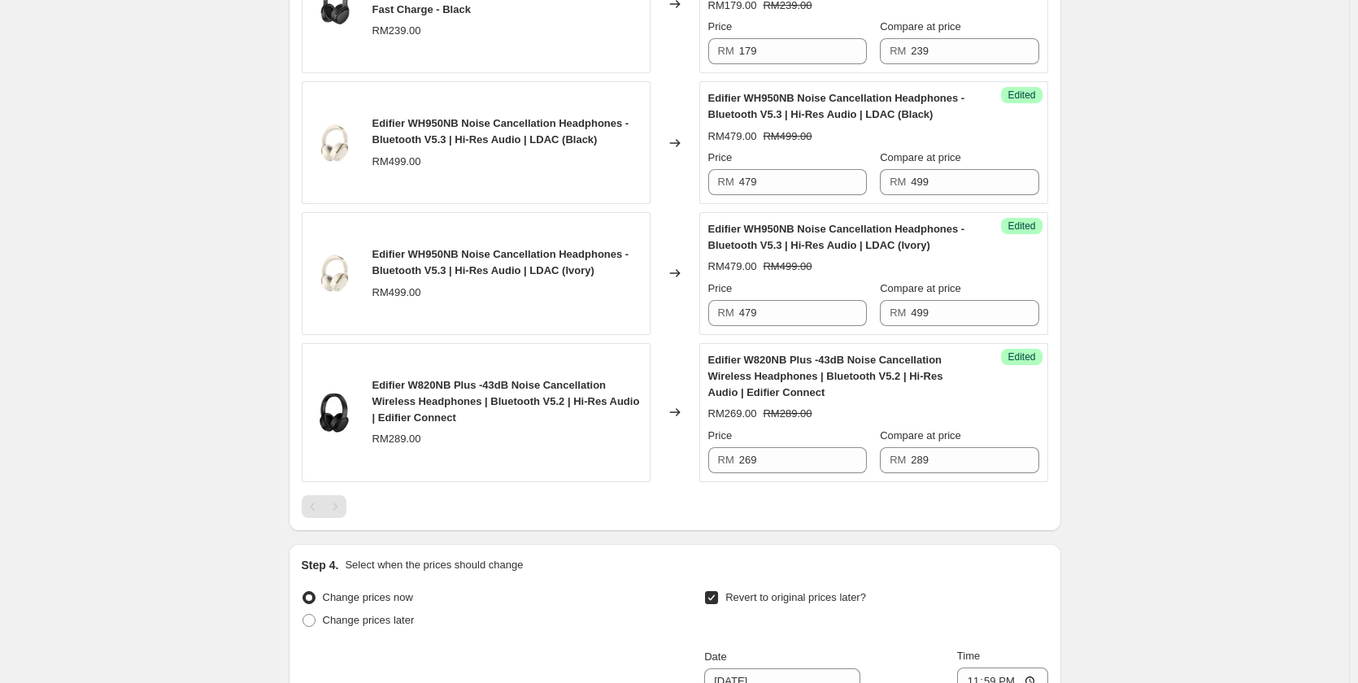
scroll to position [407, 0]
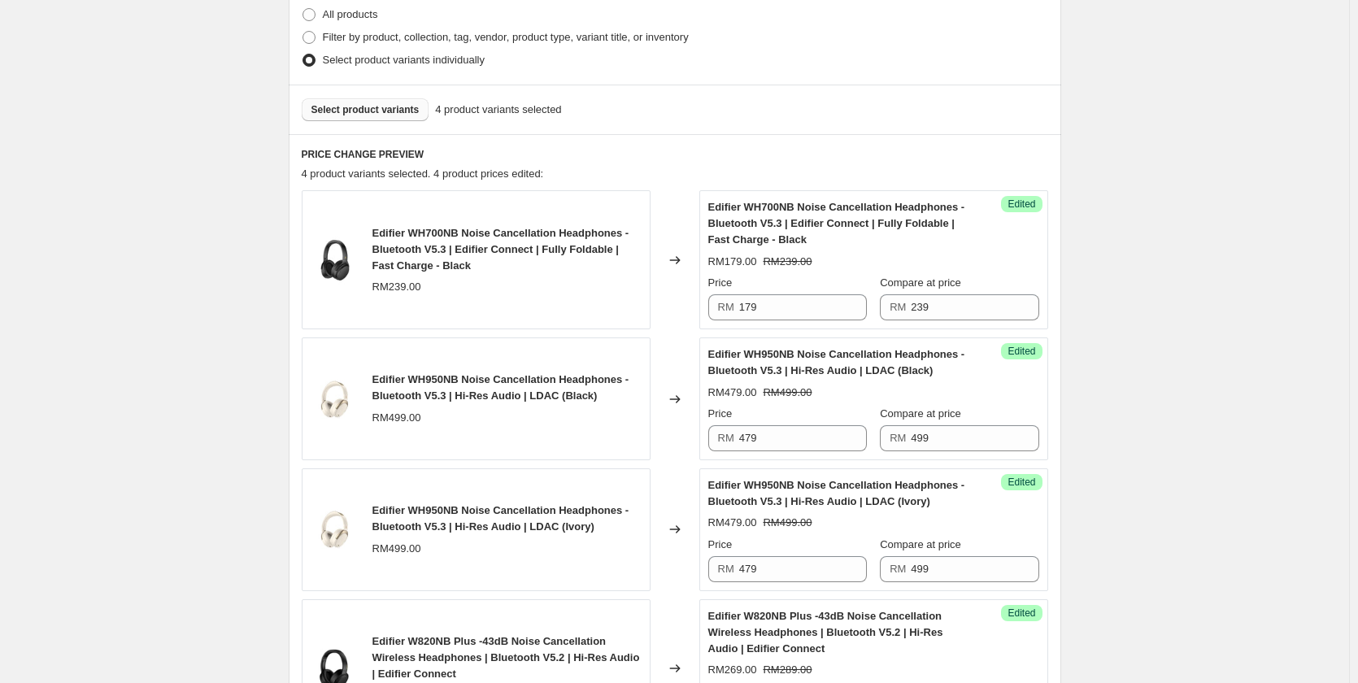
click at [382, 114] on span "Select product variants" at bounding box center [365, 109] width 108 height 13
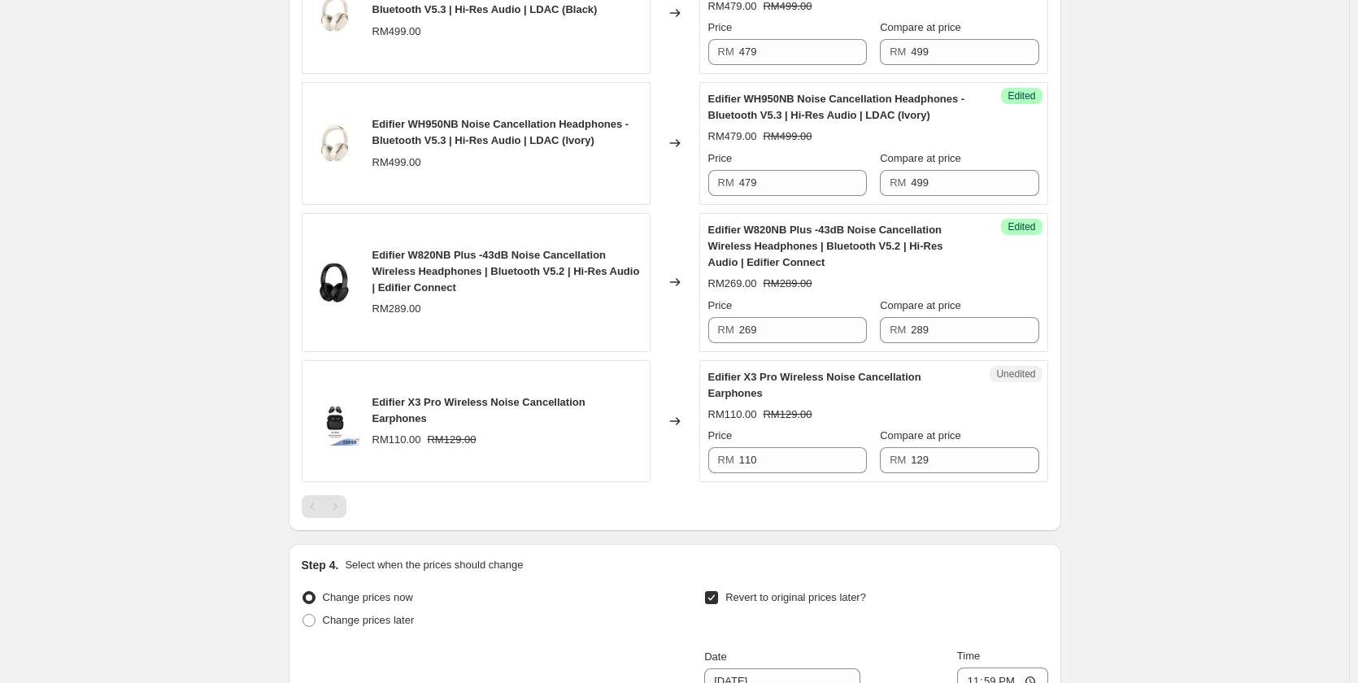
scroll to position [894, 0]
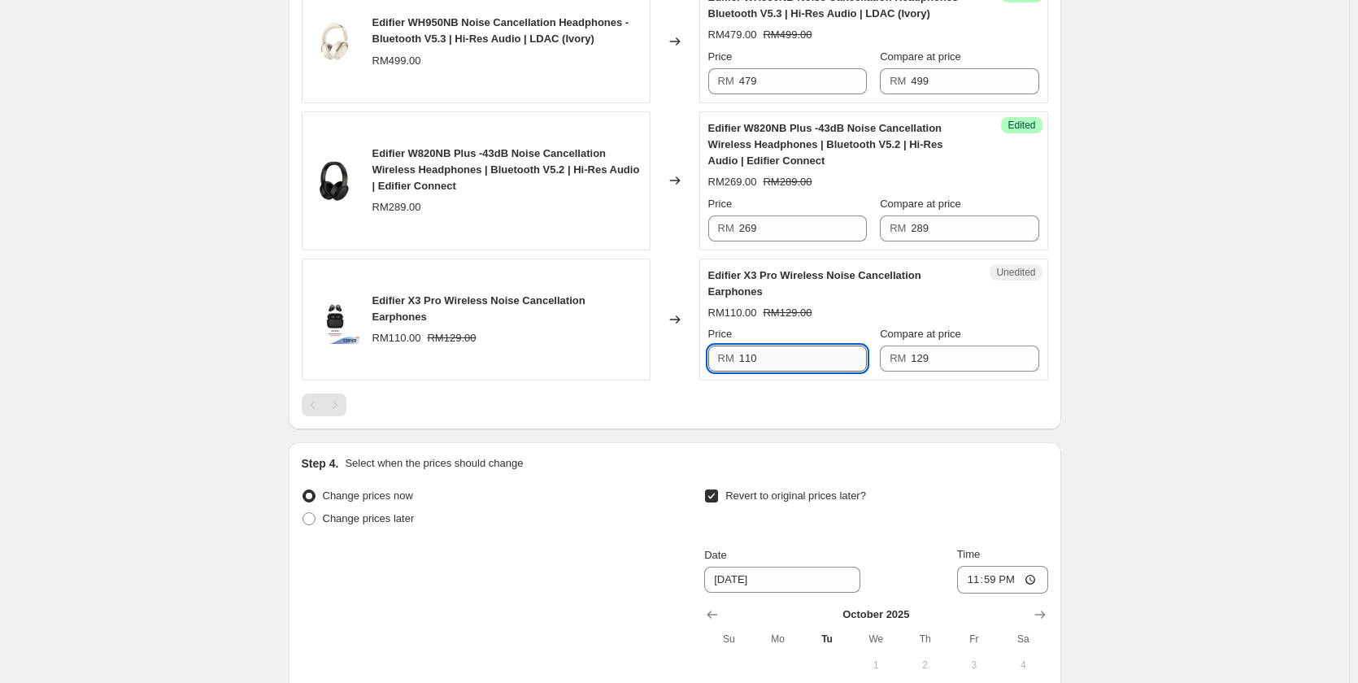
click at [777, 364] on input "110" at bounding box center [803, 359] width 128 height 26
type input "109"
click at [601, 406] on div at bounding box center [675, 405] width 746 height 23
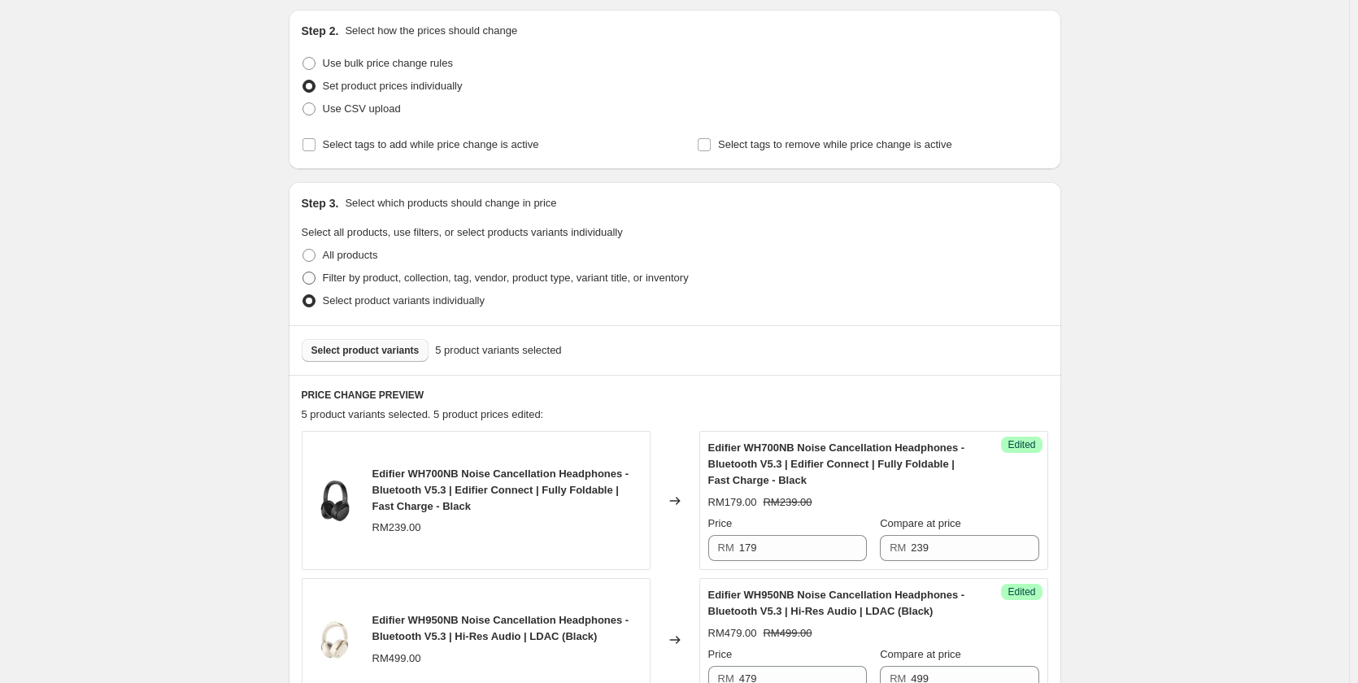
scroll to position [163, 0]
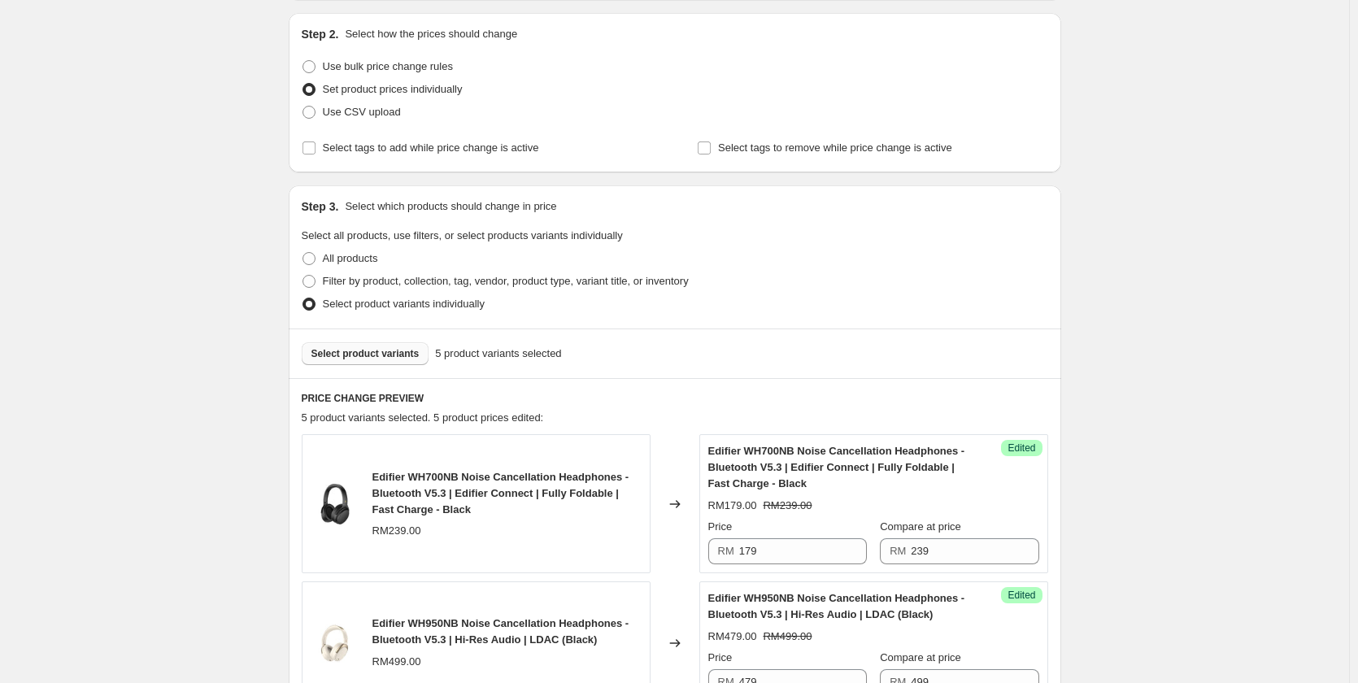
click at [374, 361] on button "Select product variants" at bounding box center [366, 353] width 128 height 23
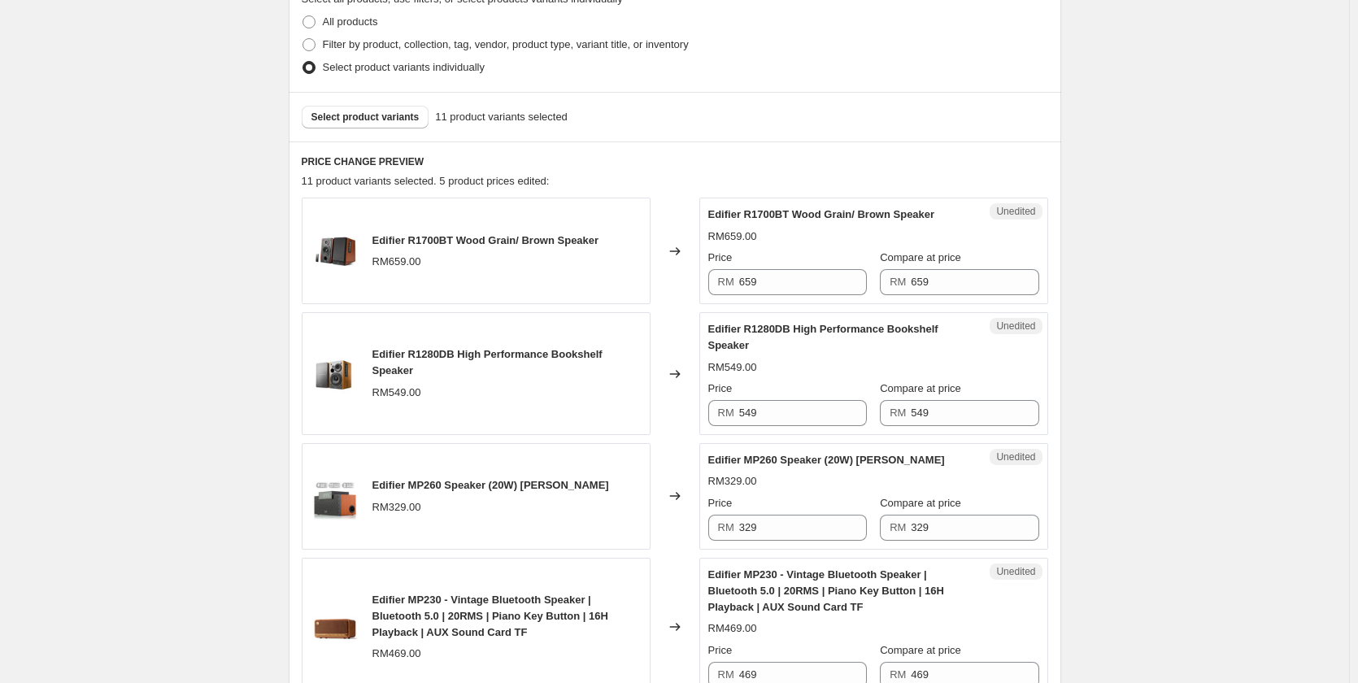
scroll to position [488, 0]
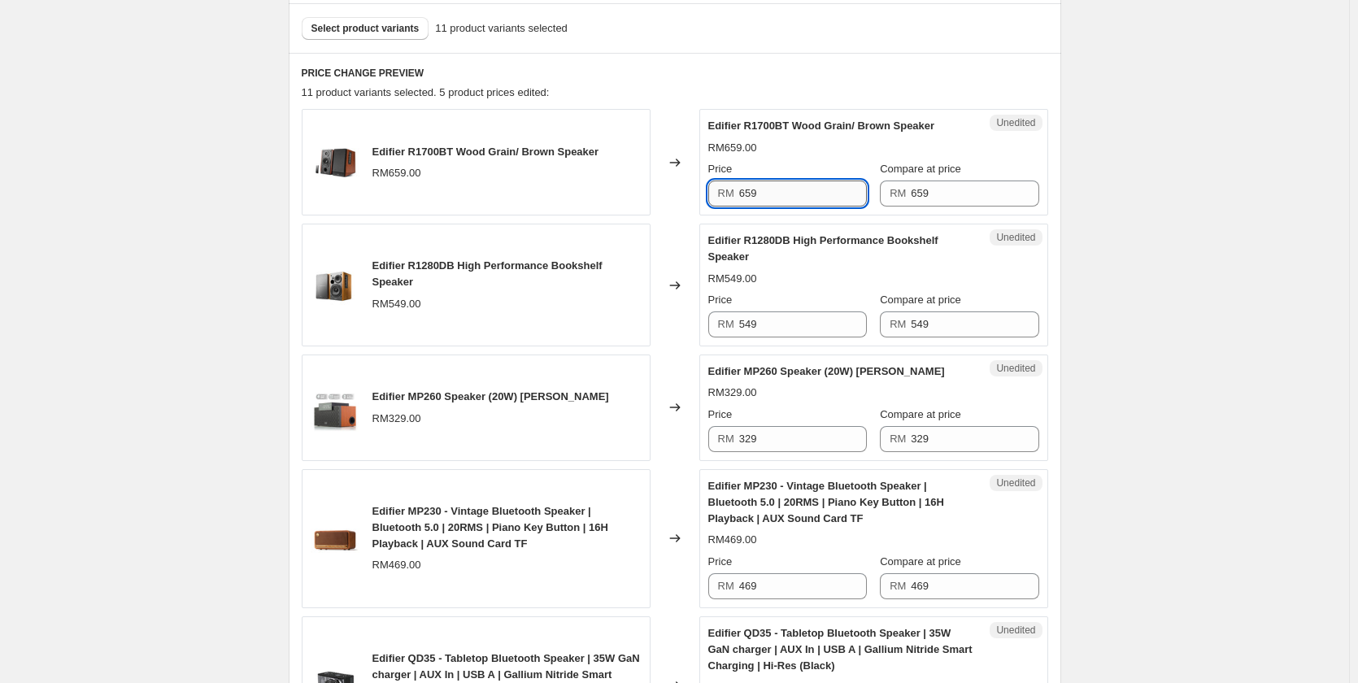
click at [782, 199] on input "659" at bounding box center [803, 194] width 128 height 26
click at [782, 199] on input "599" at bounding box center [803, 194] width 128 height 26
type input "599"
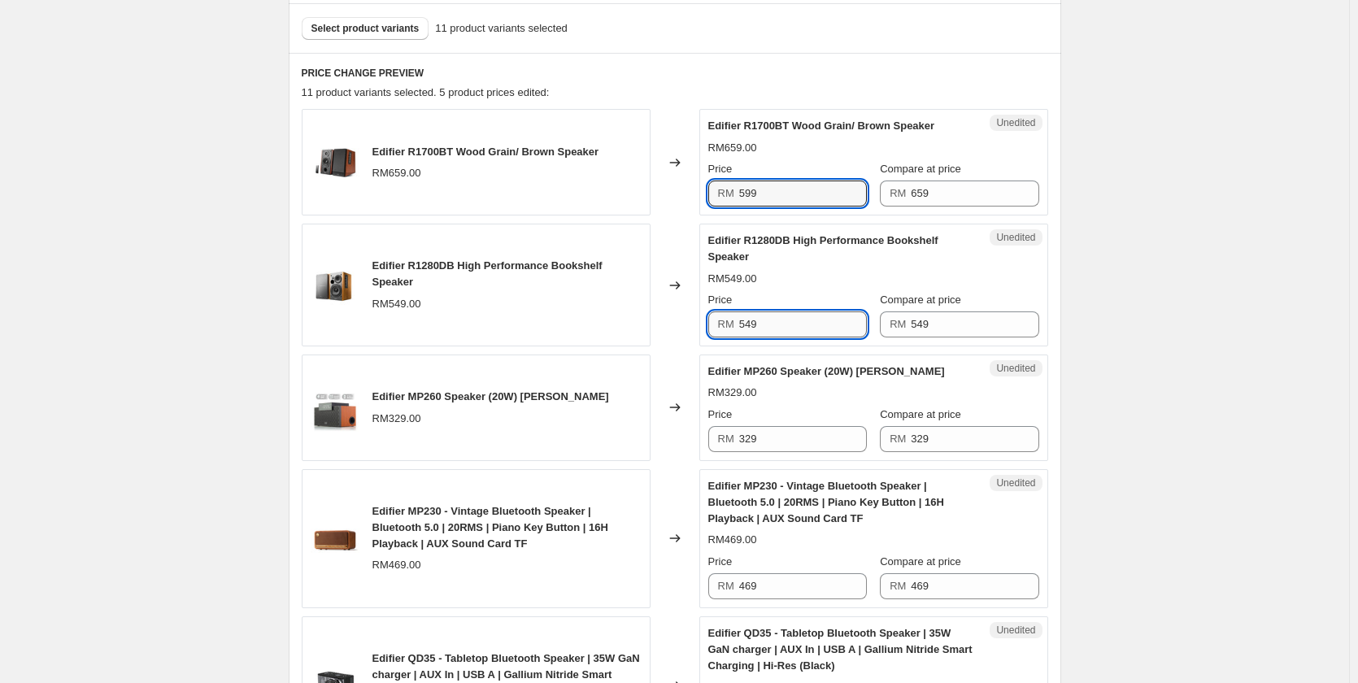
click at [789, 333] on input "549" at bounding box center [803, 324] width 128 height 26
click at [789, 332] on input "549" at bounding box center [803, 324] width 128 height 26
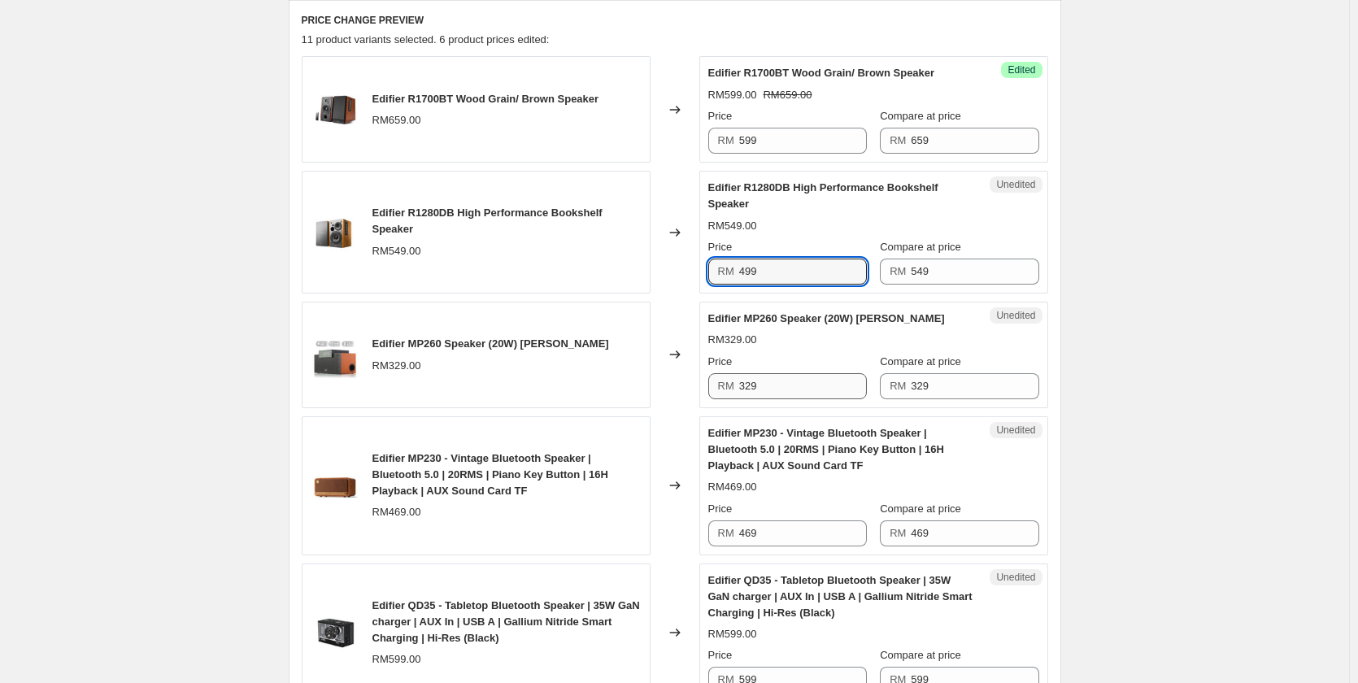
scroll to position [569, 0]
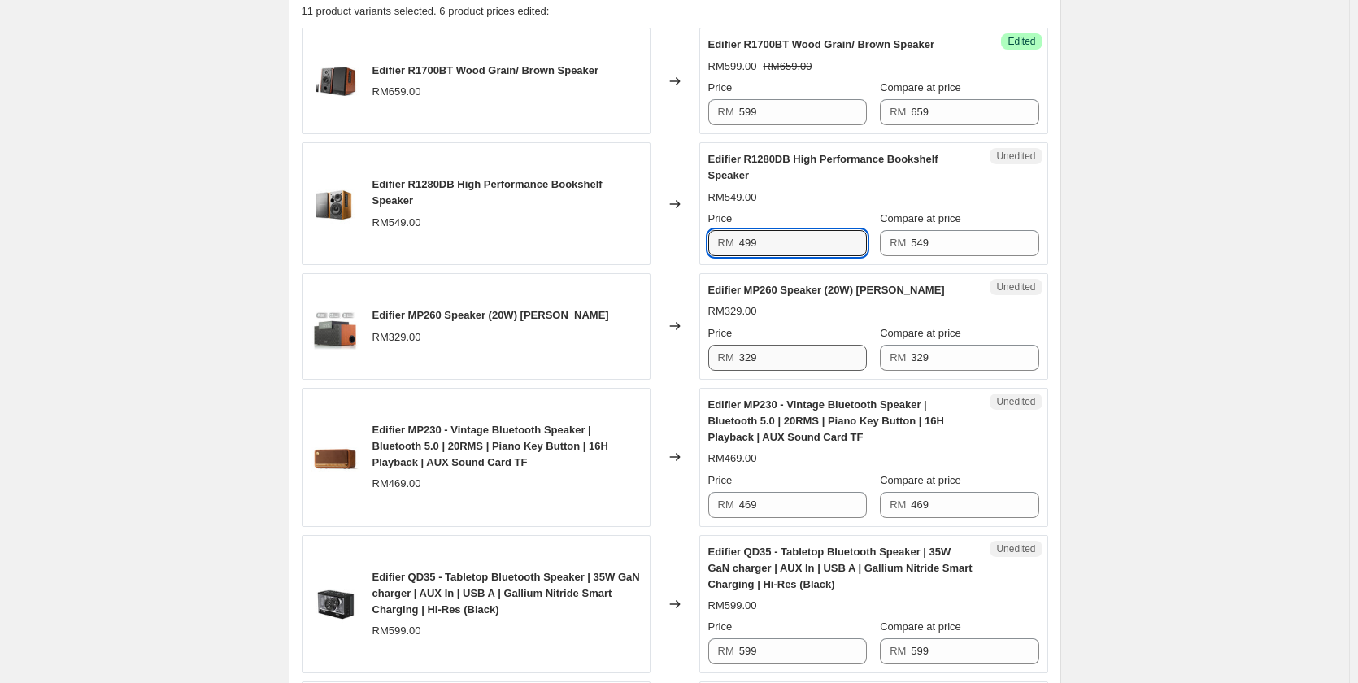
type input "499"
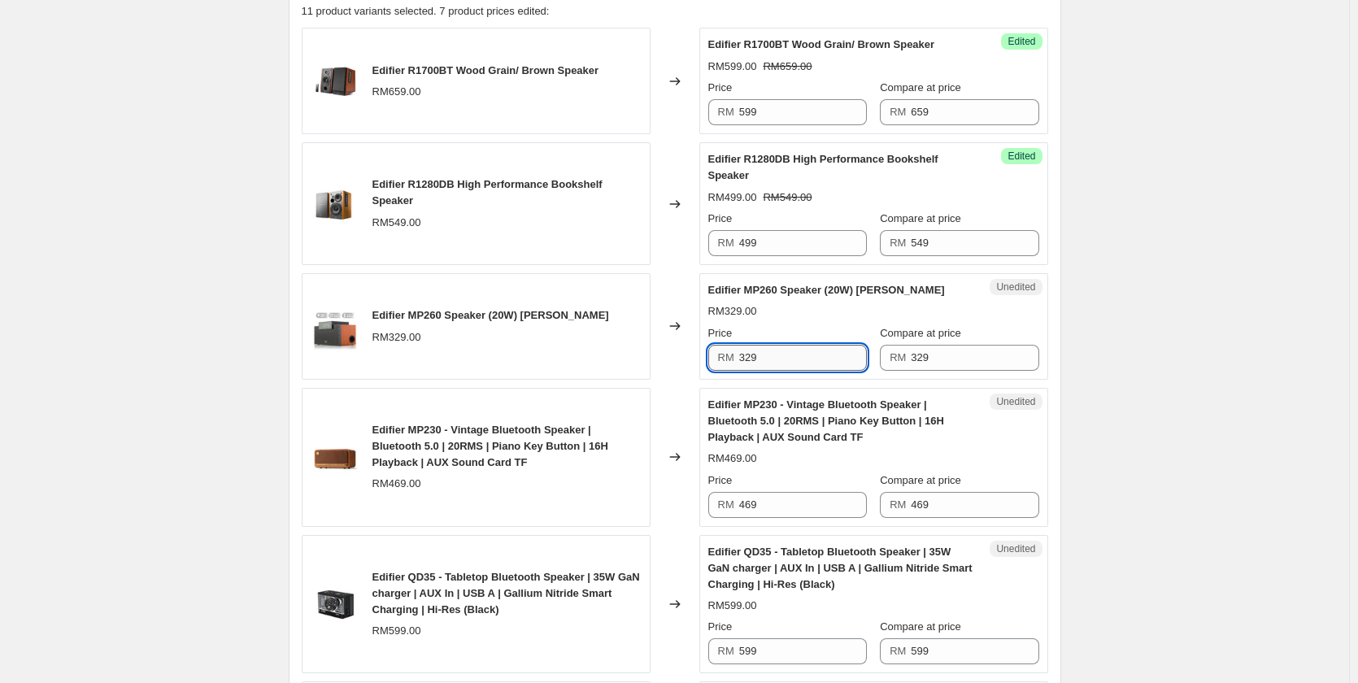
click at [789, 356] on input "329" at bounding box center [803, 358] width 128 height 26
type input "279"
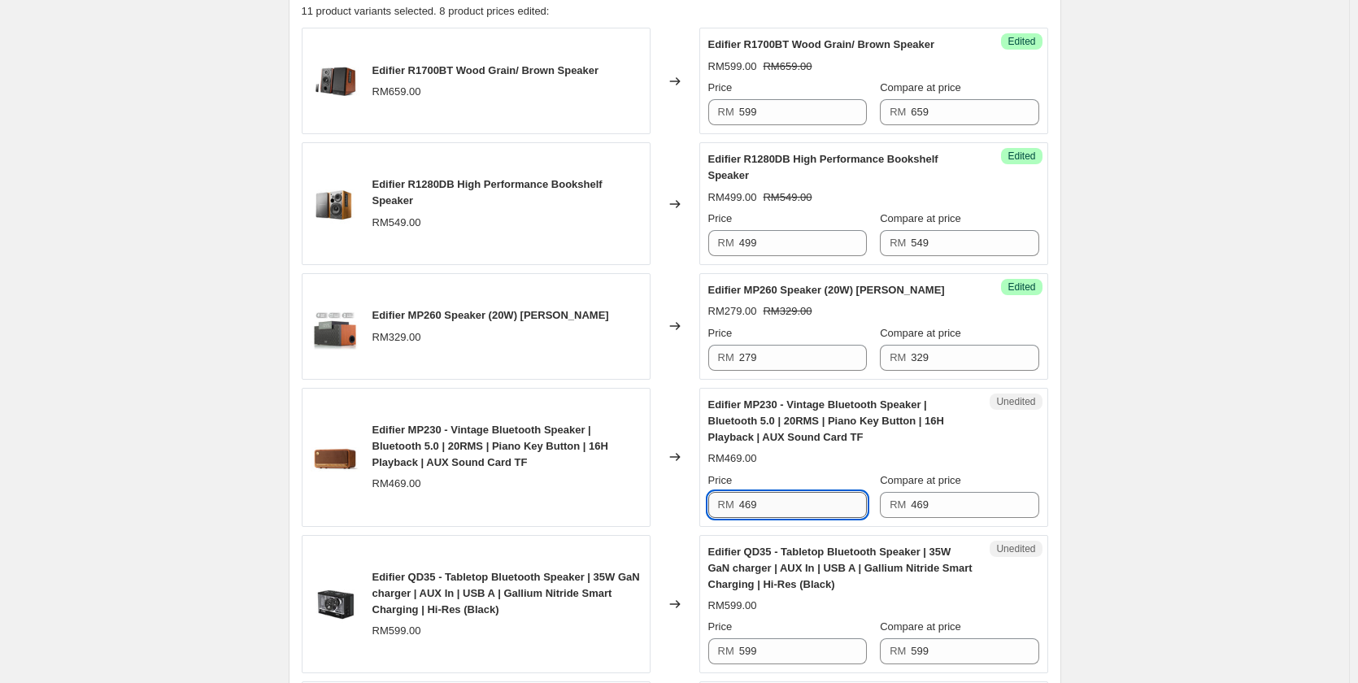
click at [785, 505] on input "469" at bounding box center [803, 505] width 128 height 26
type input "2"
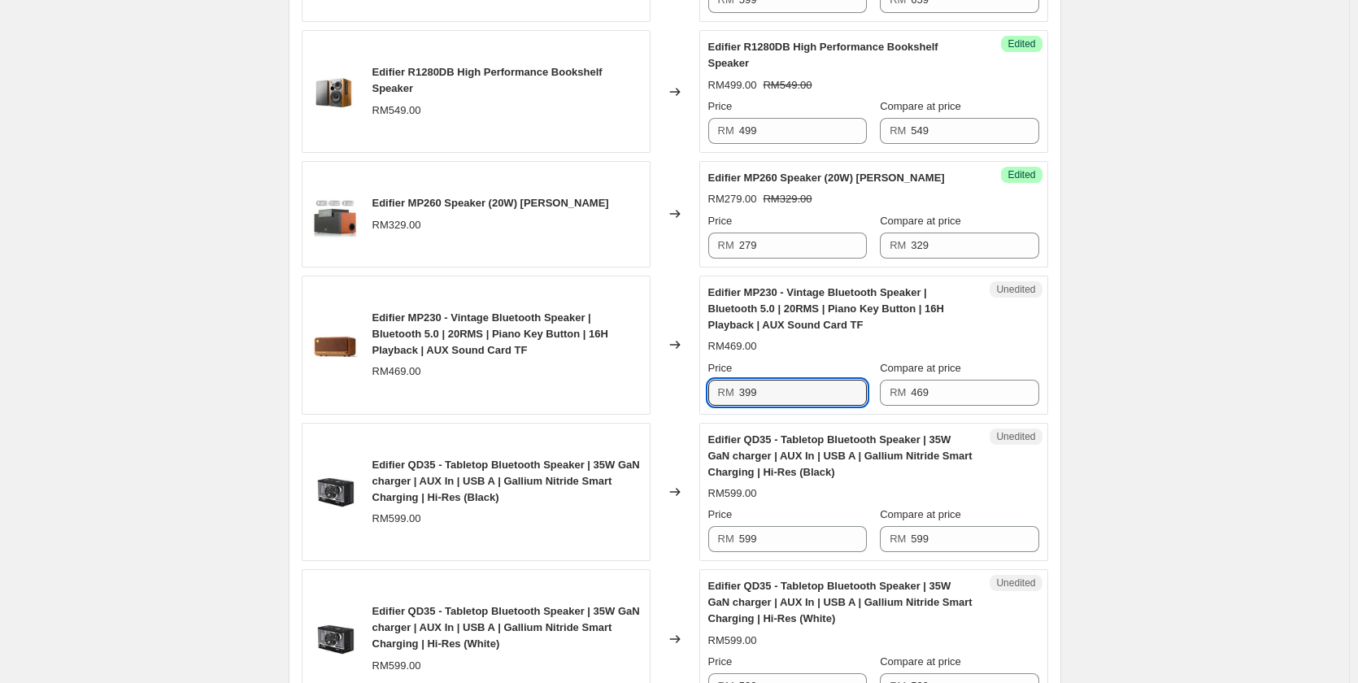
scroll to position [894, 0]
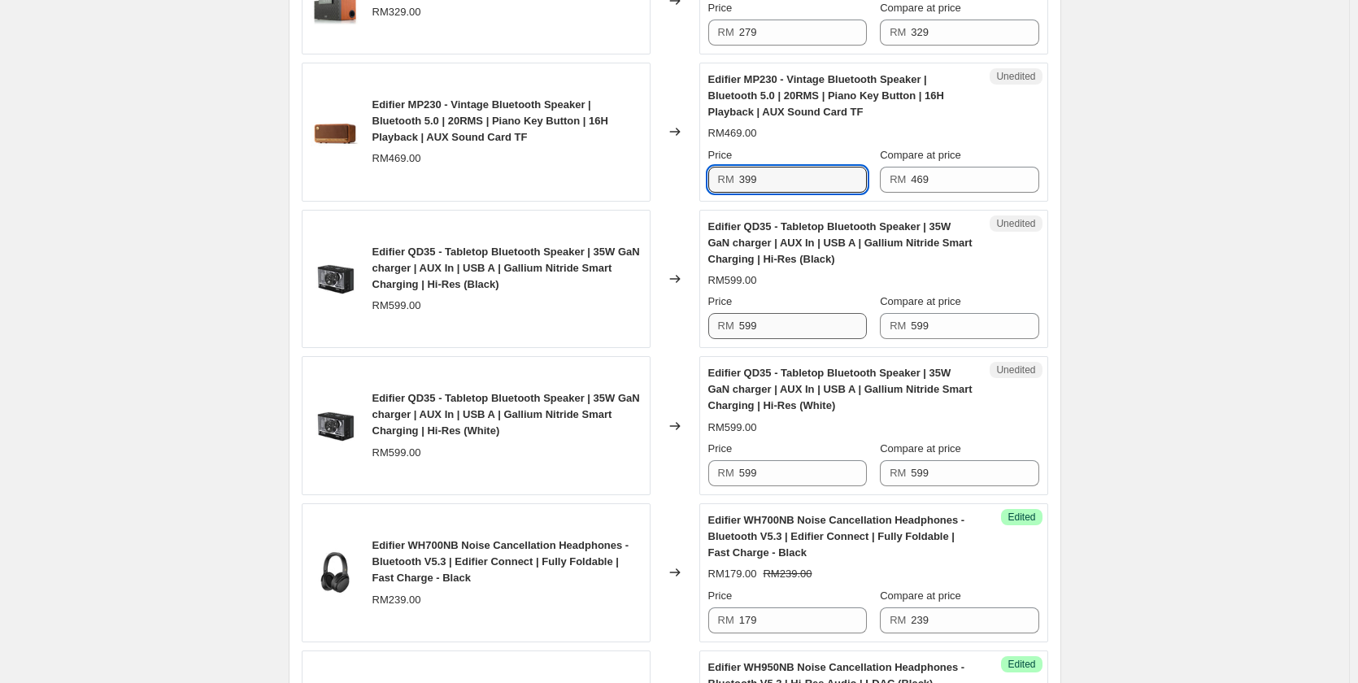
type input "399"
click at [777, 328] on input "599" at bounding box center [803, 326] width 128 height 26
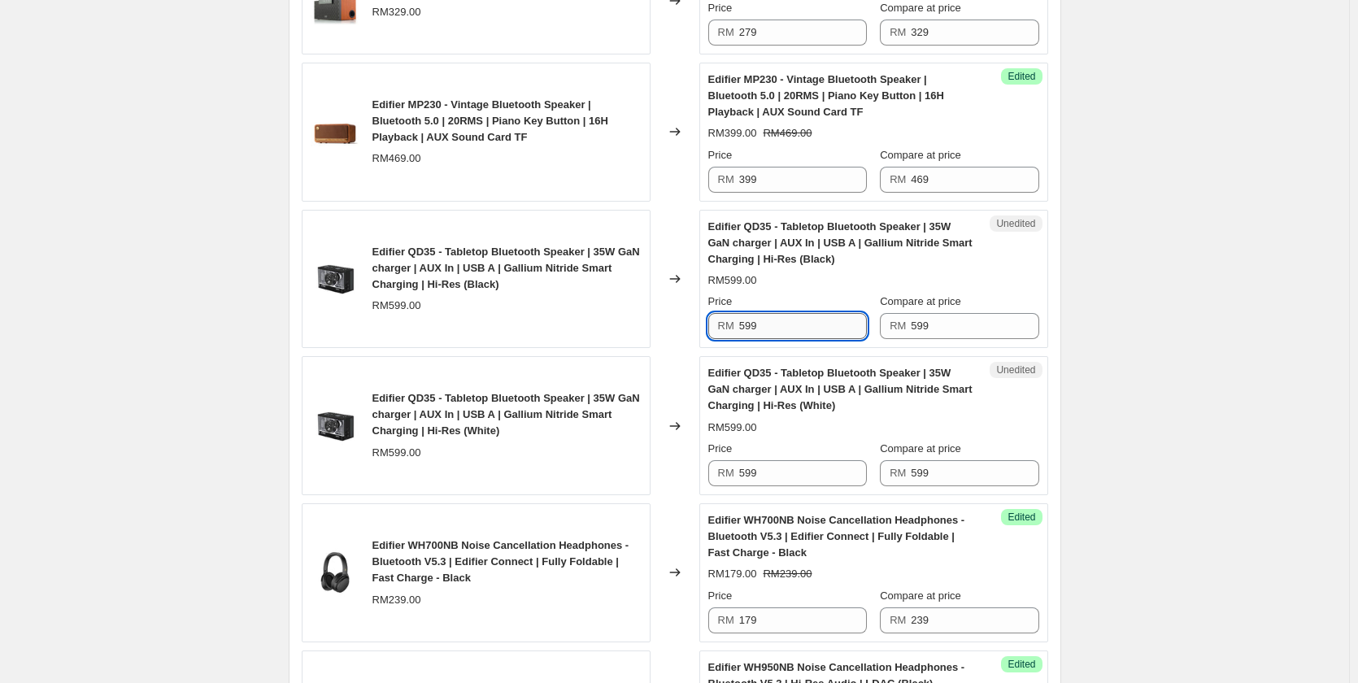
click at [777, 328] on input "599" at bounding box center [803, 326] width 128 height 26
click at [1007, 319] on input "599" at bounding box center [975, 326] width 128 height 26
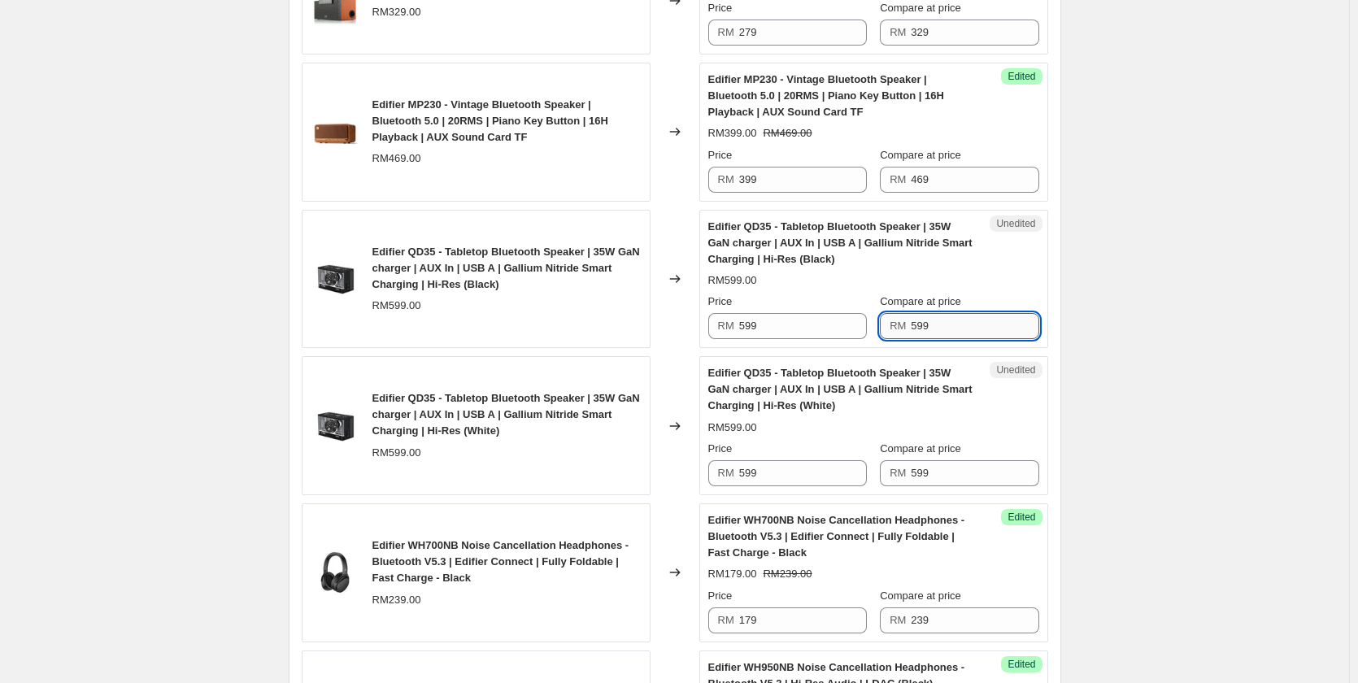
click at [1007, 319] on input "599" at bounding box center [975, 326] width 128 height 26
click at [1071, 303] on div "Create new price [MEDICAL_DATA]. This page is ready Create new price [MEDICAL_D…" at bounding box center [674, 433] width 811 height 2655
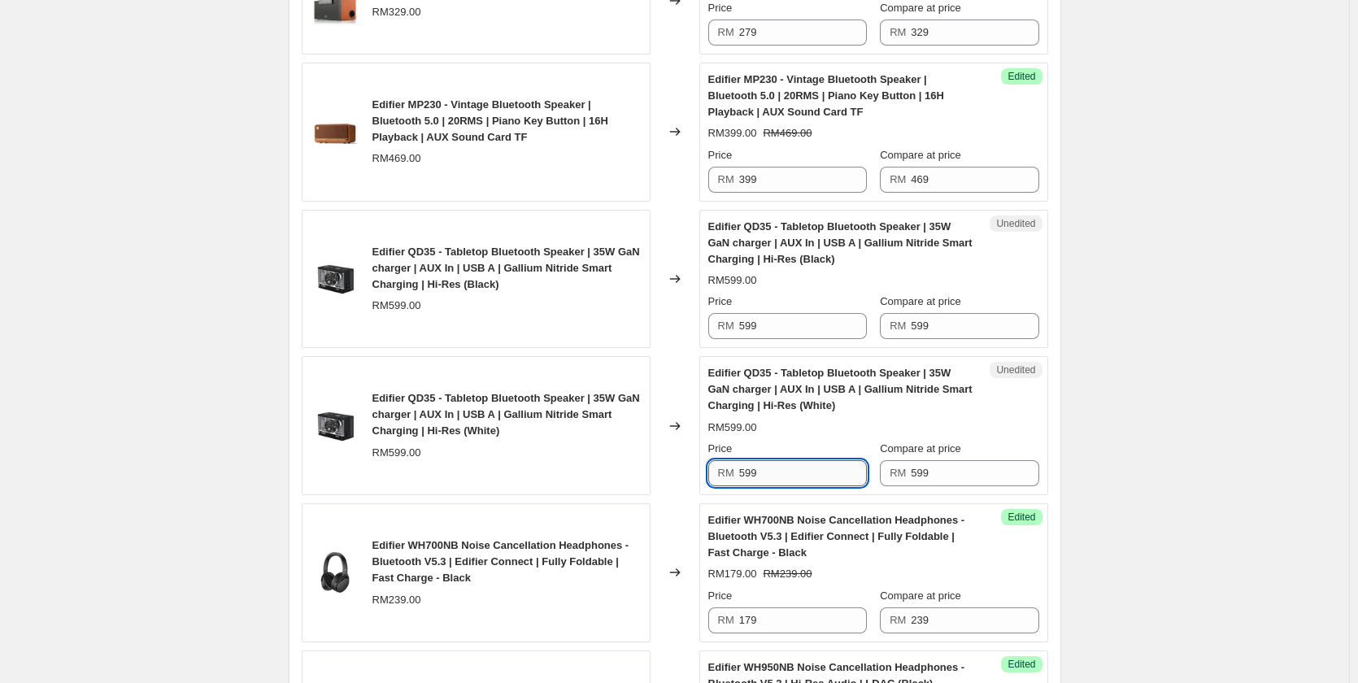
click at [778, 469] on input "599" at bounding box center [803, 473] width 128 height 26
click at [756, 328] on input "599" at bounding box center [803, 326] width 128 height 26
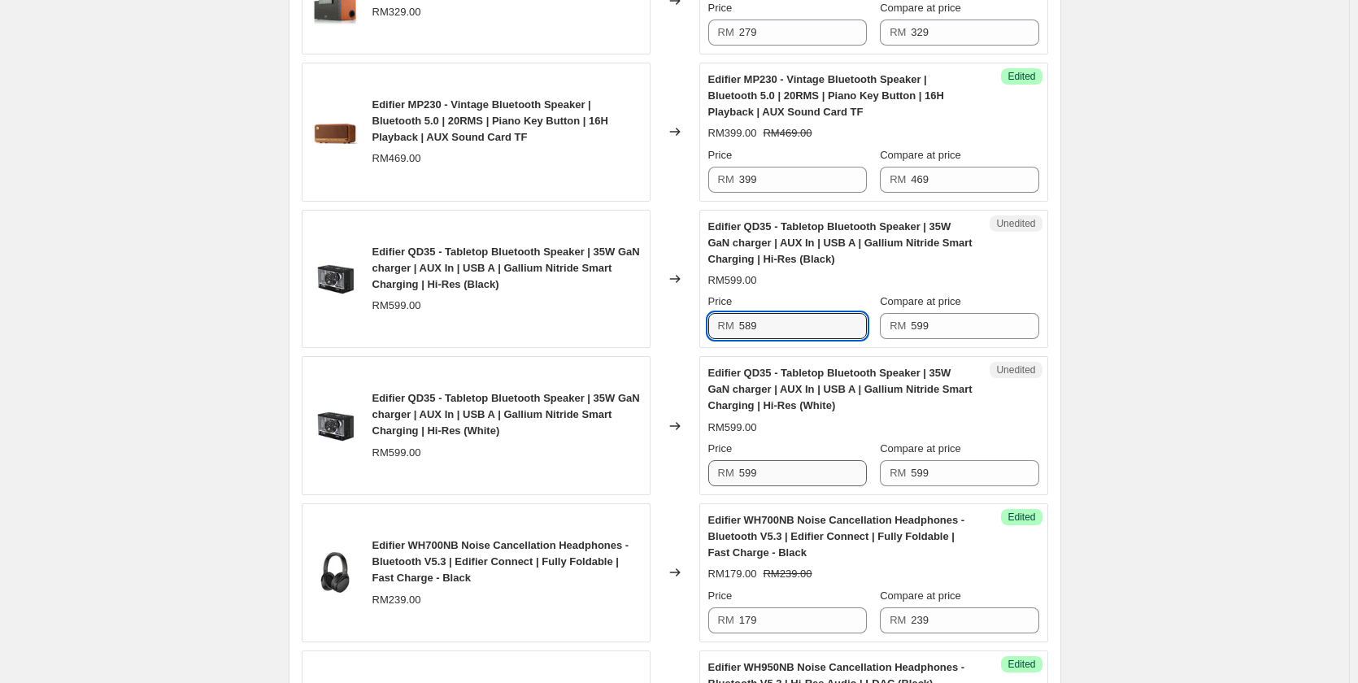
type input "589"
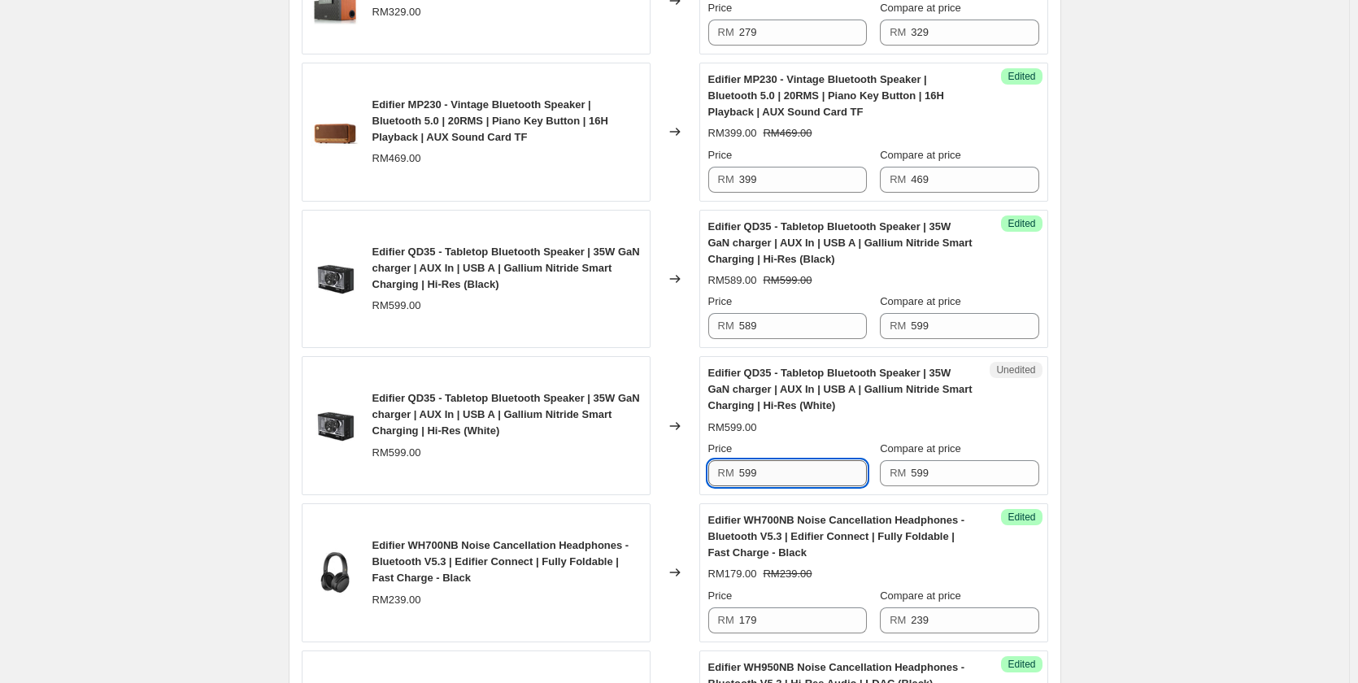
click at [757, 476] on input "599" at bounding box center [803, 473] width 128 height 26
click at [755, 474] on input "599" at bounding box center [803, 473] width 128 height 26
click at [755, 473] on input "599" at bounding box center [803, 473] width 128 height 26
type input "589"
click at [1156, 408] on div "Create new price [MEDICAL_DATA]. This page is ready Create new price [MEDICAL_D…" at bounding box center [674, 433] width 1349 height 2655
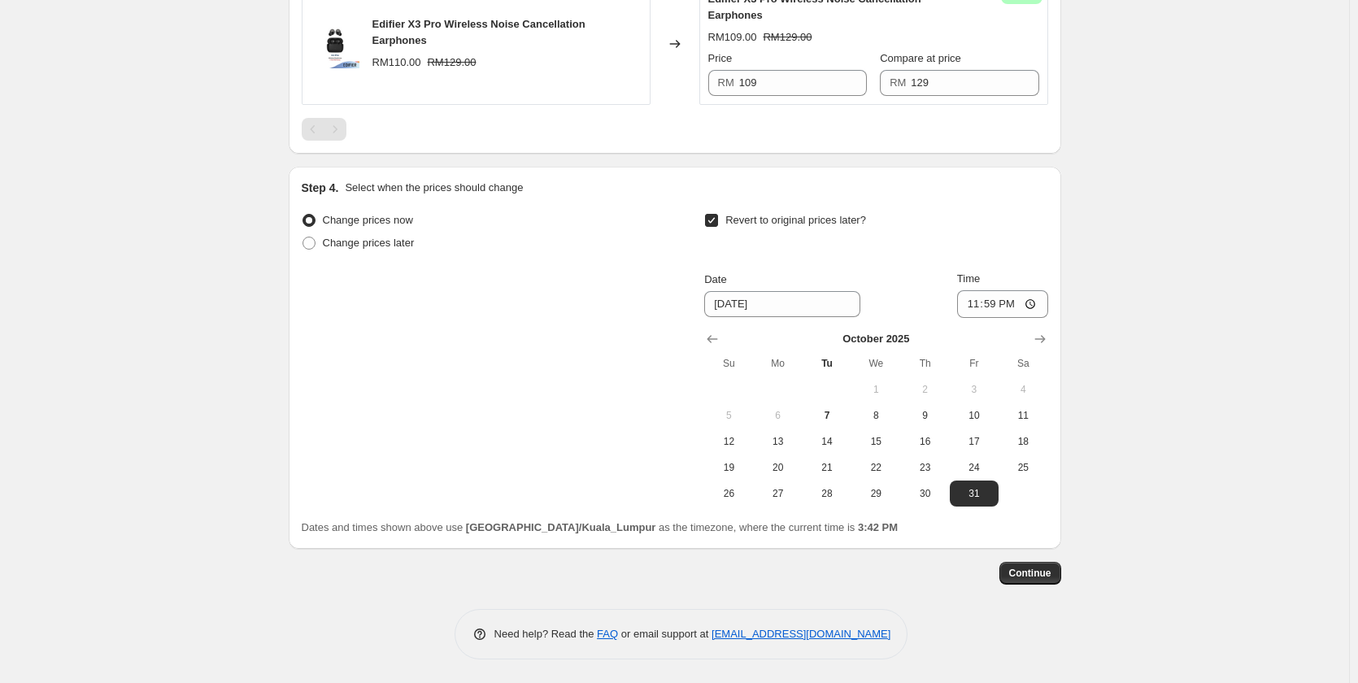
scroll to position [1972, 0]
click at [1051, 573] on span "Continue" at bounding box center [1030, 572] width 42 height 13
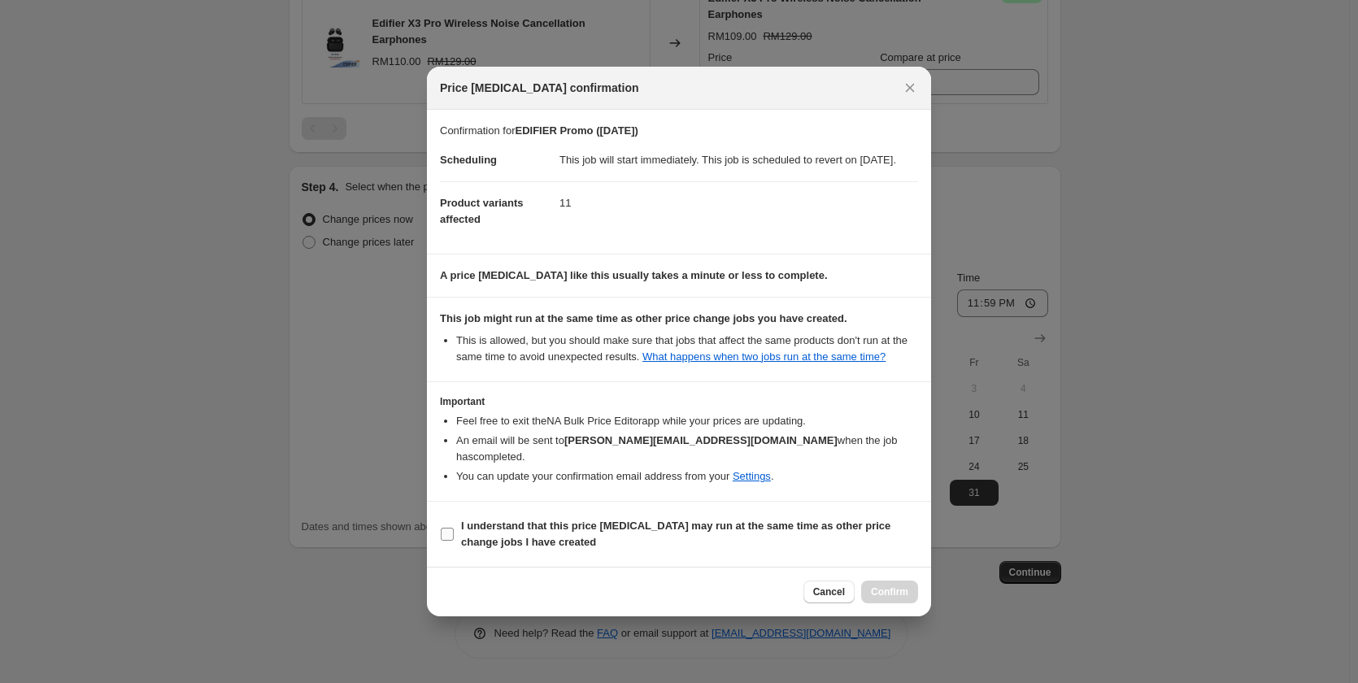
click at [680, 520] on b "I understand that this price [MEDICAL_DATA] may run at the same time as other p…" at bounding box center [675, 534] width 429 height 28
click at [454, 528] on input "I understand that this price [MEDICAL_DATA] may run at the same time as other p…" at bounding box center [447, 534] width 13 height 13
checkbox input "true"
click at [876, 585] on button "Confirm" at bounding box center [889, 592] width 57 height 23
